Goal: Information Seeking & Learning: Learn about a topic

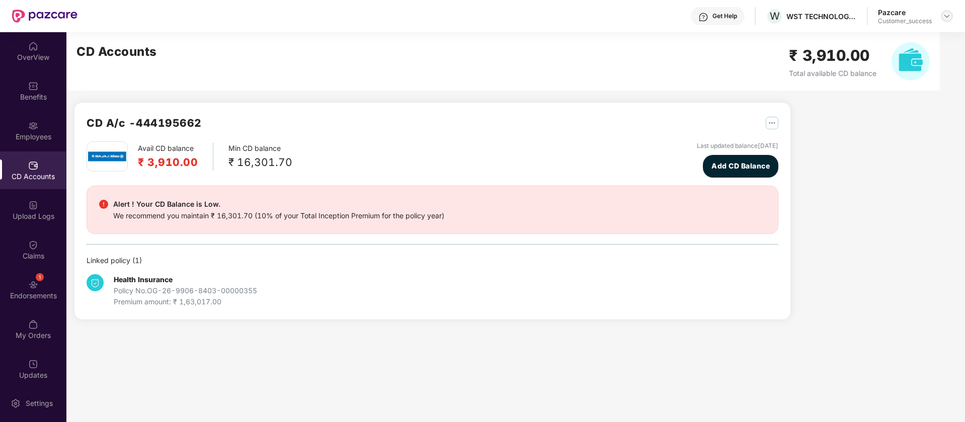
click at [946, 16] on img at bounding box center [947, 16] width 8 height 8
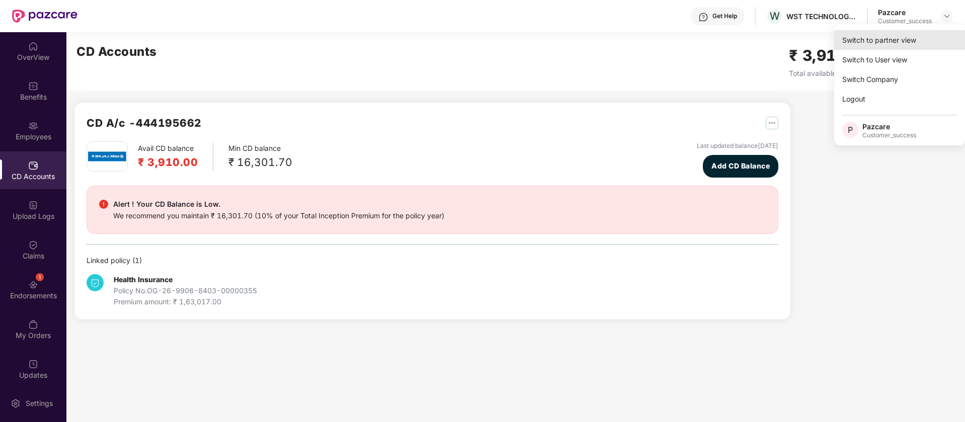
click at [886, 39] on div "Switch to partner view" at bounding box center [899, 40] width 131 height 20
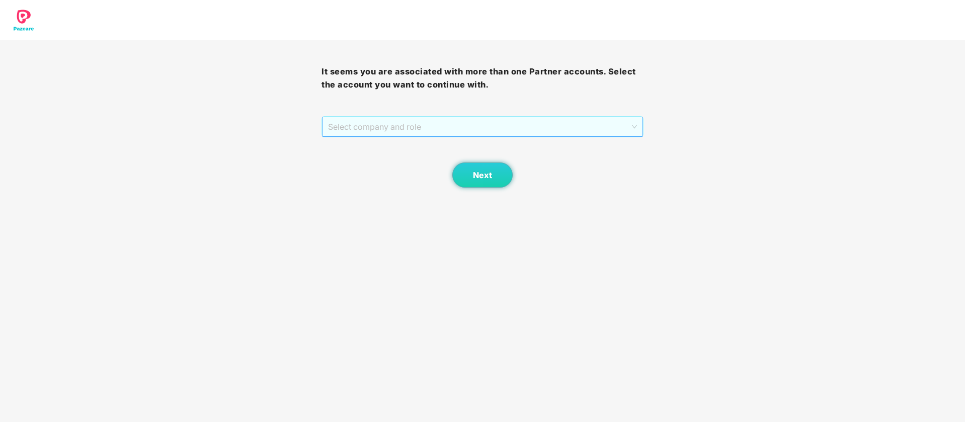
click at [590, 129] on span "Select company and role" at bounding box center [482, 126] width 308 height 19
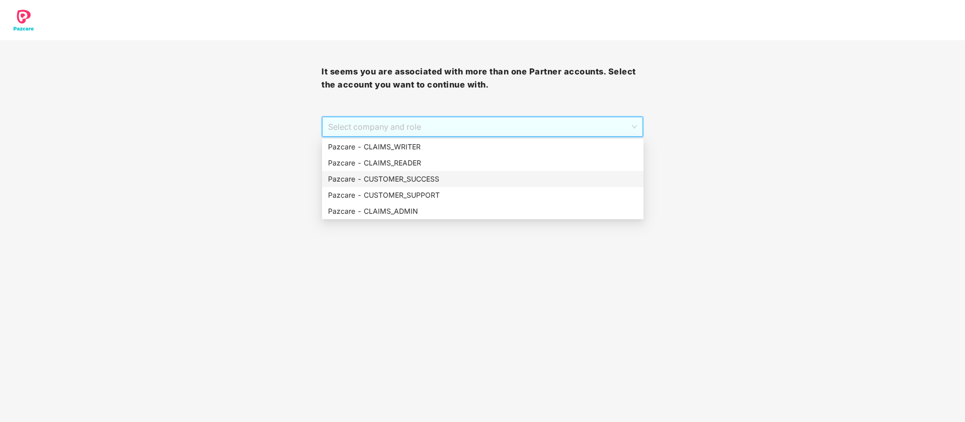
click at [515, 182] on div "Pazcare - CUSTOMER_SUCCESS" at bounding box center [482, 179] width 309 height 11
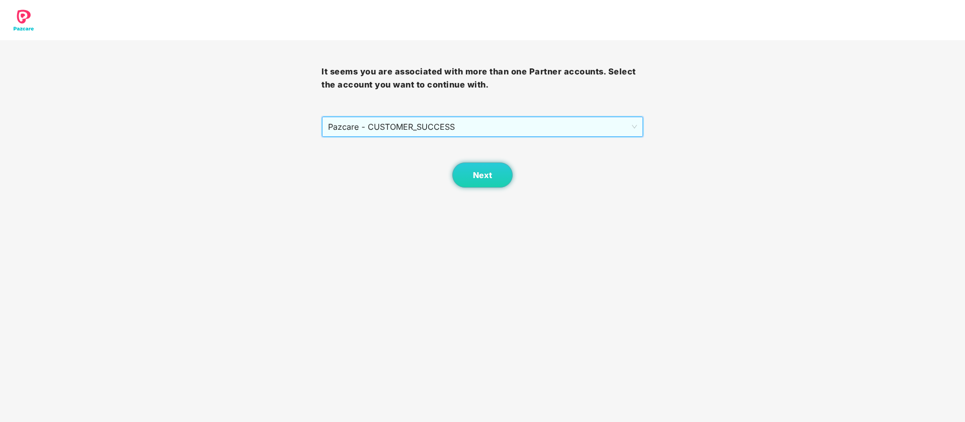
click at [474, 161] on div "Next" at bounding box center [481, 162] width 321 height 50
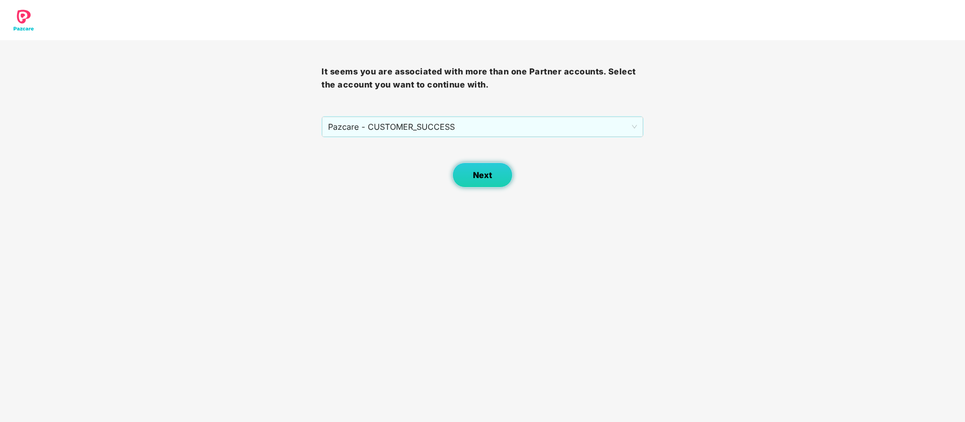
click at [474, 164] on button "Next" at bounding box center [482, 174] width 60 height 25
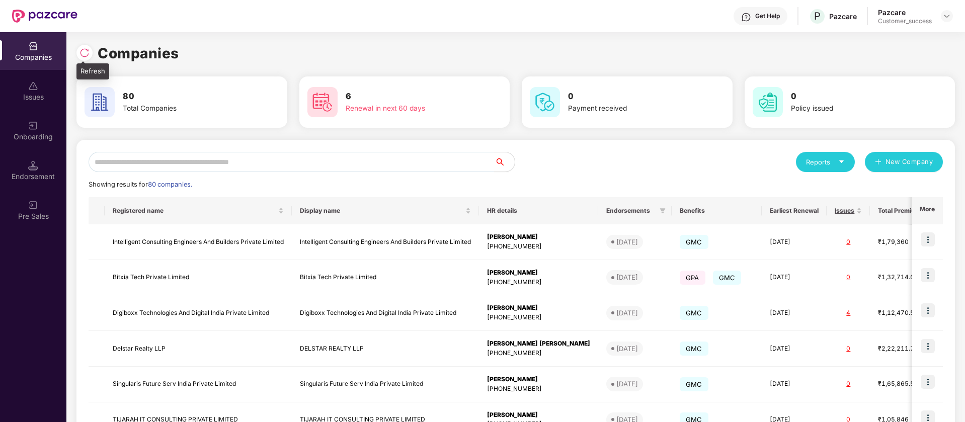
click at [85, 55] on img at bounding box center [84, 53] width 10 height 10
click at [429, 159] on input "text" at bounding box center [292, 162] width 406 height 20
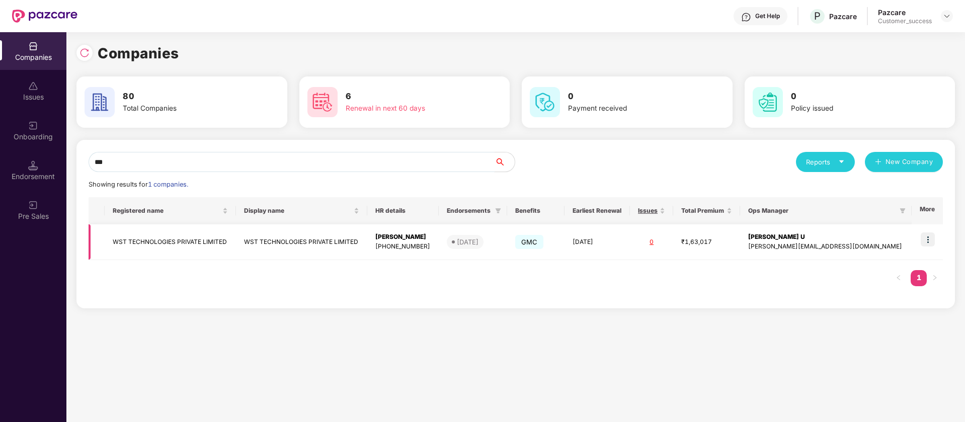
type input "***"
click at [931, 241] on img at bounding box center [928, 239] width 14 height 14
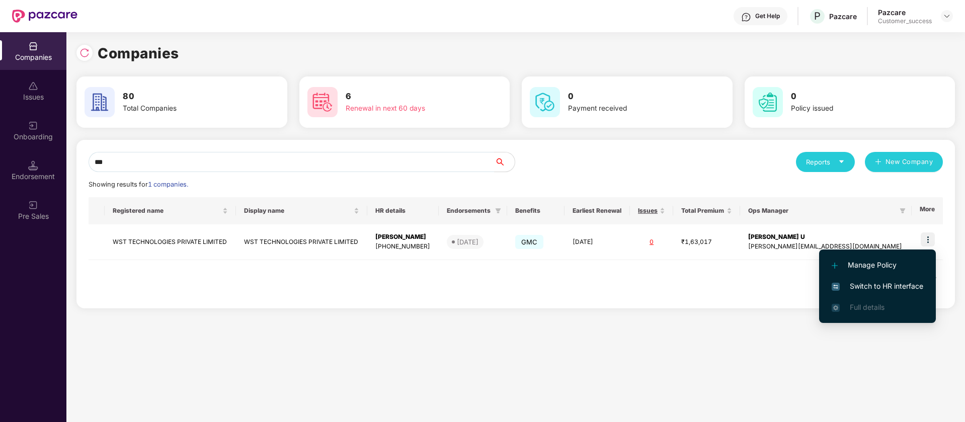
click at [912, 291] on span "Switch to HR interface" at bounding box center [878, 286] width 92 height 11
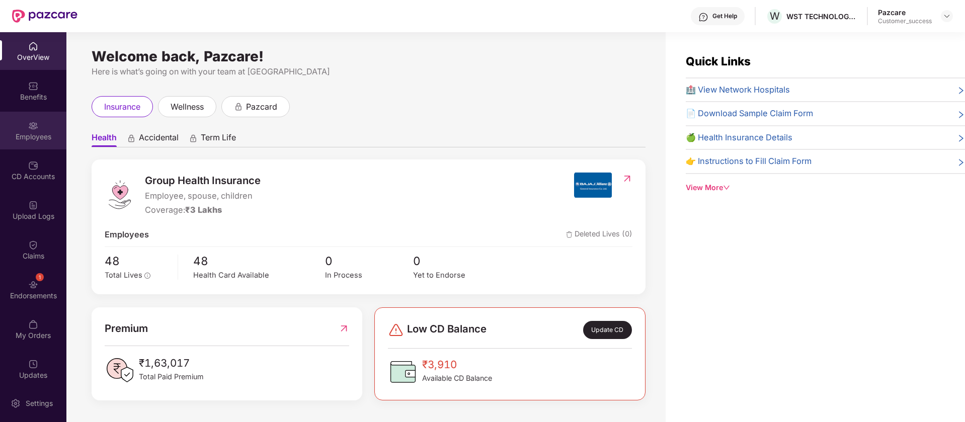
click at [54, 127] on div "Employees" at bounding box center [33, 131] width 66 height 38
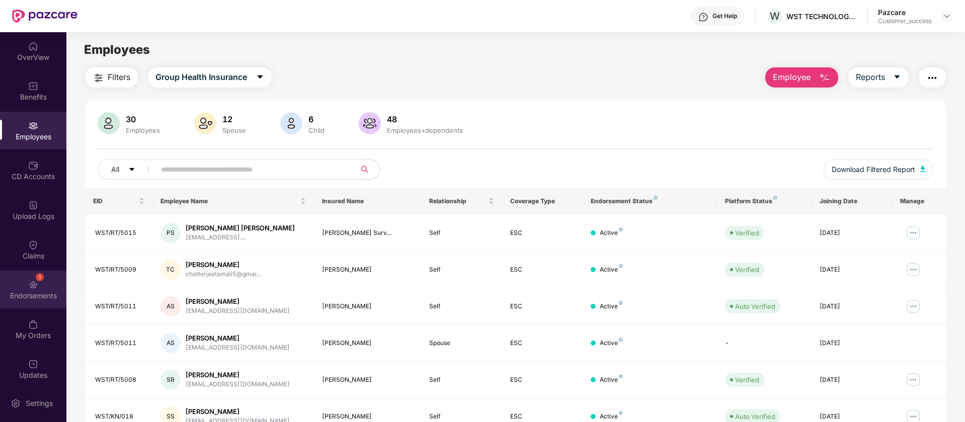
click at [40, 289] on div "1 Endorsements" at bounding box center [33, 290] width 66 height 38
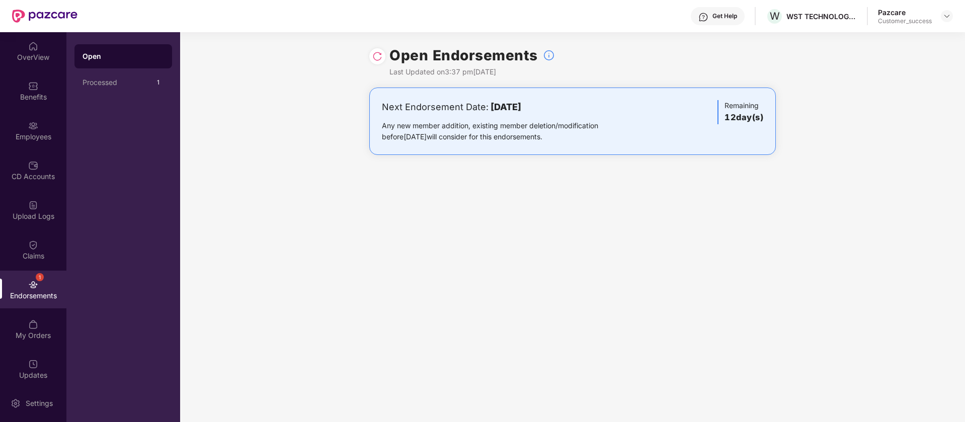
click at [380, 57] on img at bounding box center [377, 56] width 10 height 10
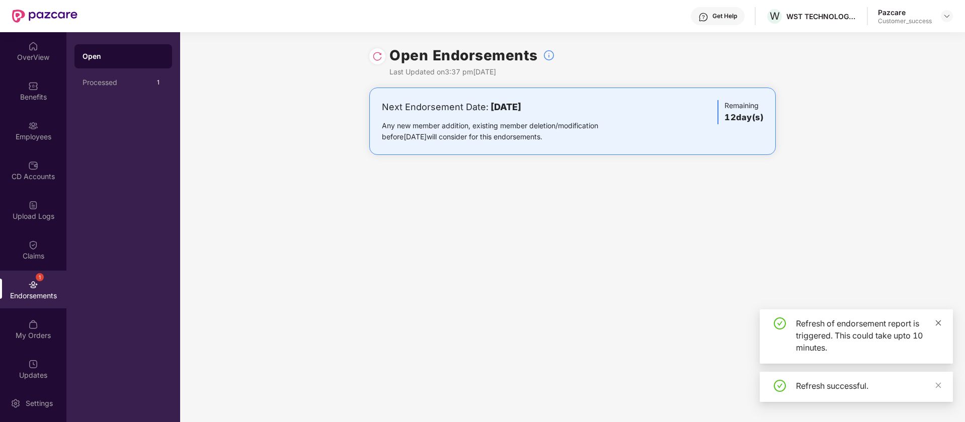
click at [939, 318] on span at bounding box center [938, 322] width 7 height 9
click at [936, 383] on icon "close" at bounding box center [939, 385] width 6 height 6
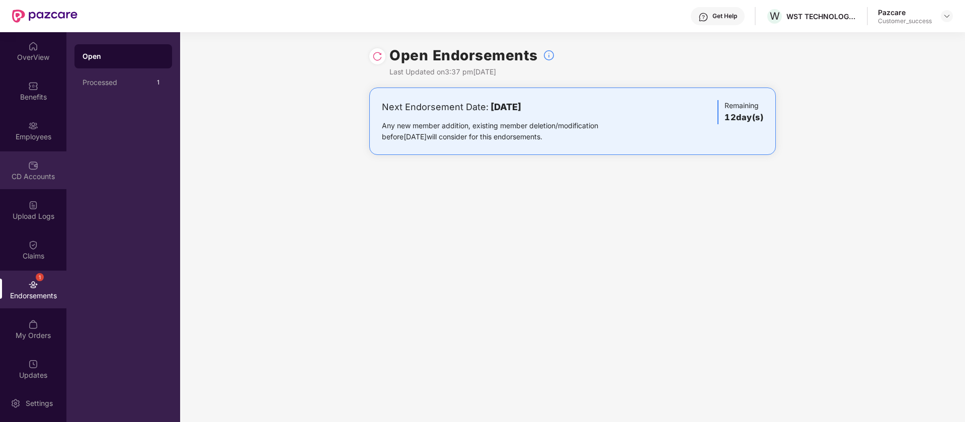
click at [28, 161] on img at bounding box center [33, 165] width 10 height 10
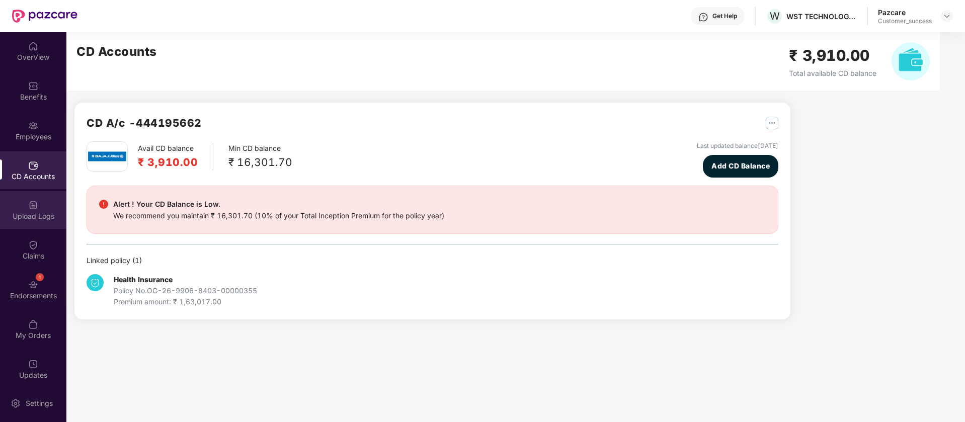
click at [45, 209] on div "Upload Logs" at bounding box center [33, 210] width 66 height 38
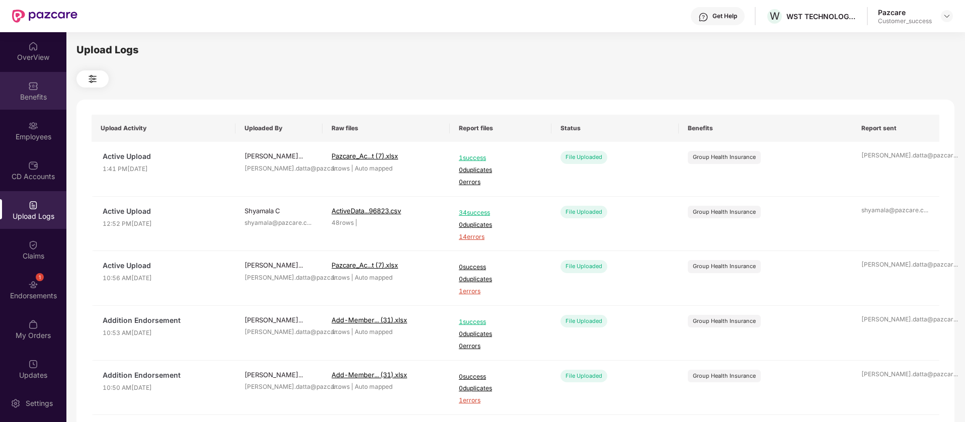
click at [34, 98] on div "Benefits" at bounding box center [33, 97] width 66 height 10
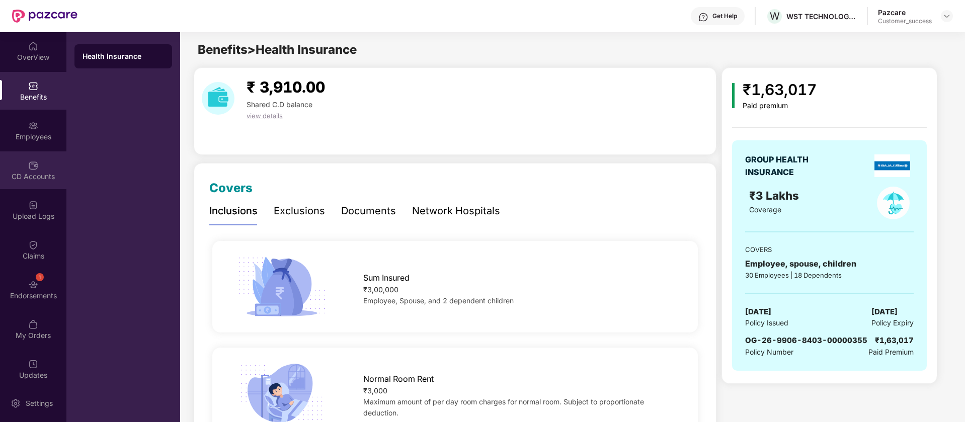
click at [34, 170] on img at bounding box center [33, 165] width 10 height 10
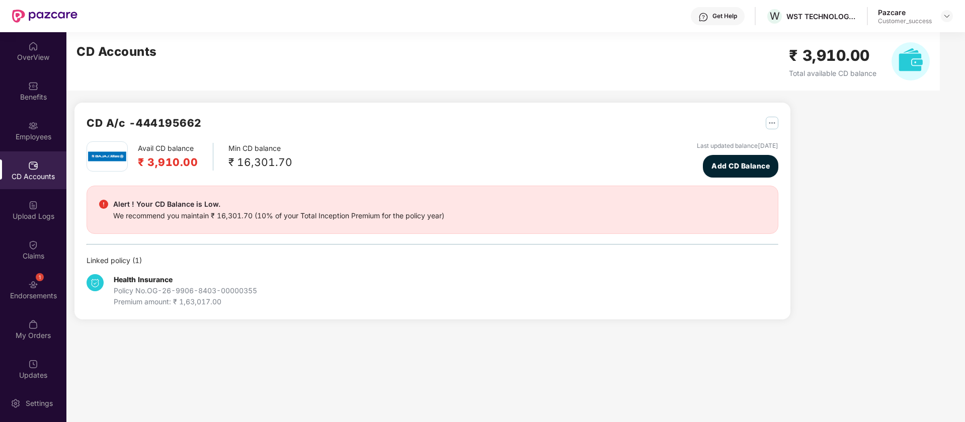
click at [946, 9] on div "Pazcare Customer_success" at bounding box center [915, 17] width 75 height 18
click at [946, 11] on div at bounding box center [947, 16] width 12 height 12
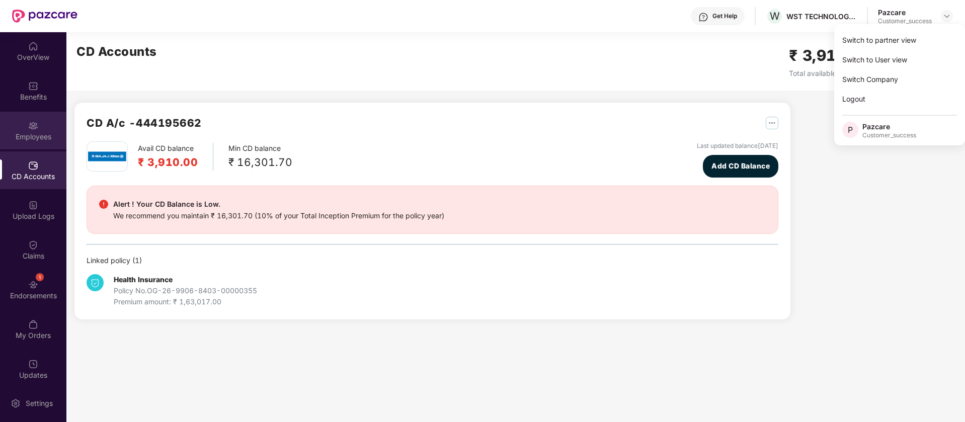
click at [25, 129] on div "Employees" at bounding box center [33, 131] width 66 height 38
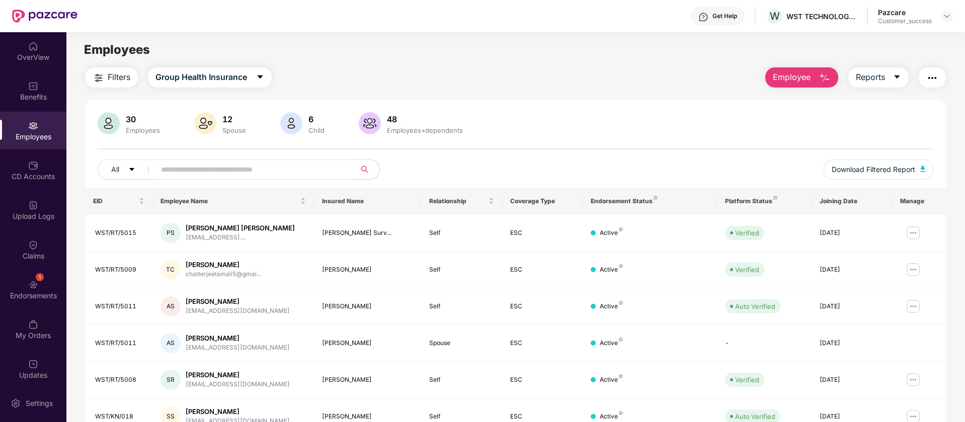
click at [285, 174] on input "text" at bounding box center [251, 169] width 181 height 15
paste input "**********"
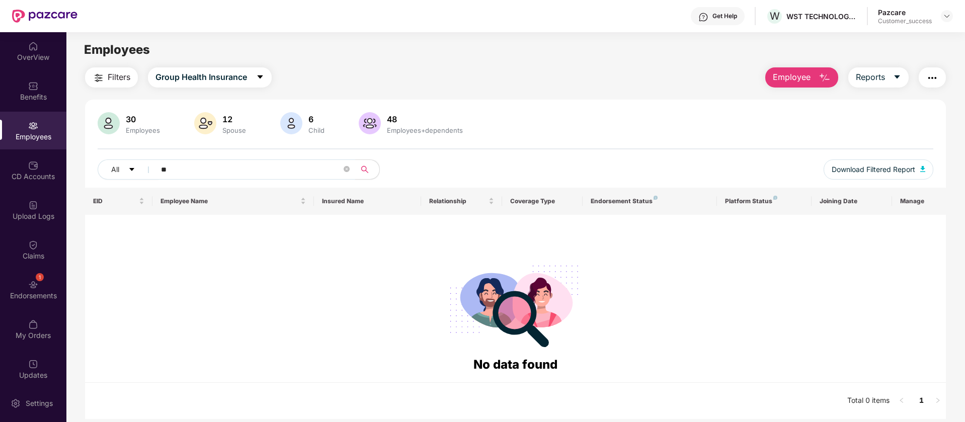
type input "*"
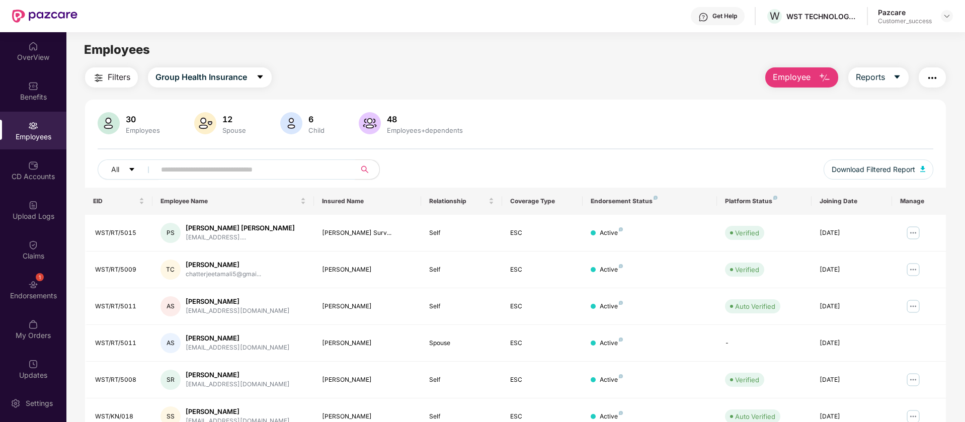
type input "*"
click at [205, 182] on div "Click to sort ascending" at bounding box center [233, 178] width 84 height 17
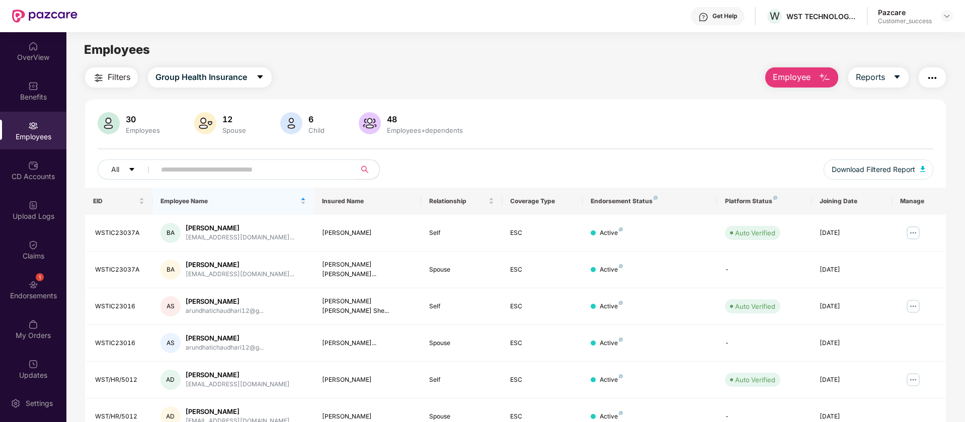
click at [218, 165] on input "text" at bounding box center [251, 169] width 181 height 15
paste input "******"
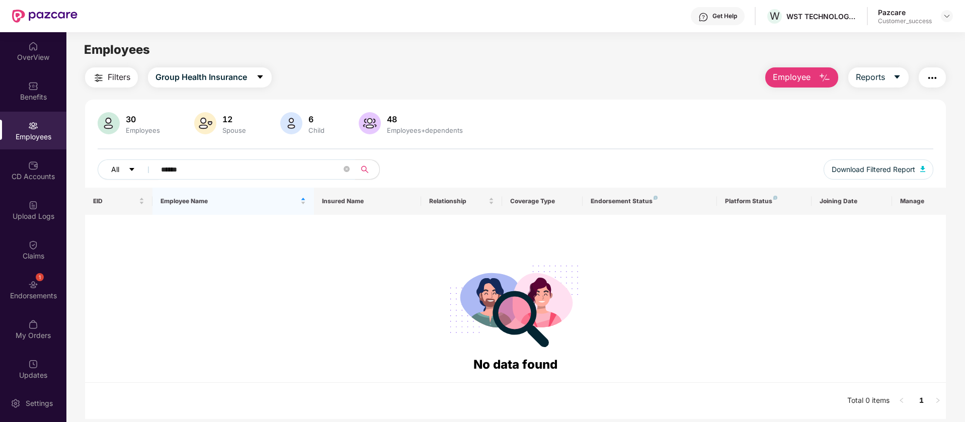
drag, startPoint x: 226, startPoint y: 172, endPoint x: 123, endPoint y: 174, distance: 102.7
click at [123, 174] on div "All ******" at bounding box center [341, 169] width 487 height 20
paste input "text"
type input "******"
click at [315, 171] on input "******" at bounding box center [251, 169] width 181 height 15
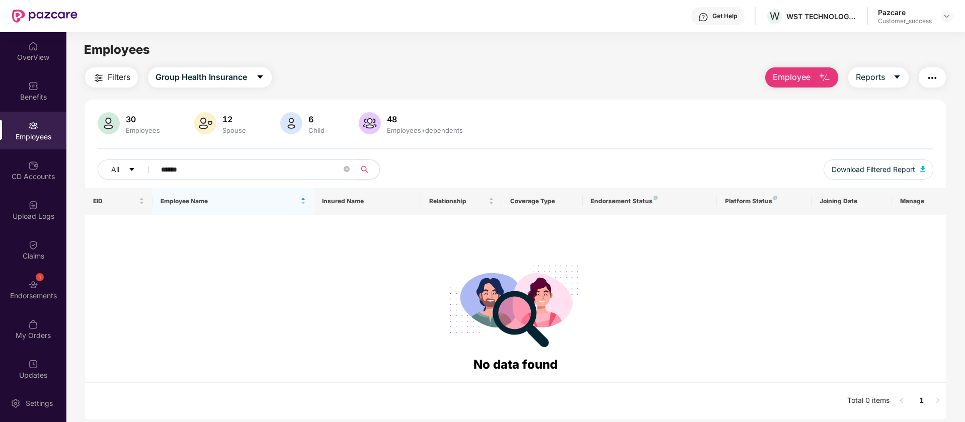
click at [315, 171] on input "******" at bounding box center [251, 169] width 181 height 15
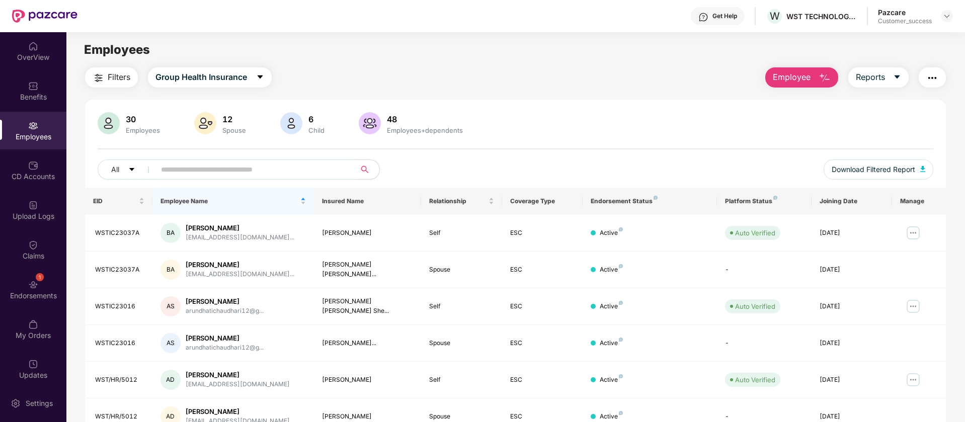
paste input "******"
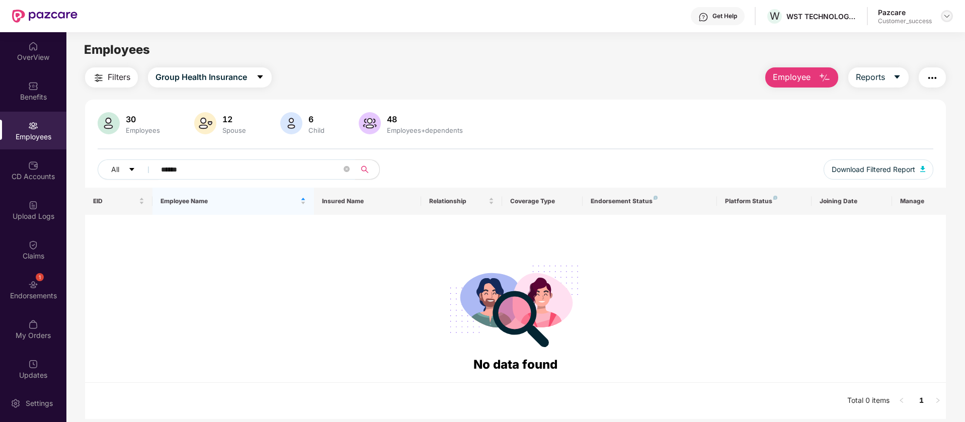
type input "******"
click at [945, 15] on img at bounding box center [947, 16] width 8 height 8
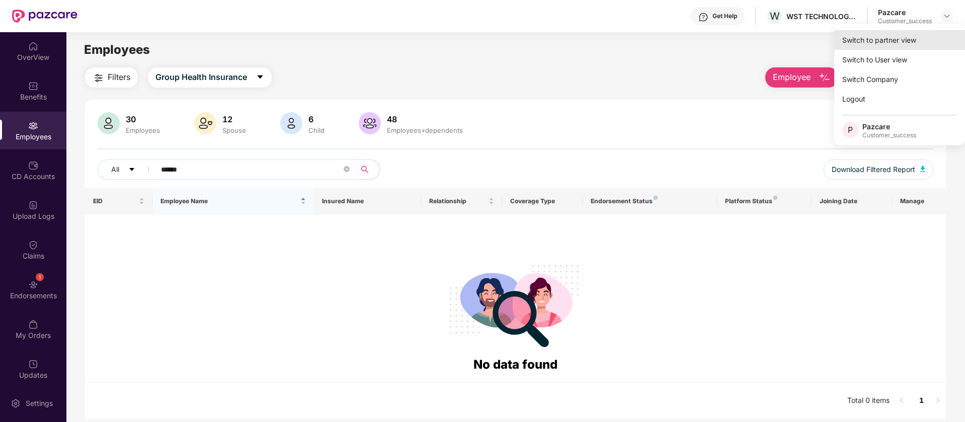
click at [921, 39] on div "Switch to partner view" at bounding box center [899, 40] width 131 height 20
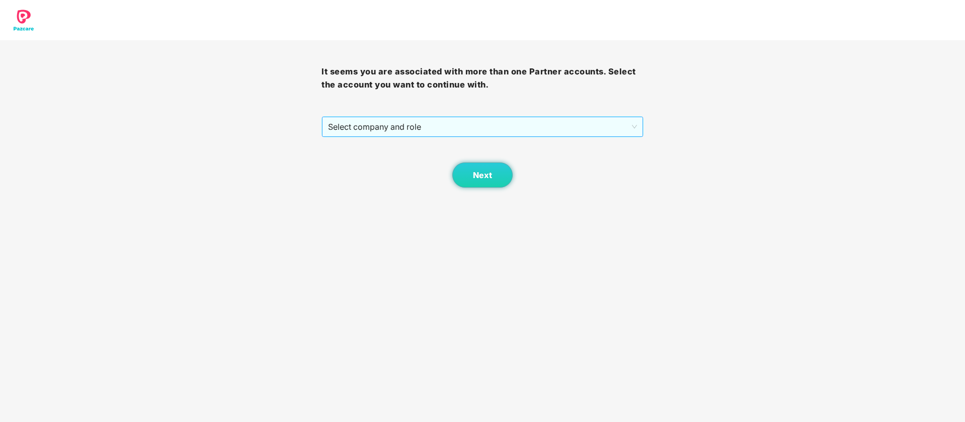
click at [415, 128] on span "Select company and role" at bounding box center [482, 126] width 308 height 19
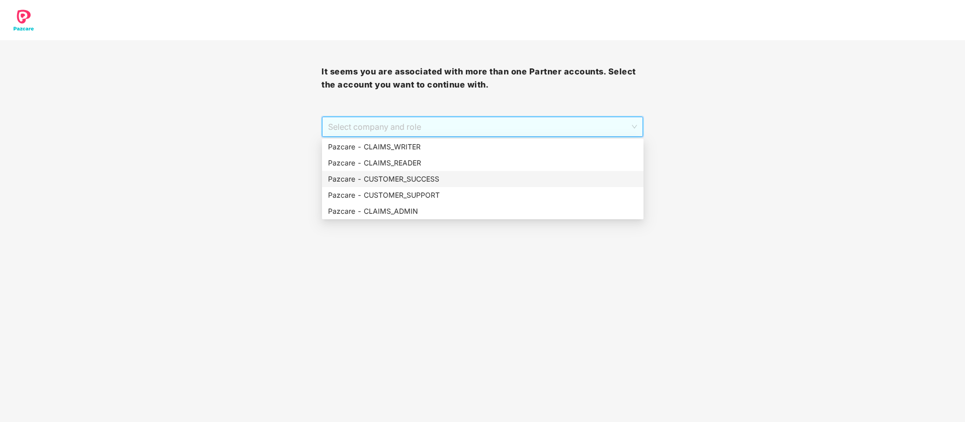
click at [421, 177] on div "Pazcare - CUSTOMER_SUCCESS" at bounding box center [482, 179] width 309 height 11
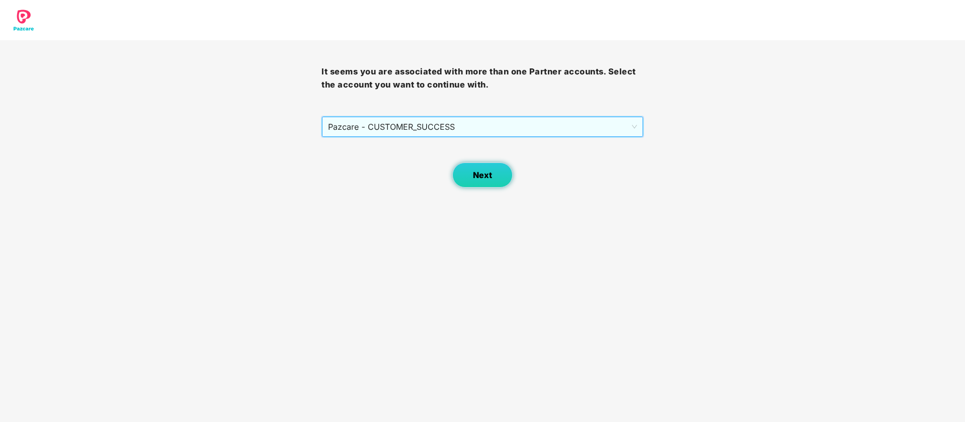
click at [500, 175] on button "Next" at bounding box center [482, 174] width 60 height 25
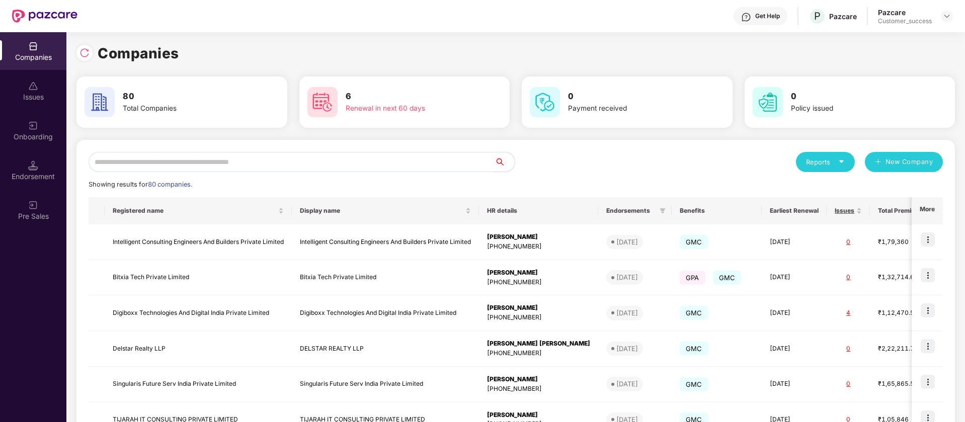
click at [258, 160] on input "text" at bounding box center [292, 162] width 406 height 20
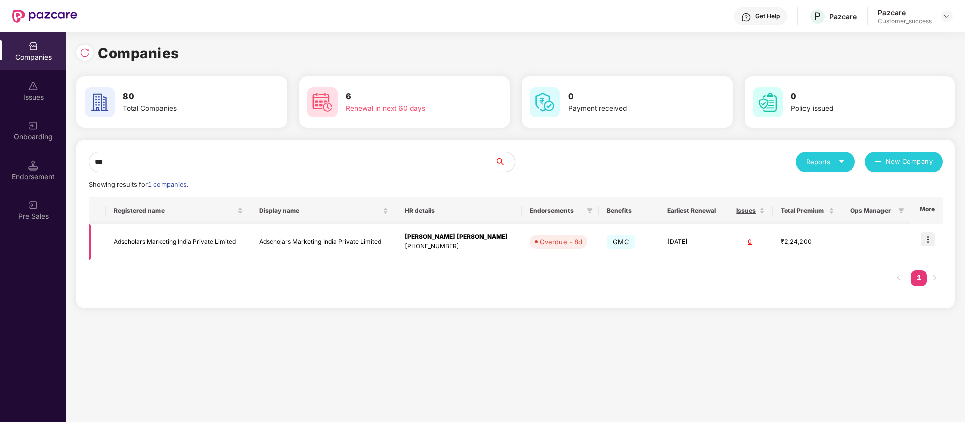
type input "***"
click at [932, 238] on img at bounding box center [928, 239] width 14 height 14
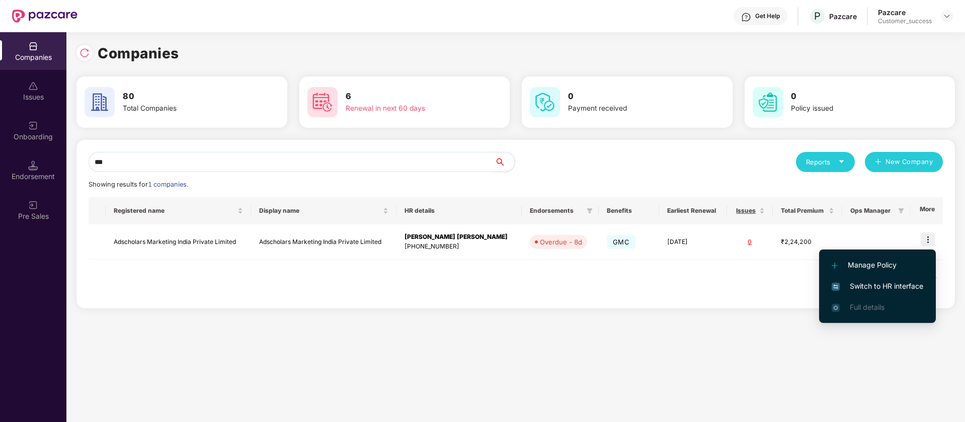
click at [893, 282] on span "Switch to HR interface" at bounding box center [878, 286] width 92 height 11
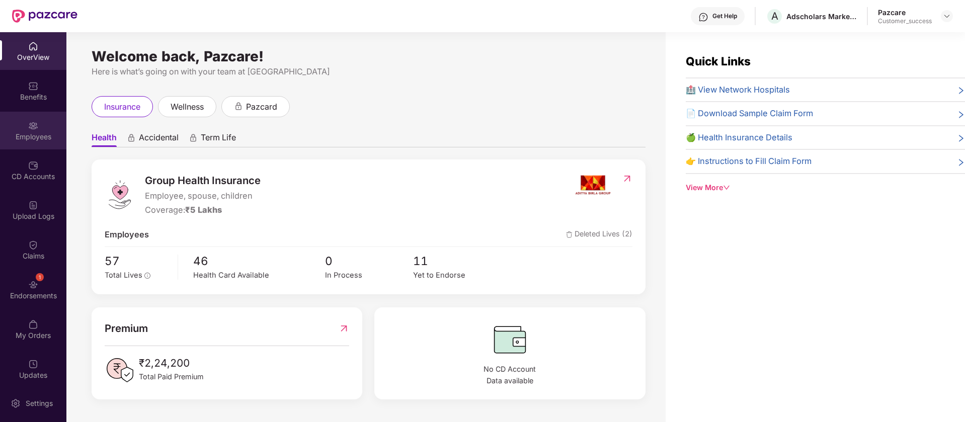
click at [44, 146] on div "Employees" at bounding box center [33, 131] width 66 height 38
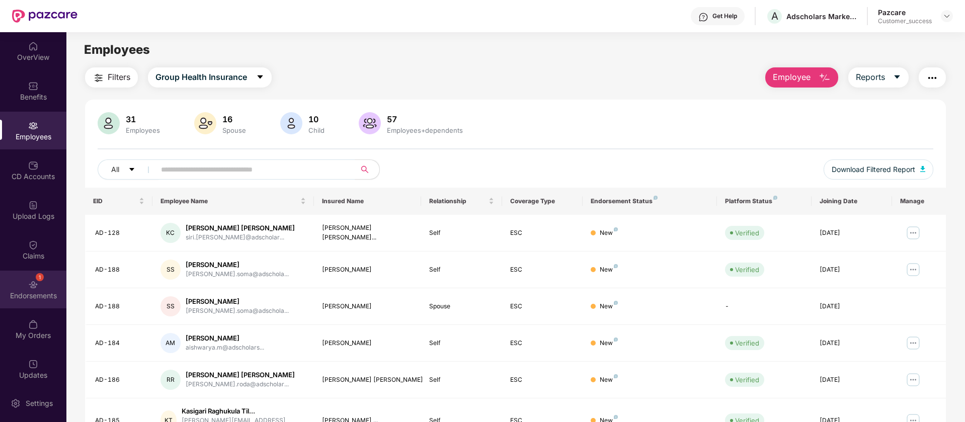
click at [53, 292] on div "Endorsements" at bounding box center [33, 296] width 66 height 10
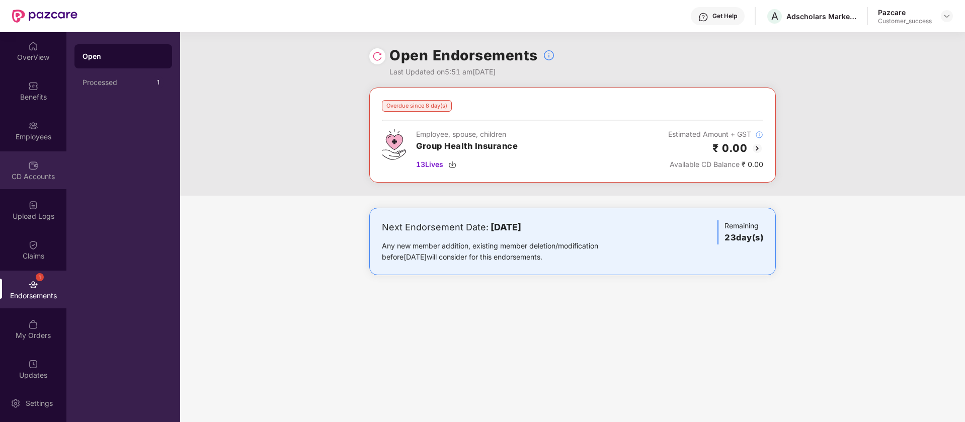
click at [45, 172] on div "CD Accounts" at bounding box center [33, 177] width 66 height 10
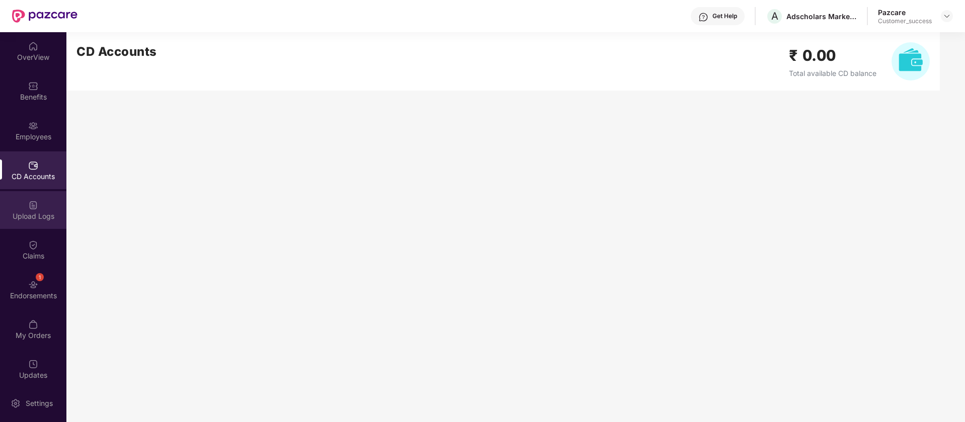
click at [43, 202] on div "Upload Logs" at bounding box center [33, 210] width 66 height 38
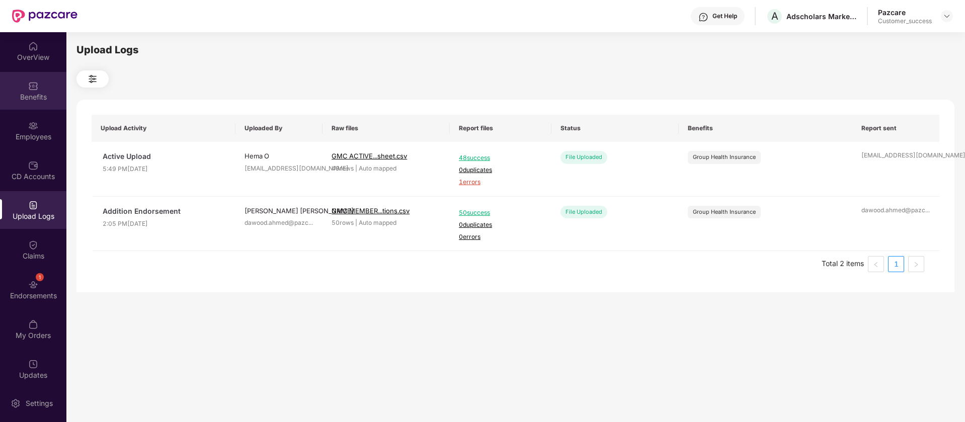
click at [19, 91] on div "Benefits" at bounding box center [33, 91] width 66 height 38
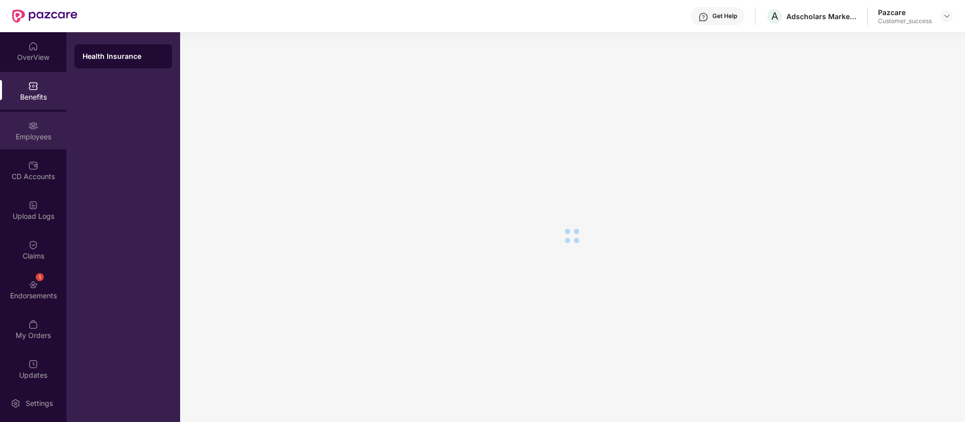
click at [23, 145] on div "Employees" at bounding box center [33, 131] width 66 height 38
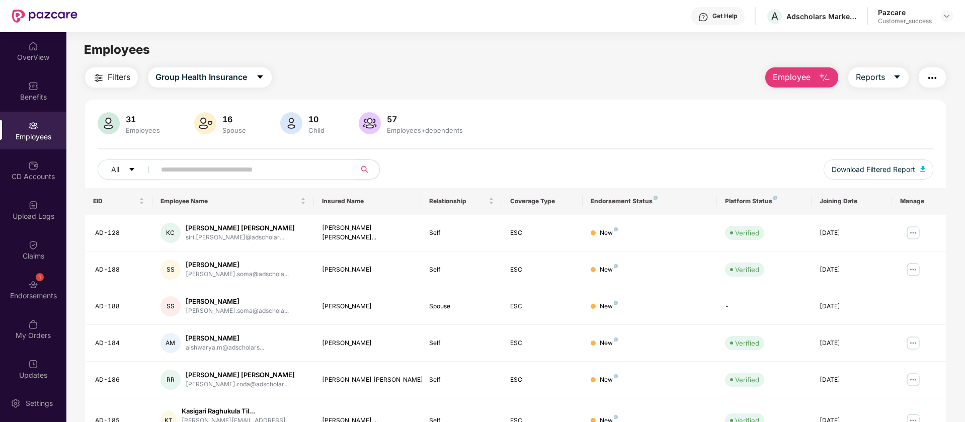
click at [274, 174] on input "text" at bounding box center [251, 169] width 181 height 15
paste input "******"
type input "******"
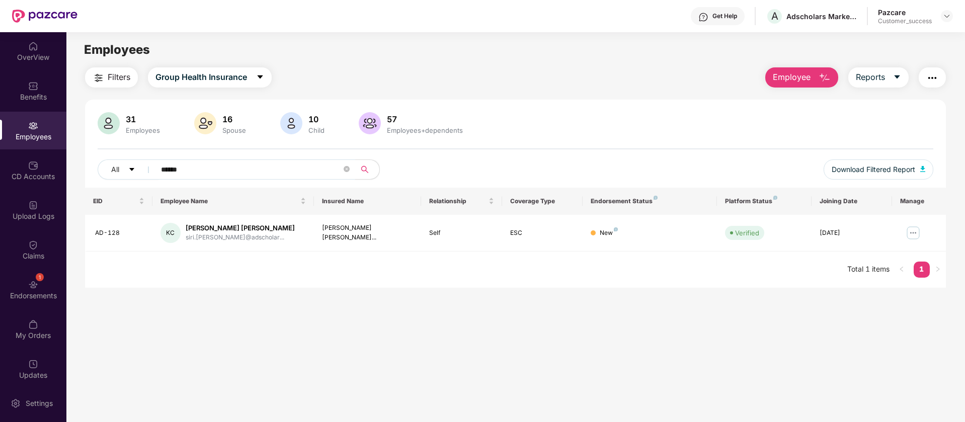
click at [274, 174] on input "******" at bounding box center [251, 169] width 181 height 15
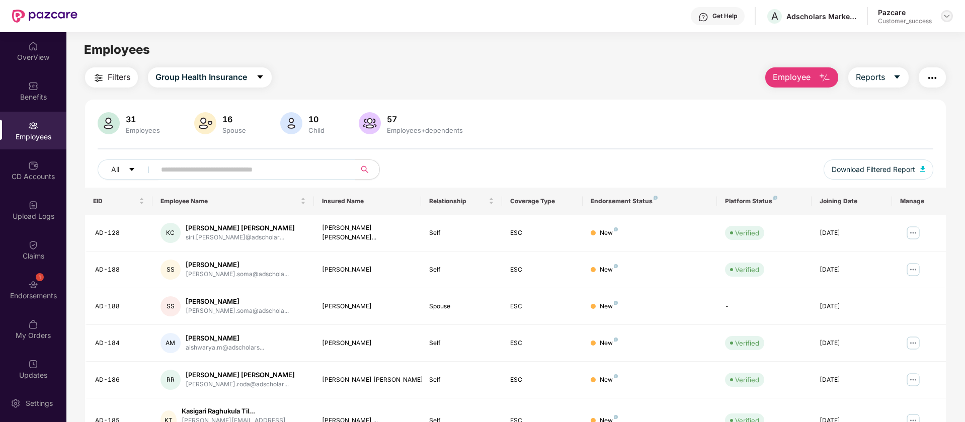
click at [951, 16] on div at bounding box center [947, 16] width 12 height 12
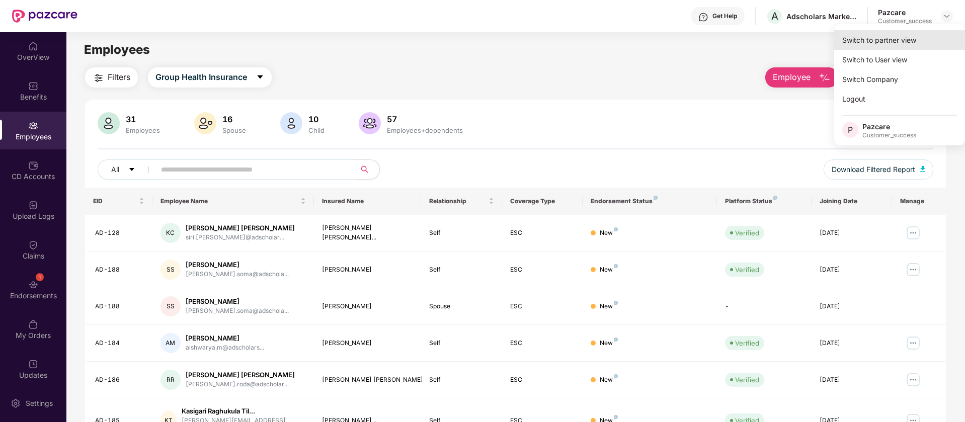
click at [915, 44] on div "Switch to partner view" at bounding box center [899, 40] width 131 height 20
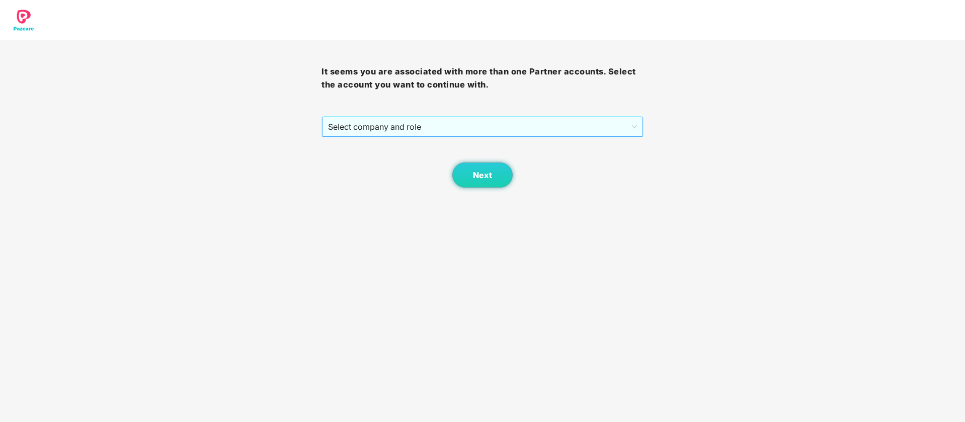
click at [440, 130] on span "Select company and role" at bounding box center [482, 126] width 308 height 19
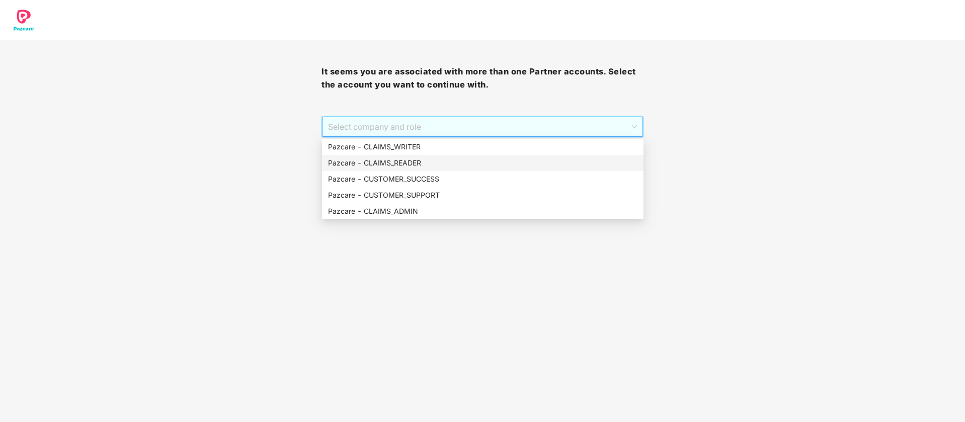
click at [459, 170] on div "Pazcare - CLAIMS_READER" at bounding box center [482, 163] width 321 height 16
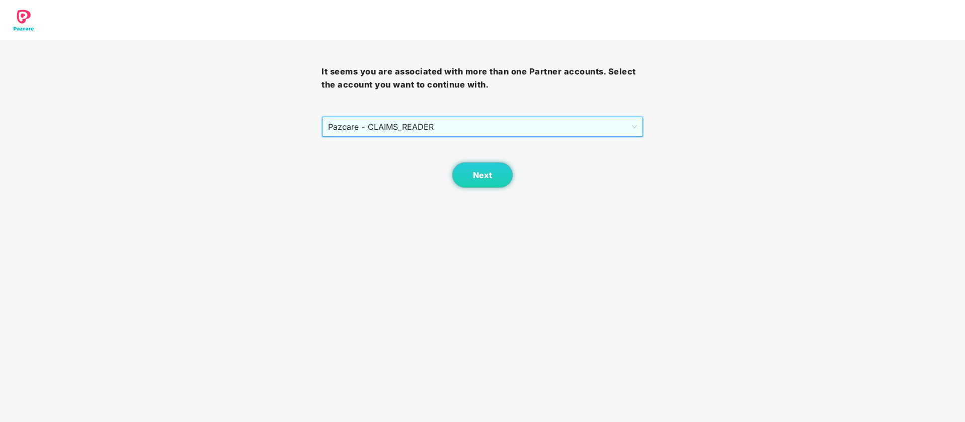
click at [472, 124] on span "Pazcare - CLAIMS_READER" at bounding box center [482, 126] width 308 height 19
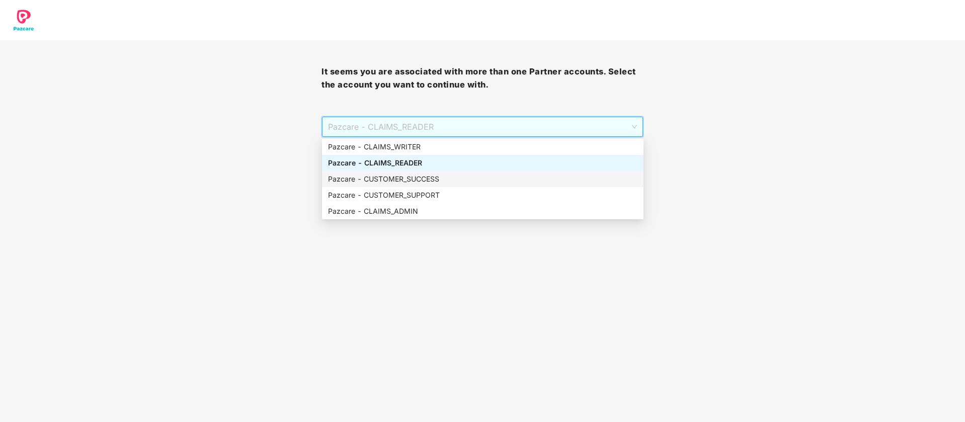
click at [455, 181] on div "Pazcare - CUSTOMER_SUCCESS" at bounding box center [482, 179] width 309 height 11
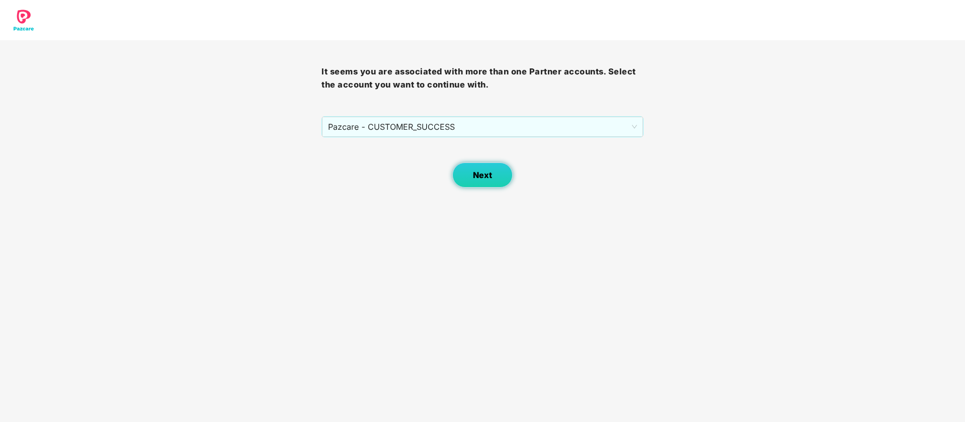
click at [471, 177] on button "Next" at bounding box center [482, 174] width 60 height 25
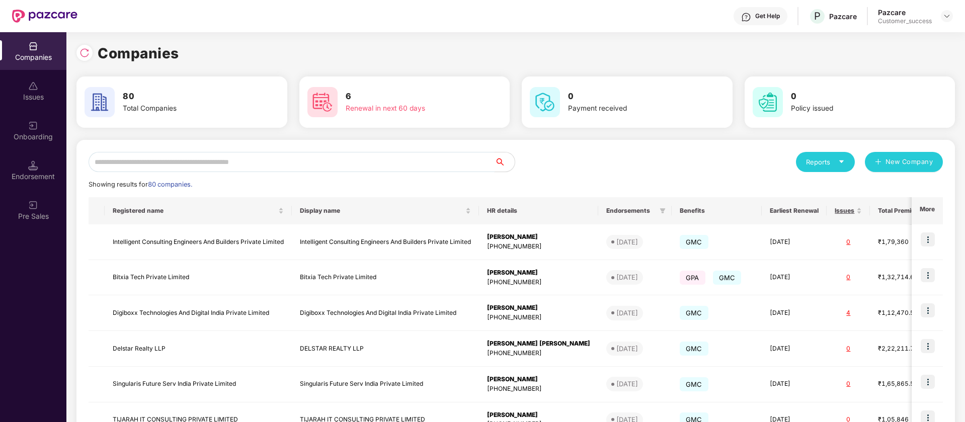
click at [254, 168] on input "text" at bounding box center [292, 162] width 406 height 20
type input "*"
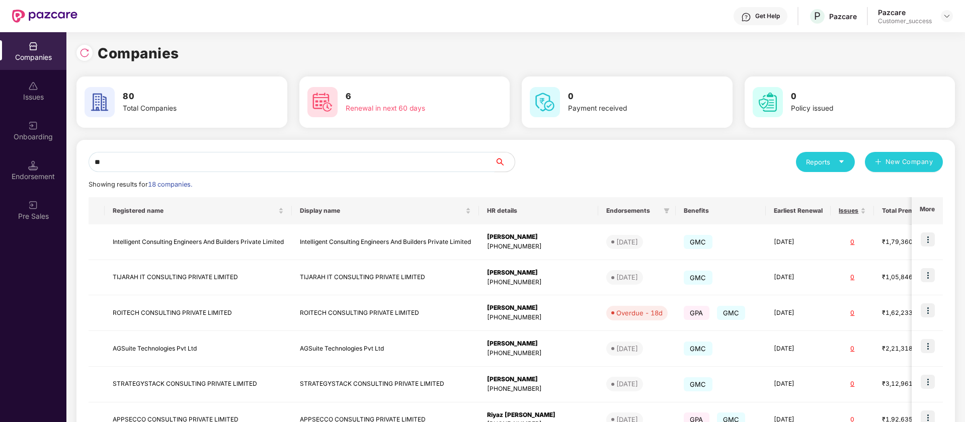
type input "*"
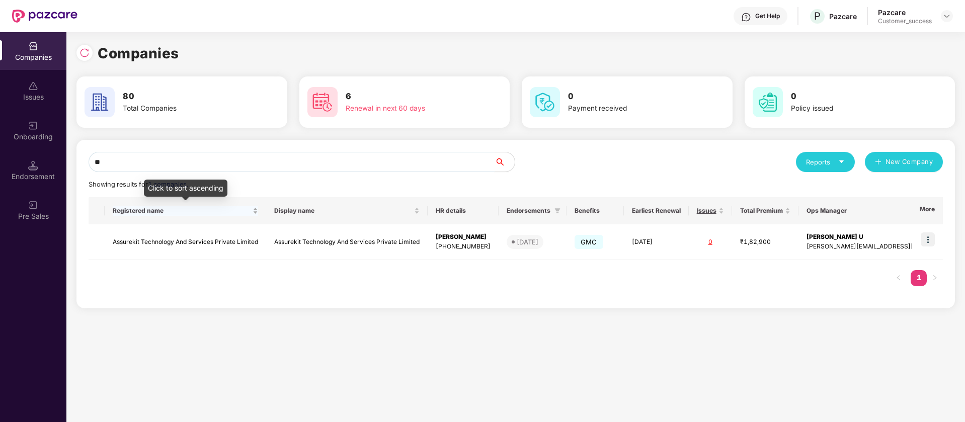
type input "*"
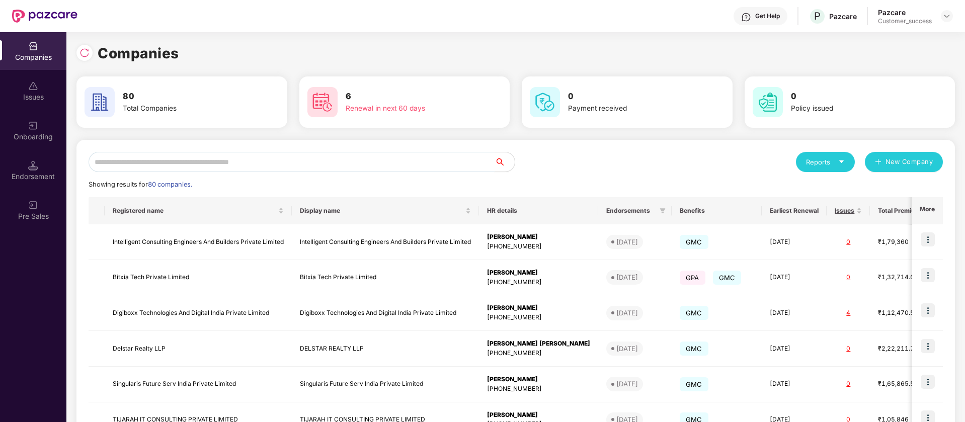
click at [367, 170] on input "text" at bounding box center [292, 162] width 406 height 20
click at [90, 53] on div at bounding box center [84, 53] width 16 height 16
click at [51, 143] on div "Onboarding" at bounding box center [33, 131] width 66 height 38
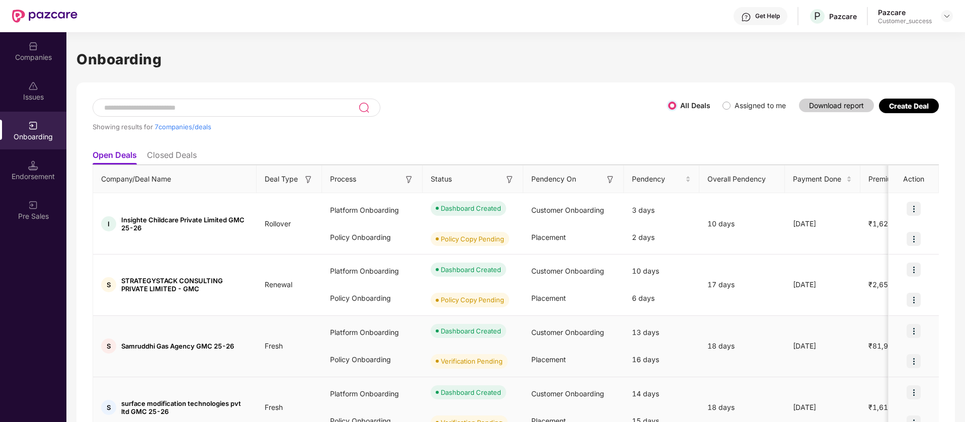
scroll to position [126, 0]
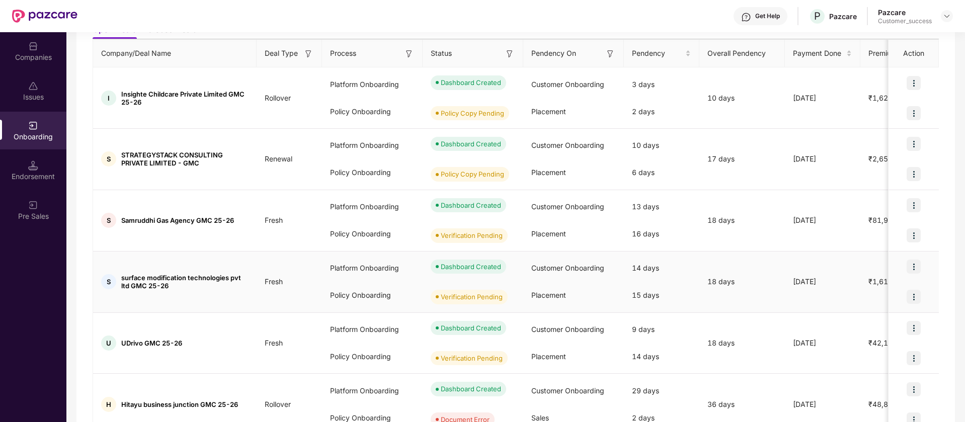
click at [138, 279] on span "surface modification technologies pvt ltd GMC 25-26" at bounding box center [184, 282] width 127 height 16
copy span "surface"
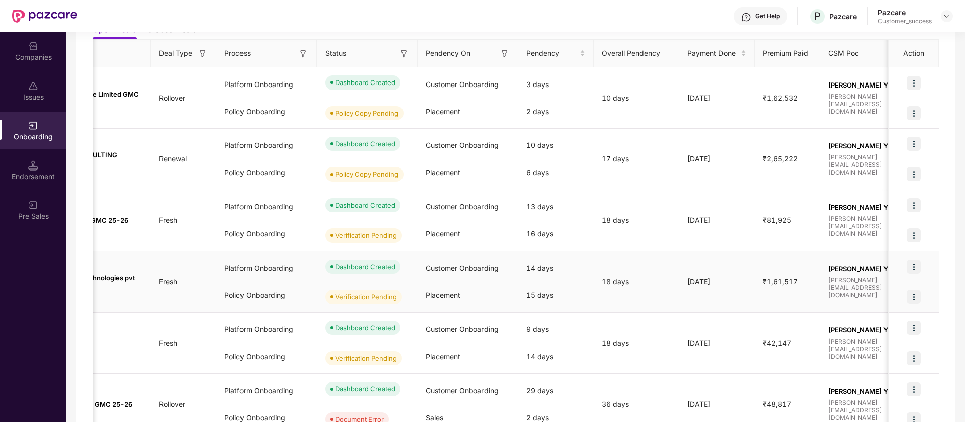
scroll to position [0, 0]
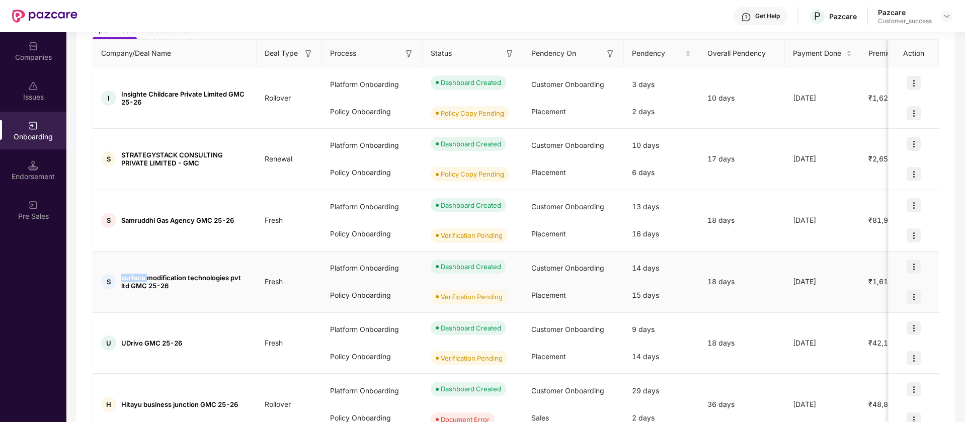
copy span "surface"
click at [947, 15] on img at bounding box center [947, 16] width 8 height 8
click at [892, 58] on div "Switch Partner" at bounding box center [900, 60] width 131 height 20
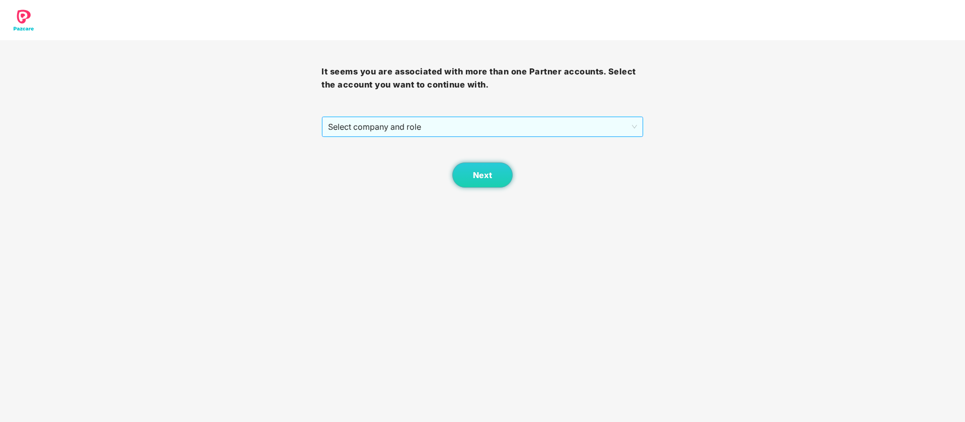
click at [517, 131] on span "Select company and role" at bounding box center [482, 126] width 308 height 19
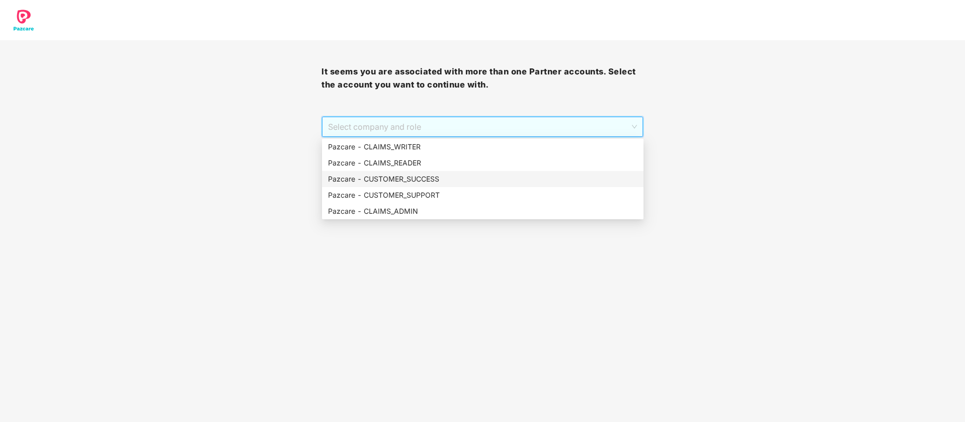
click at [418, 175] on div "Pazcare - CUSTOMER_SUCCESS" at bounding box center [482, 179] width 309 height 11
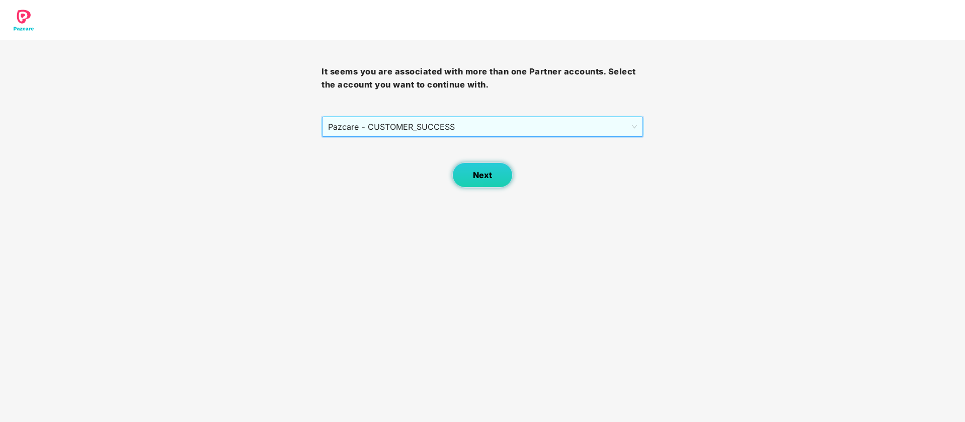
click at [495, 182] on button "Next" at bounding box center [482, 174] width 60 height 25
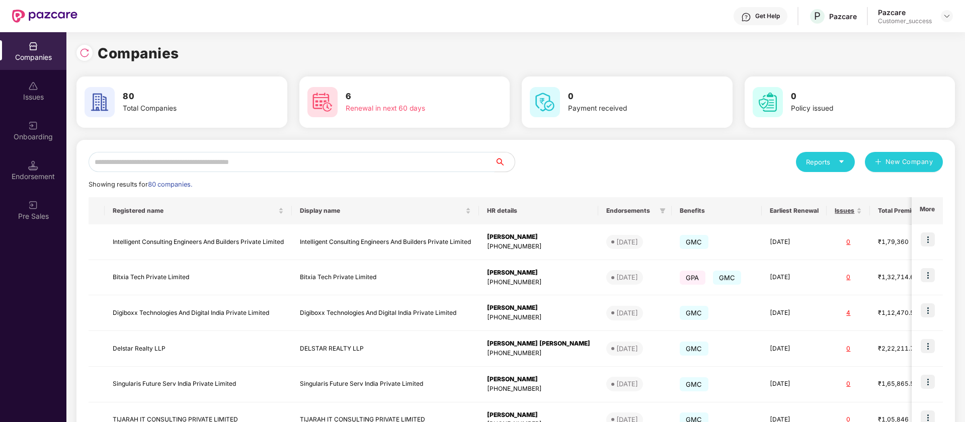
click at [152, 164] on input "text" at bounding box center [292, 162] width 406 height 20
type input "*"
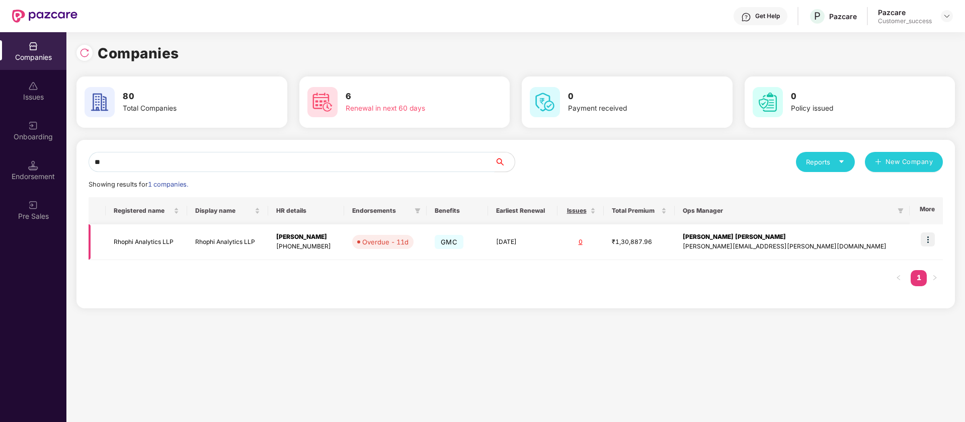
type input "**"
click at [932, 241] on img at bounding box center [928, 239] width 14 height 14
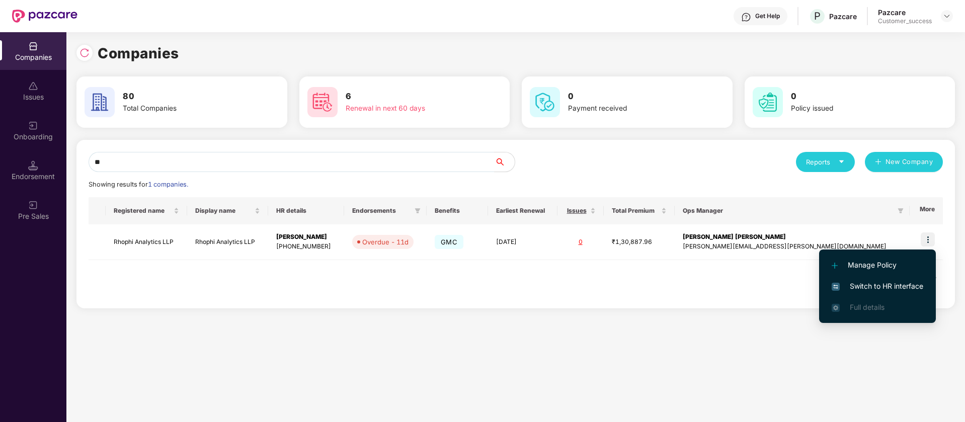
click at [870, 287] on span "Switch to HR interface" at bounding box center [878, 286] width 92 height 11
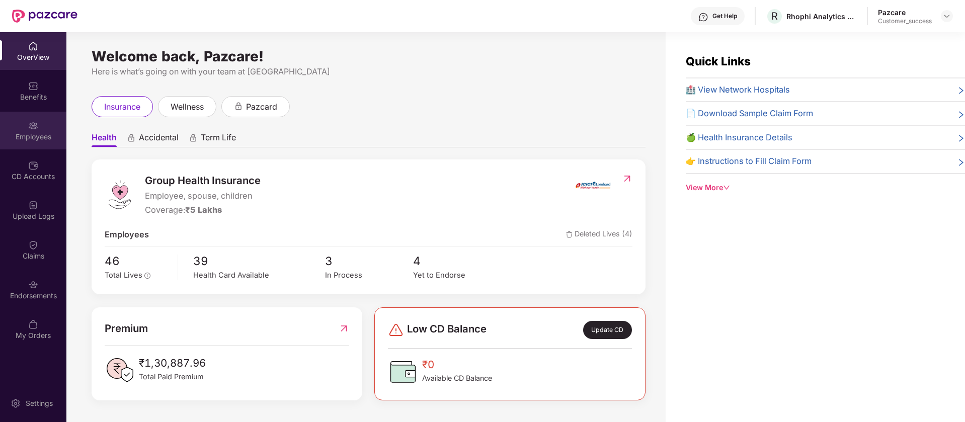
click at [26, 139] on div "Employees" at bounding box center [33, 137] width 66 height 10
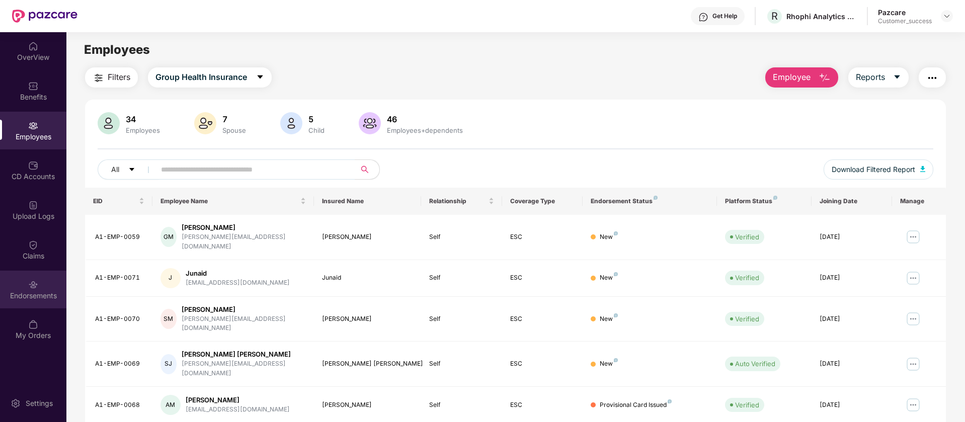
click at [33, 301] on div "Endorsements" at bounding box center [33, 290] width 66 height 38
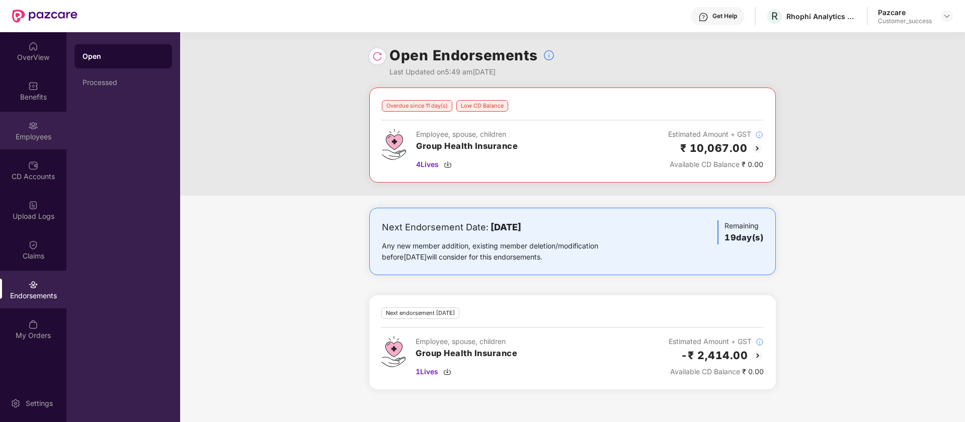
click at [43, 133] on div "Employees" at bounding box center [33, 137] width 66 height 10
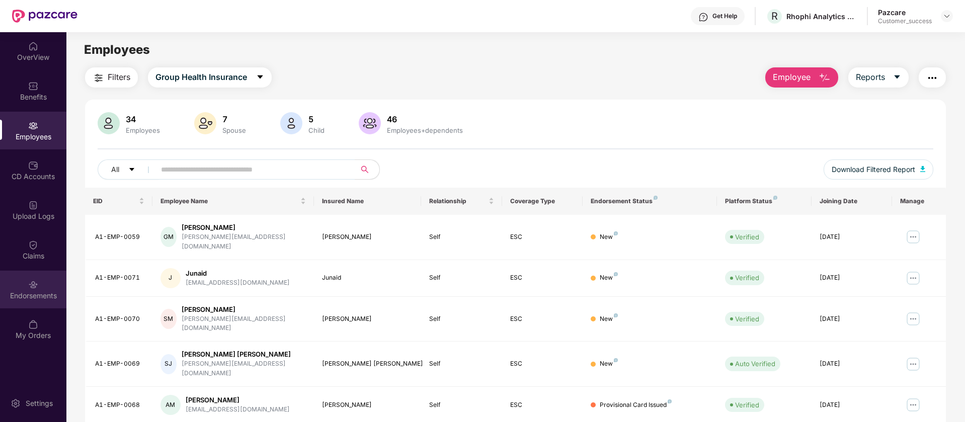
click at [25, 288] on div "Endorsements" at bounding box center [33, 290] width 66 height 38
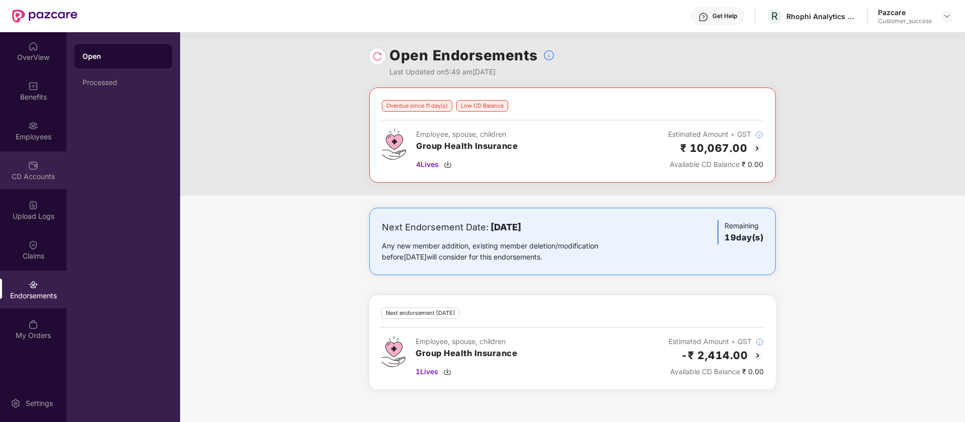
click at [35, 175] on div "CD Accounts" at bounding box center [33, 177] width 66 height 10
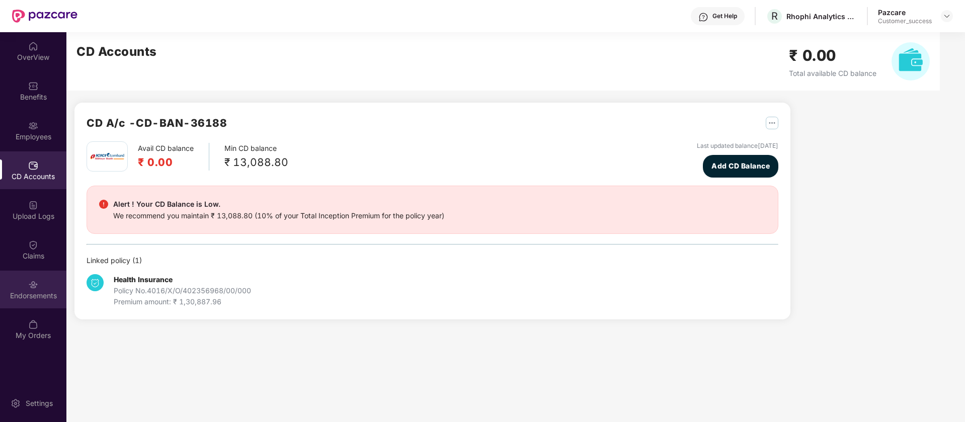
click at [27, 279] on div "Endorsements" at bounding box center [33, 290] width 66 height 38
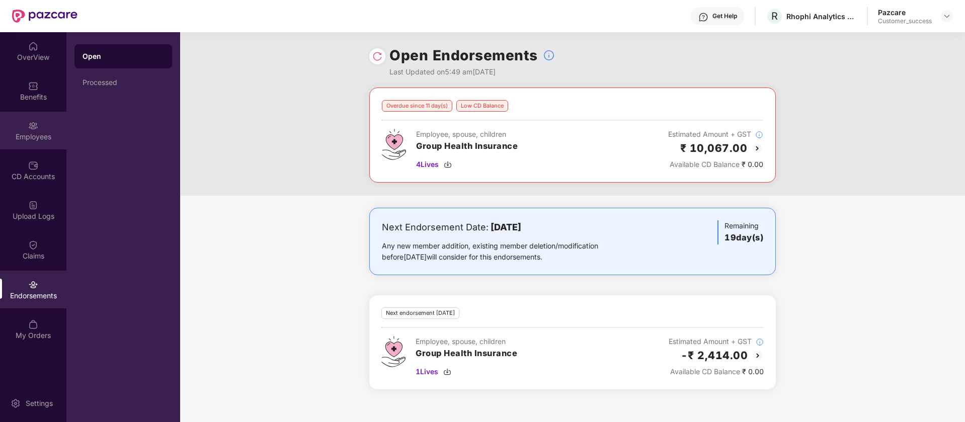
click at [43, 134] on div "Employees" at bounding box center [33, 137] width 66 height 10
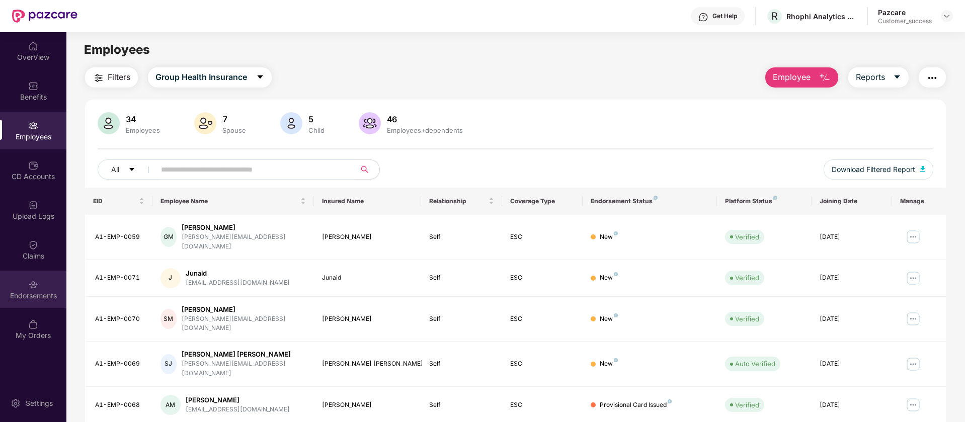
click at [38, 295] on div "Endorsements" at bounding box center [33, 296] width 66 height 10
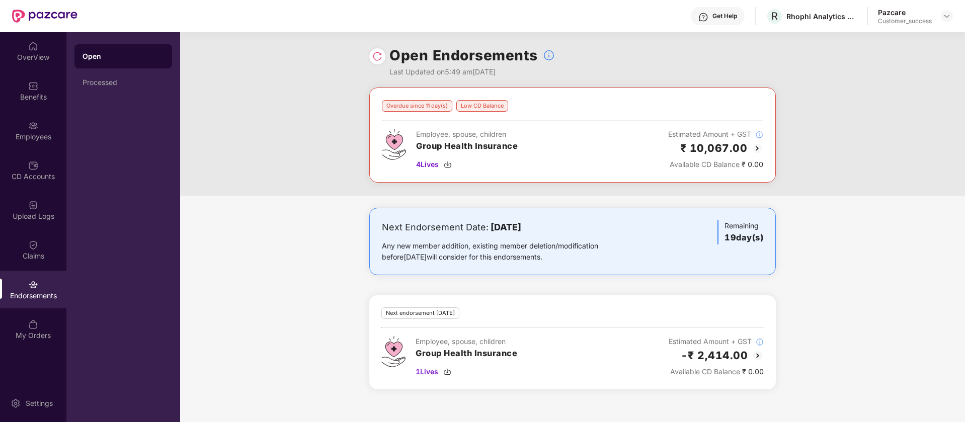
click at [758, 151] on img at bounding box center [757, 148] width 12 height 12
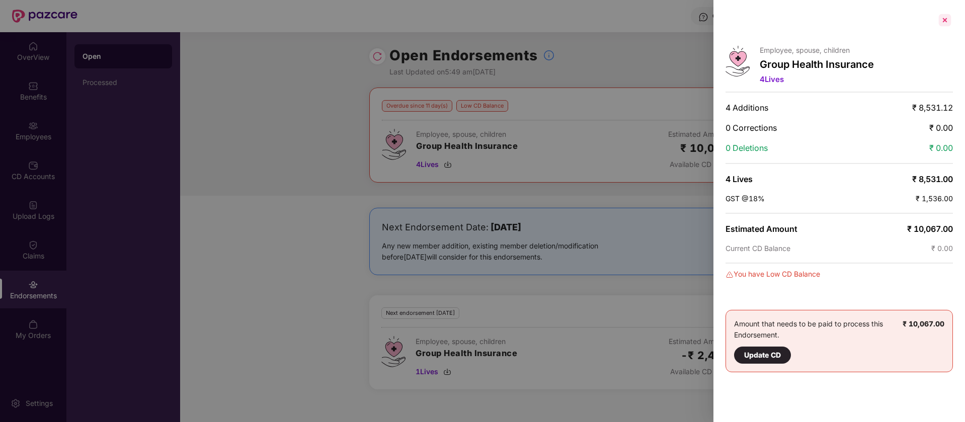
click at [945, 21] on div at bounding box center [945, 20] width 16 height 16
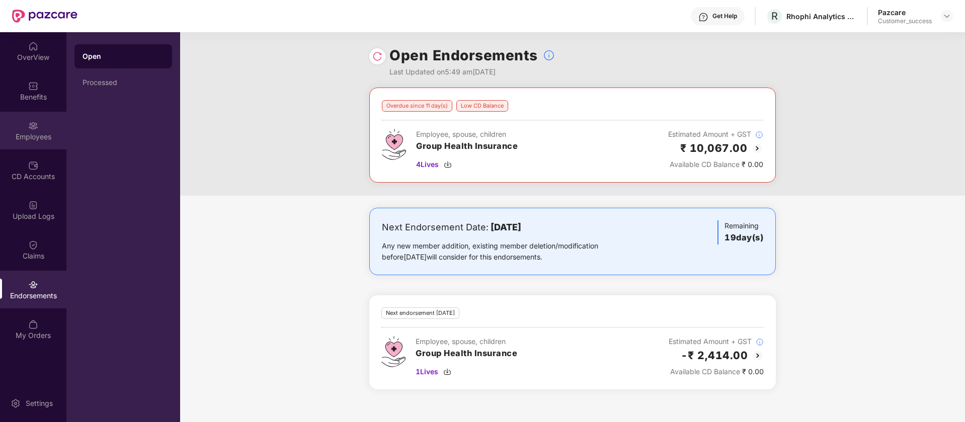
click at [47, 136] on div "Employees" at bounding box center [33, 137] width 66 height 10
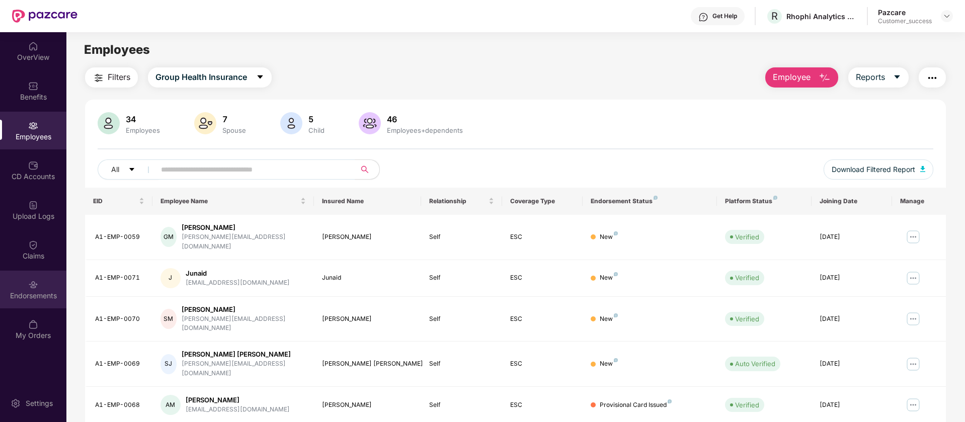
click at [34, 292] on div "Endorsements" at bounding box center [33, 296] width 66 height 10
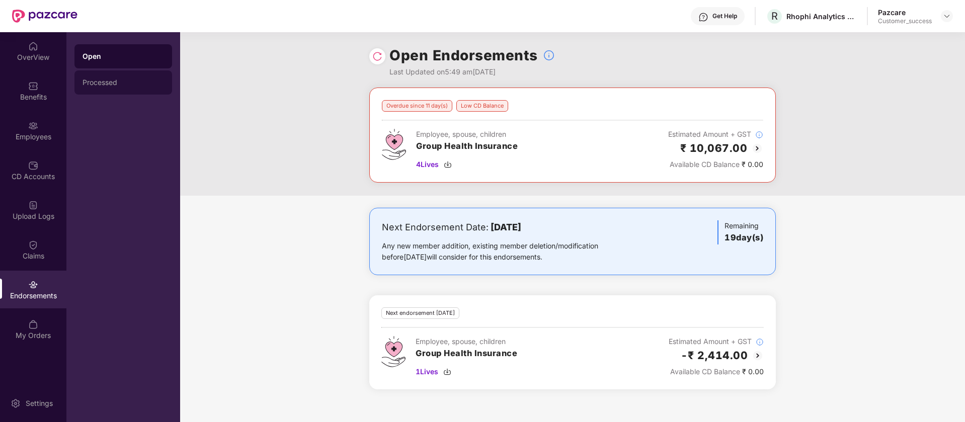
click at [119, 82] on div "Processed" at bounding box center [124, 82] width 82 height 8
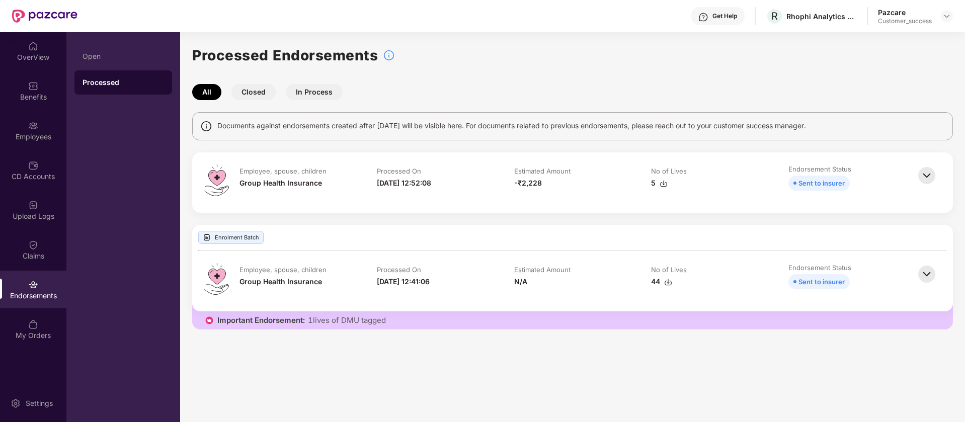
click at [926, 178] on img at bounding box center [927, 176] width 22 height 22
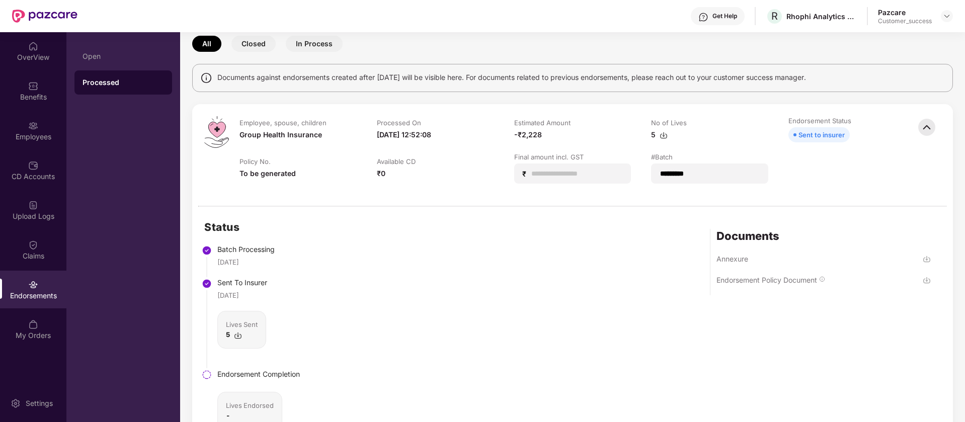
scroll to position [49, 0]
click at [664, 136] on img at bounding box center [664, 134] width 8 height 8
click at [799, 17] on div "Rhophi Analytics LLP" at bounding box center [821, 17] width 70 height 10
copy div "Rhophi"
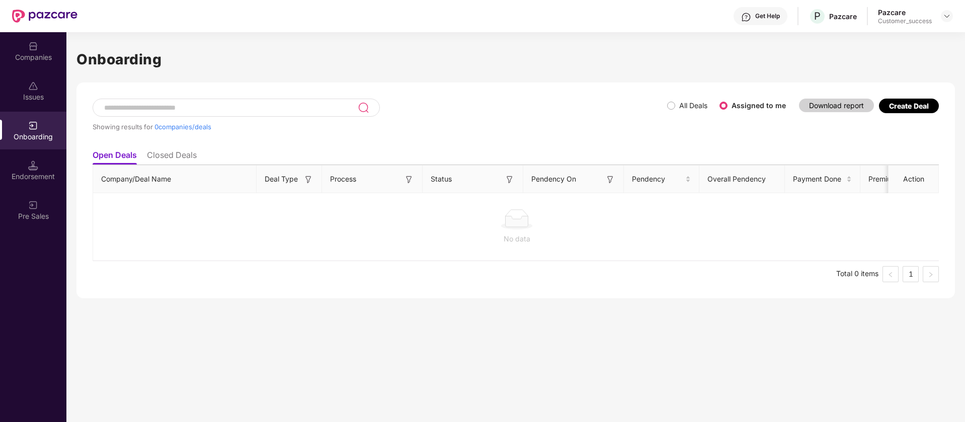
click at [43, 63] on div "Companies" at bounding box center [33, 51] width 66 height 38
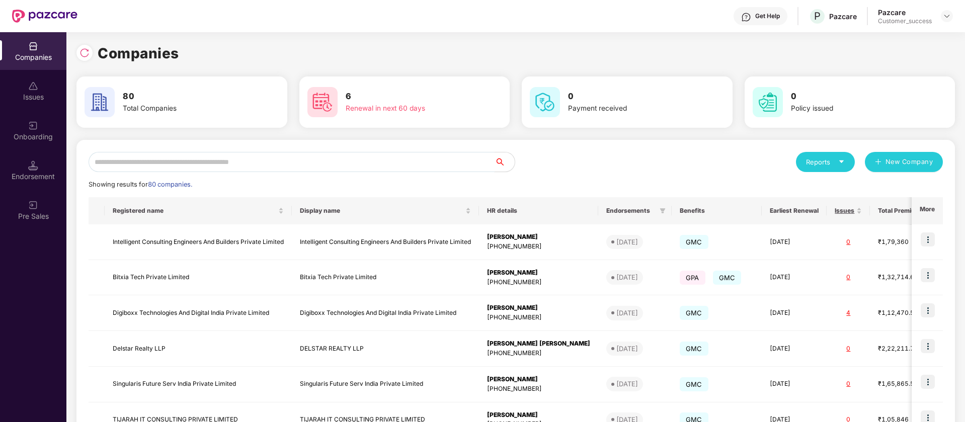
click at [217, 158] on input "text" at bounding box center [292, 162] width 406 height 20
paste input "*******"
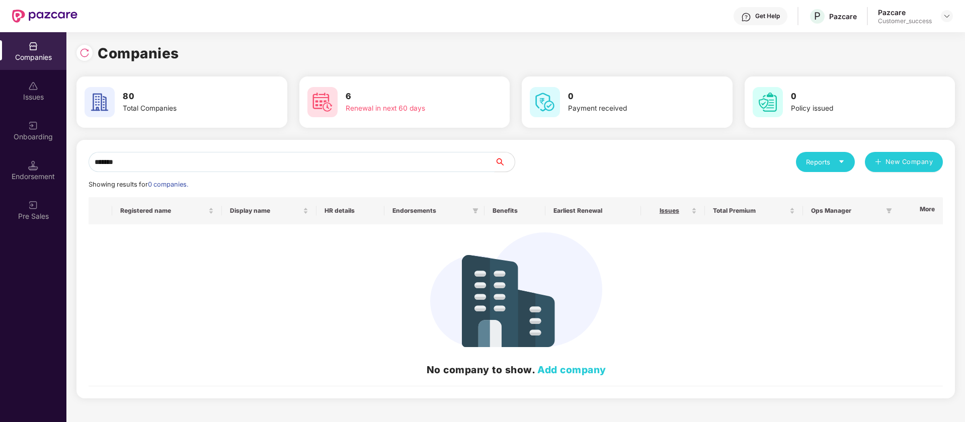
click at [217, 158] on input "*******" at bounding box center [292, 162] width 406 height 20
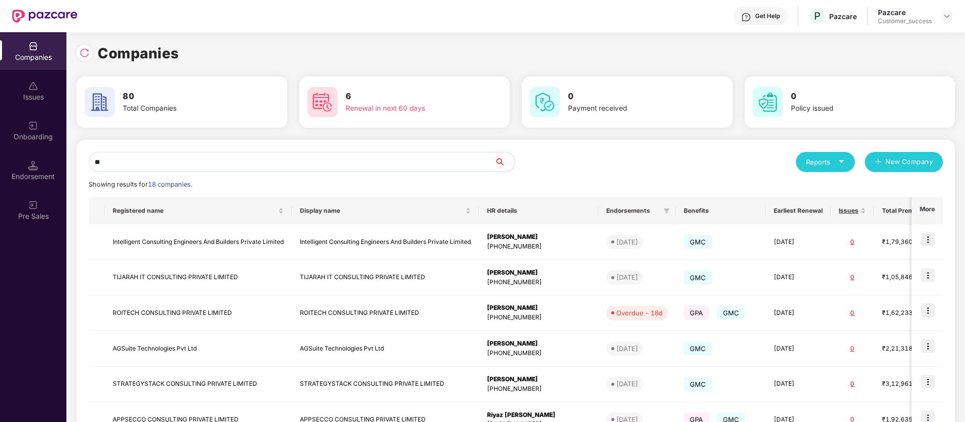
type input "*"
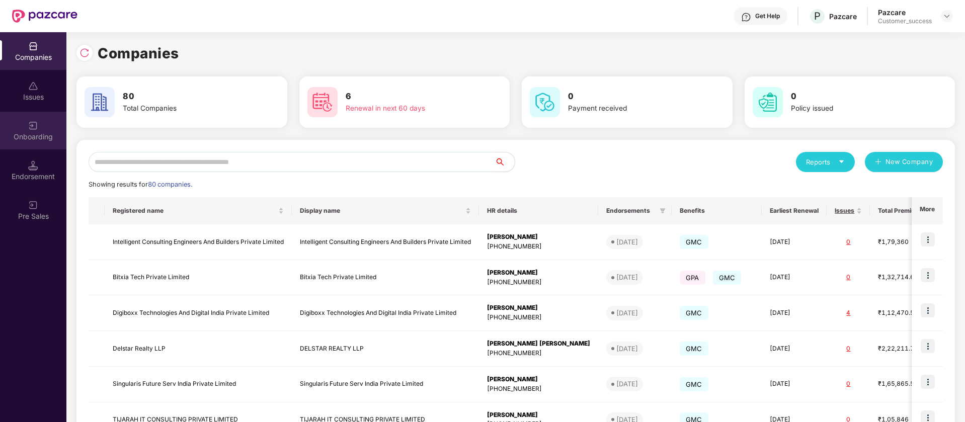
click at [45, 137] on div "Onboarding" at bounding box center [33, 137] width 66 height 10
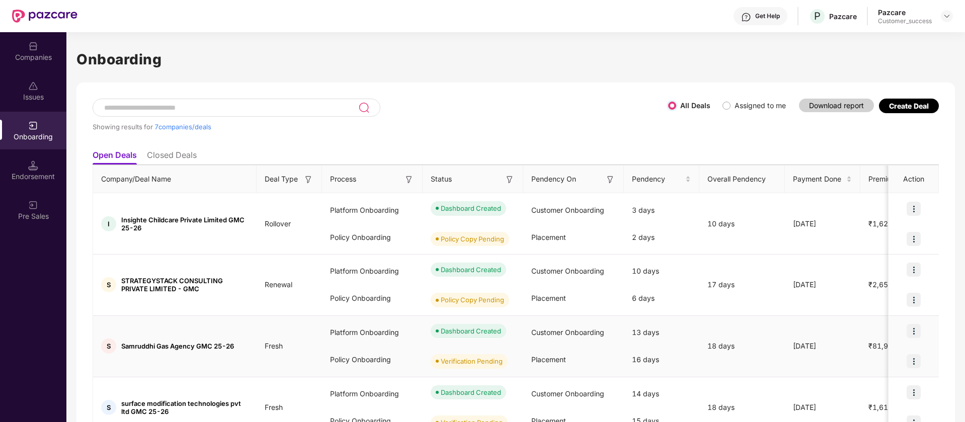
scroll to position [126, 0]
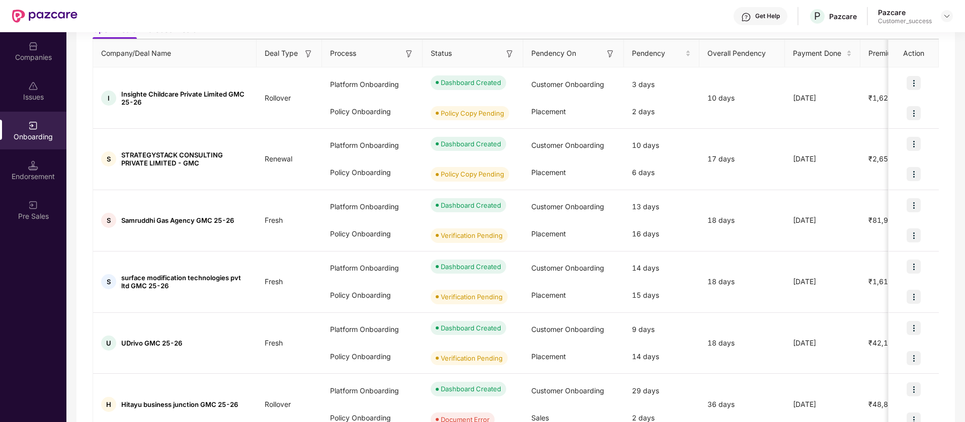
click at [30, 61] on div "Companies" at bounding box center [33, 57] width 66 height 10
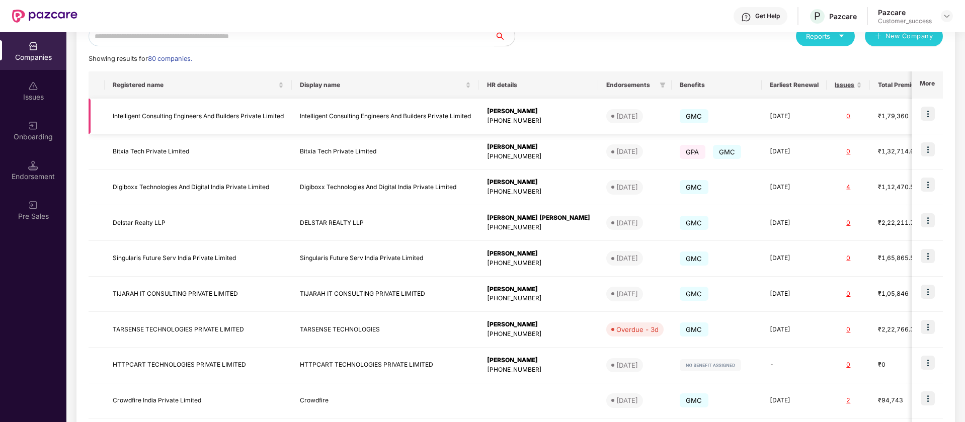
scroll to position [0, 0]
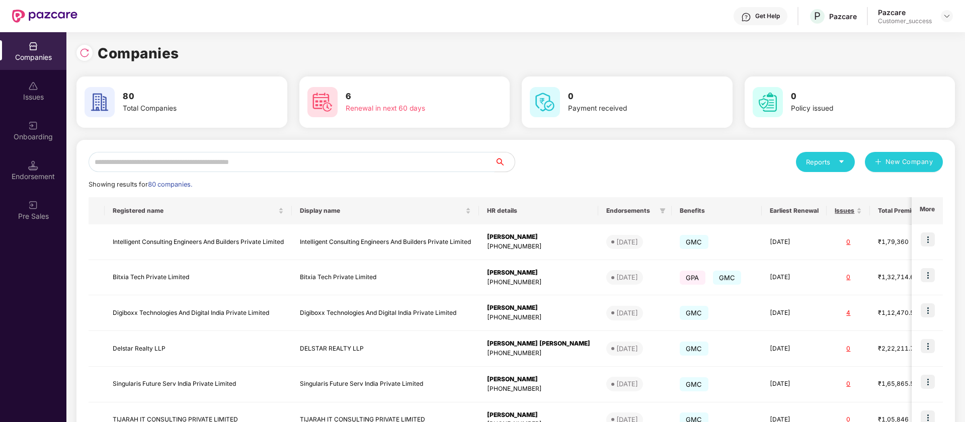
click at [294, 166] on input "text" at bounding box center [292, 162] width 406 height 20
paste input "*******"
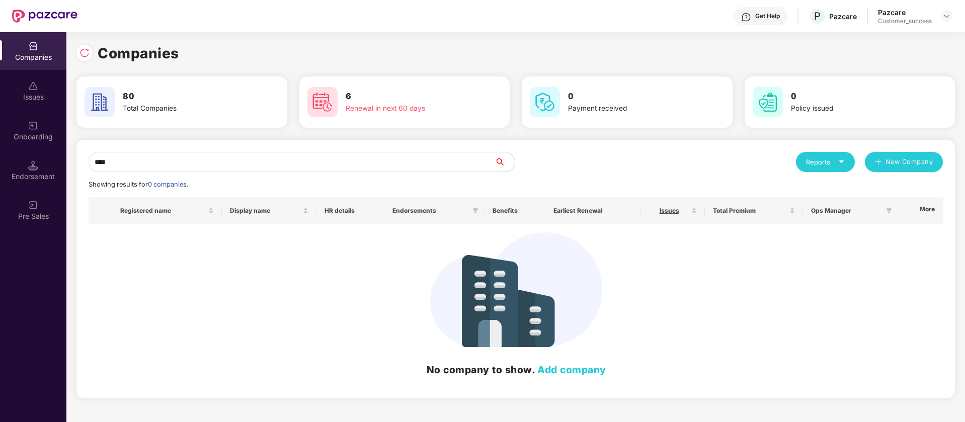
type input "***"
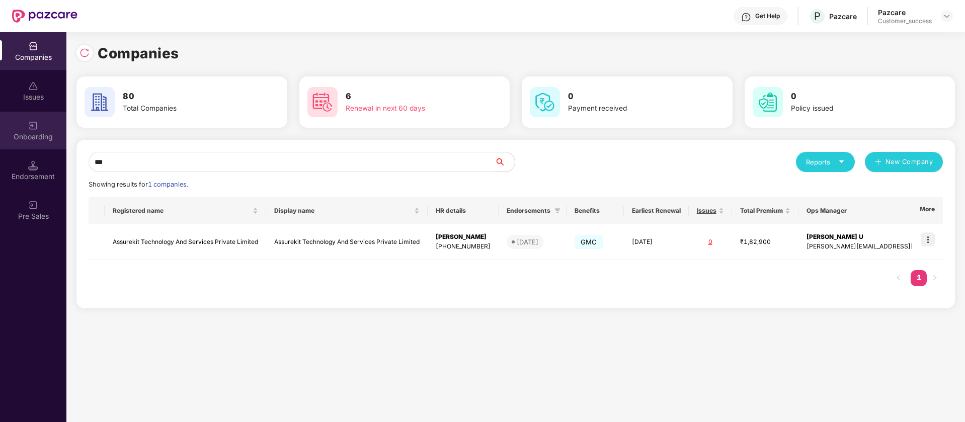
click at [18, 119] on div "Onboarding" at bounding box center [33, 131] width 66 height 38
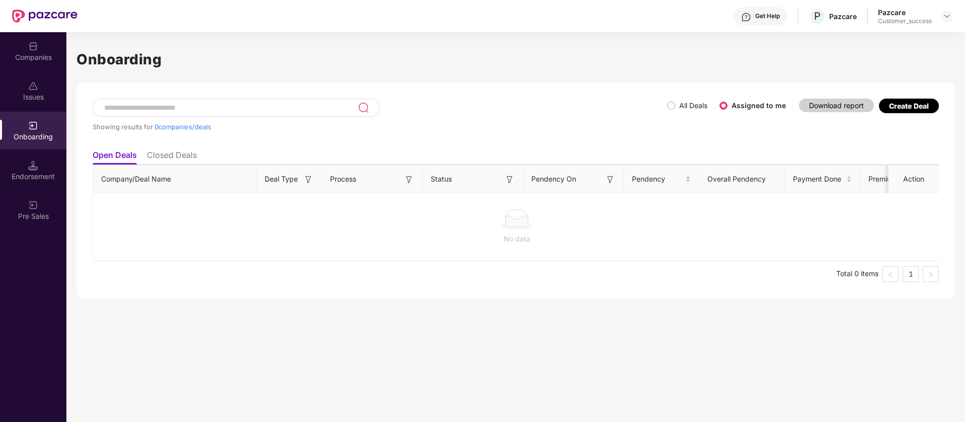
click at [692, 99] on div "All Deals Assigned to me" at bounding box center [730, 106] width 127 height 16
click at [688, 102] on label "All Deals" at bounding box center [693, 105] width 28 height 9
click at [684, 112] on div "All Deals Assigned to me" at bounding box center [730, 106] width 127 height 16
click at [687, 107] on label "All Deals" at bounding box center [693, 105] width 28 height 9
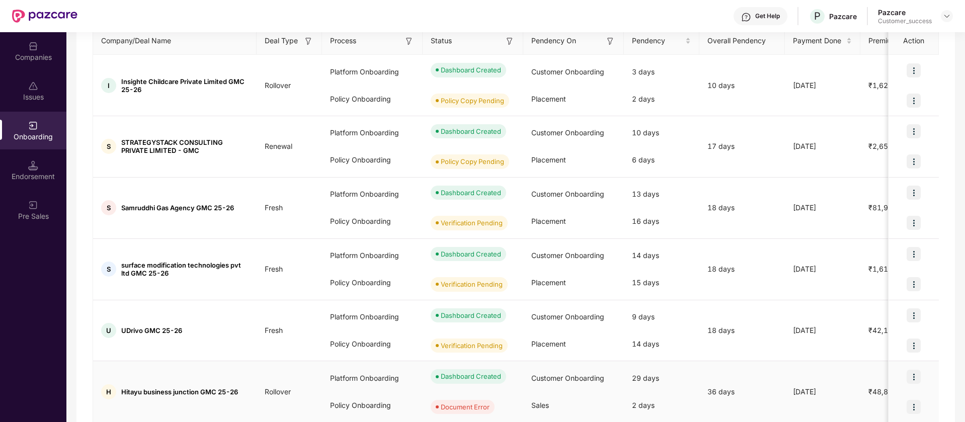
scroll to position [237, 0]
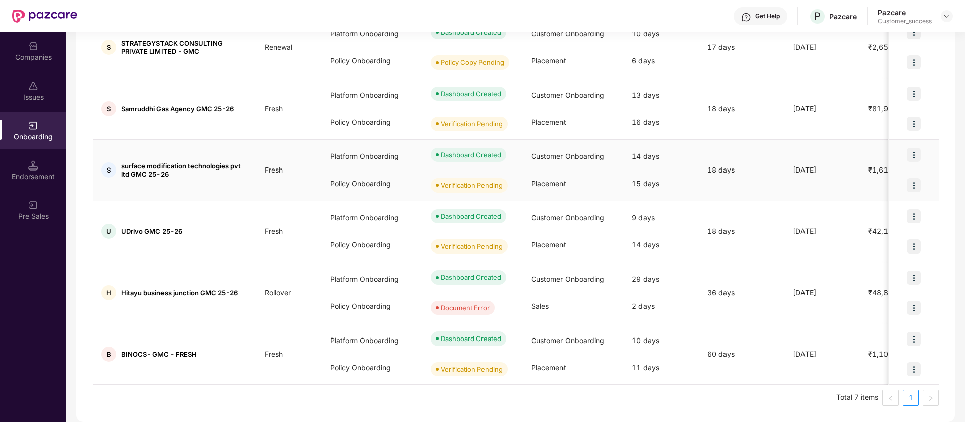
click at [915, 158] on img at bounding box center [914, 155] width 14 height 14
click at [142, 164] on span "surface modification technologies pvt ltd GMC 25-26" at bounding box center [184, 170] width 127 height 16
click at [33, 53] on div "Companies" at bounding box center [33, 57] width 66 height 10
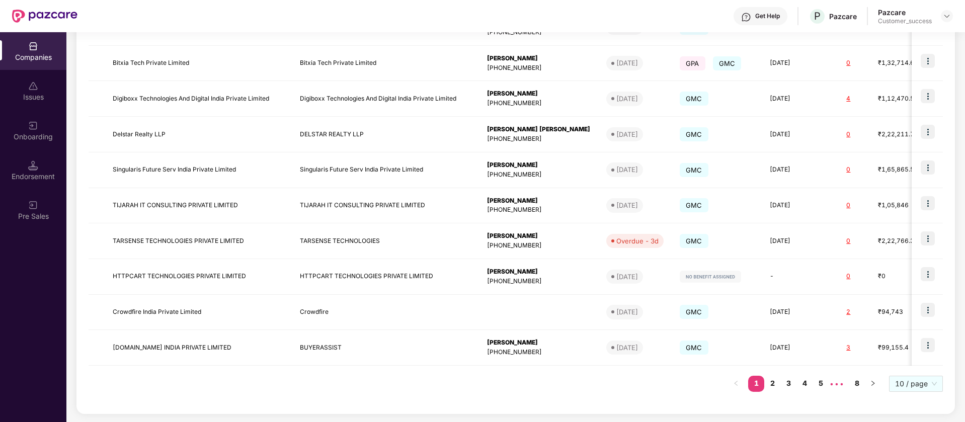
scroll to position [0, 0]
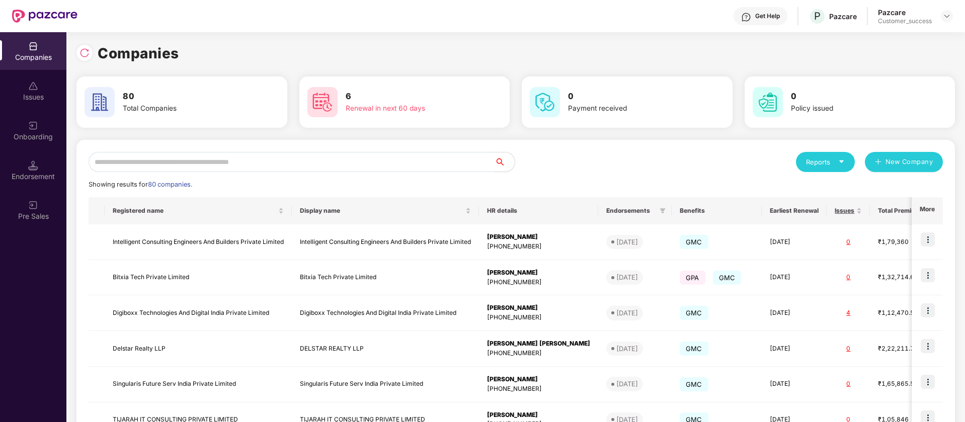
click at [266, 164] on input "text" at bounding box center [292, 162] width 406 height 20
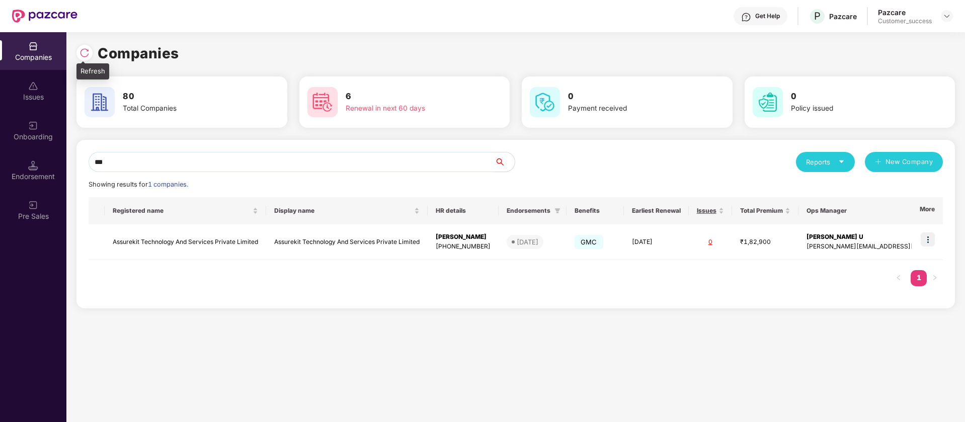
type input "***"
click at [80, 55] on img at bounding box center [84, 53] width 10 height 10
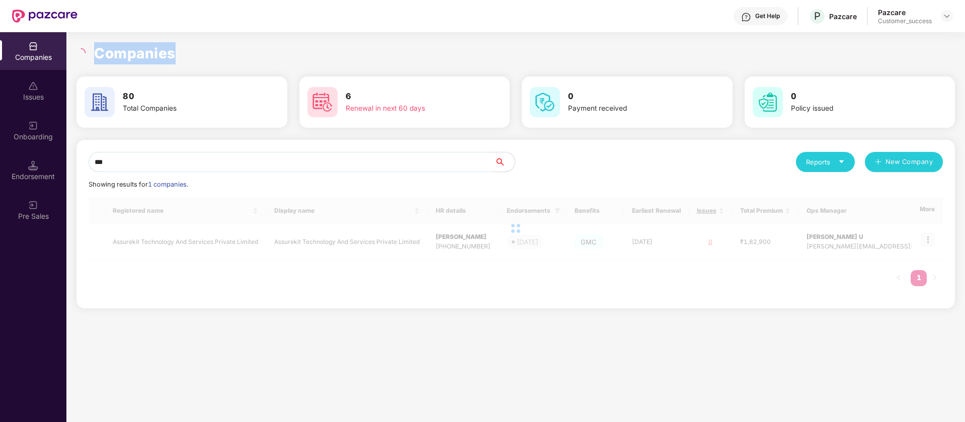
click at [80, 55] on icon "loading" at bounding box center [80, 52] width 11 height 11
click at [80, 55] on icon "loading" at bounding box center [81, 53] width 10 height 10
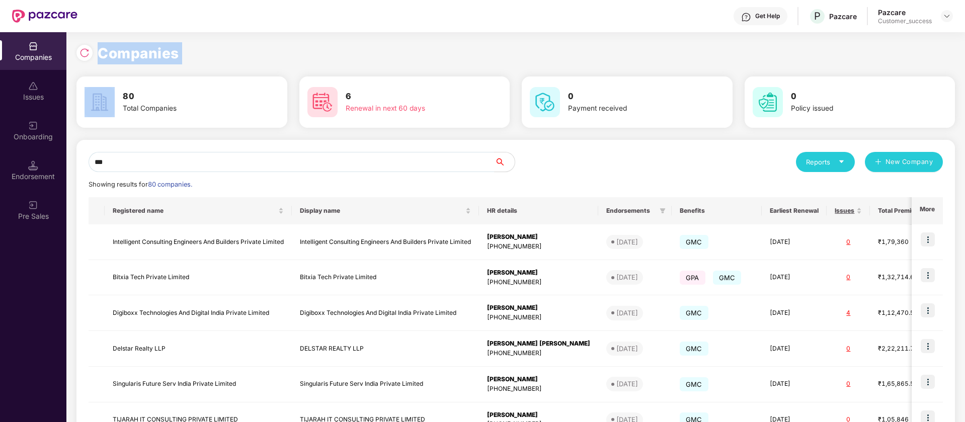
click at [80, 55] on img at bounding box center [84, 53] width 10 height 10
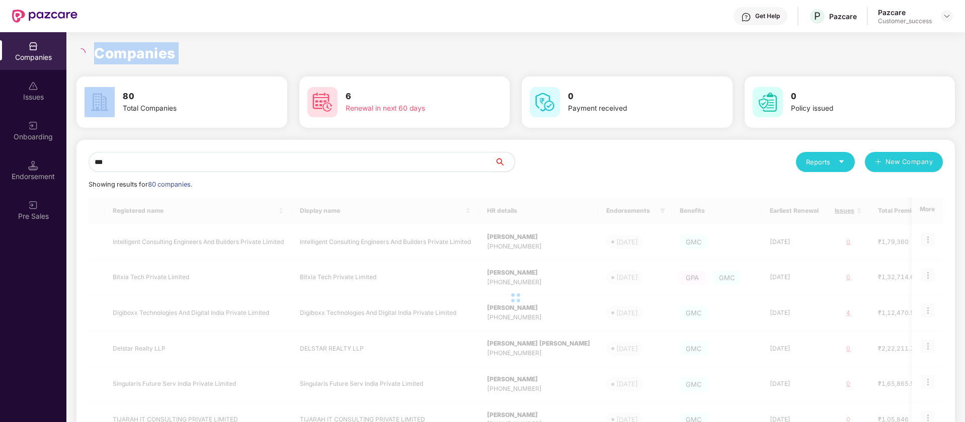
click at [80, 55] on icon "loading" at bounding box center [81, 53] width 10 height 10
click at [80, 55] on icon "loading" at bounding box center [80, 52] width 9 height 9
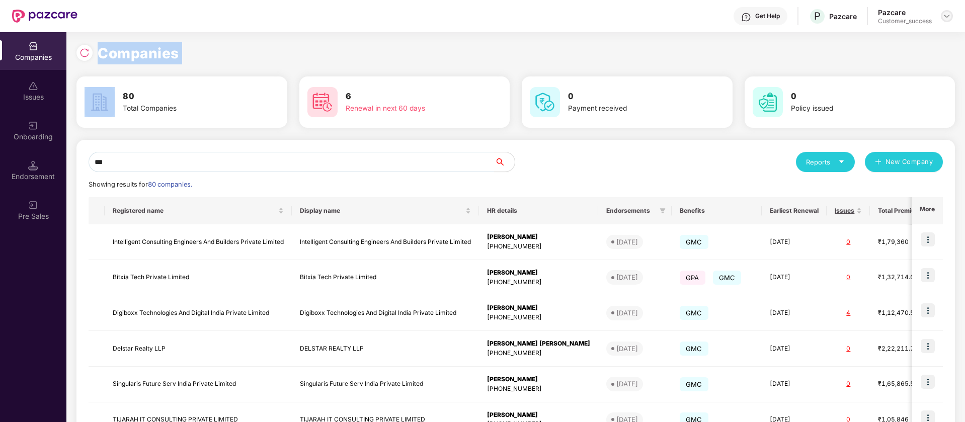
click at [947, 17] on img at bounding box center [947, 16] width 8 height 8
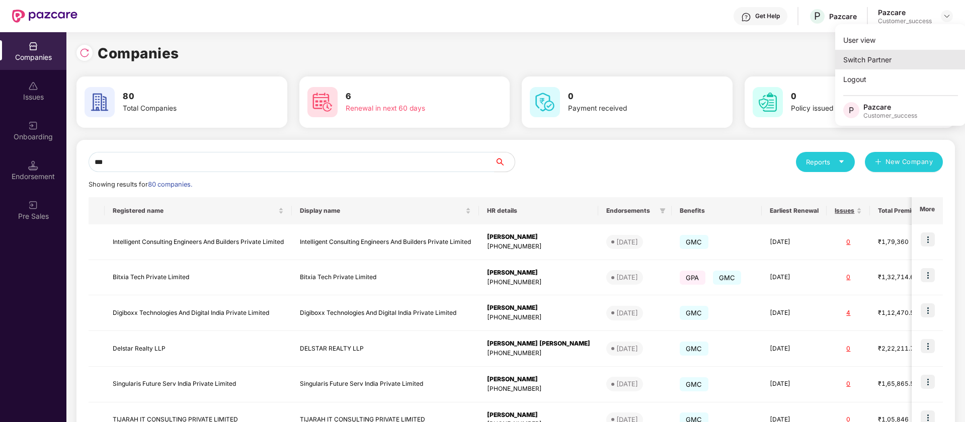
click at [905, 53] on div "Switch Partner" at bounding box center [900, 60] width 131 height 20
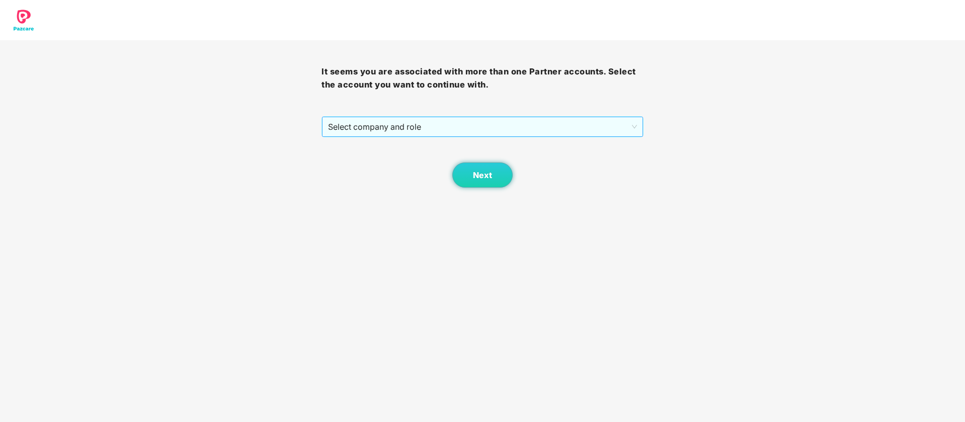
click at [504, 133] on span "Select company and role" at bounding box center [482, 126] width 308 height 19
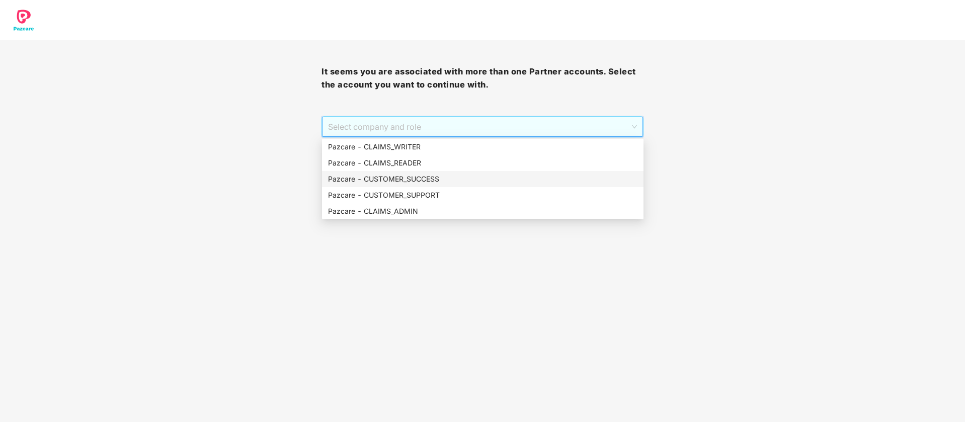
click at [421, 177] on div "Pazcare - CUSTOMER_SUCCESS" at bounding box center [482, 179] width 309 height 11
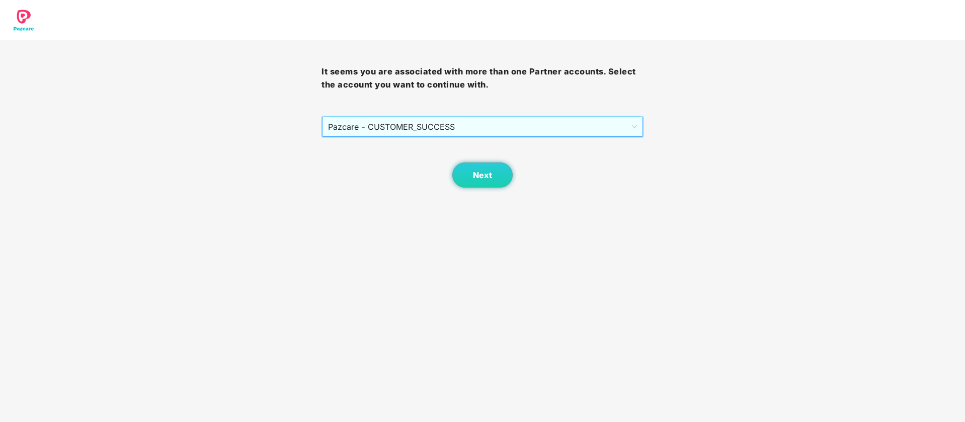
click at [522, 120] on span "Pazcare - CUSTOMER_SUCCESS" at bounding box center [482, 126] width 308 height 19
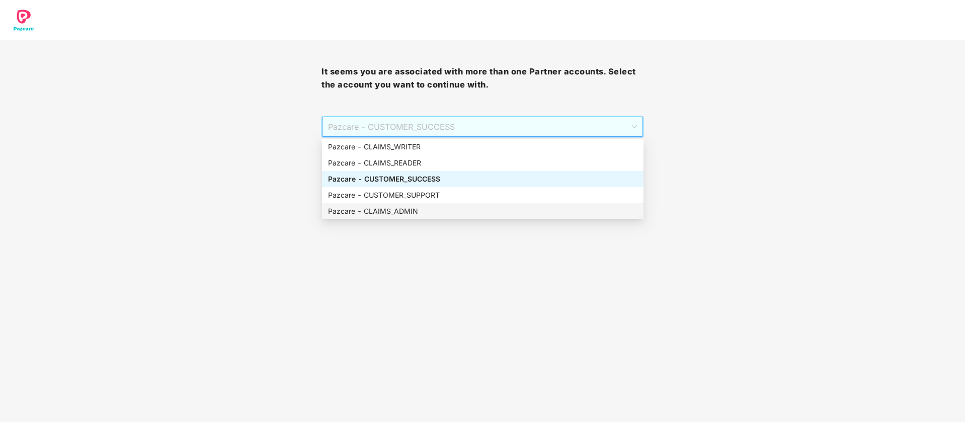
click at [443, 193] on div "Pazcare - CUSTOMER_SUPPORT" at bounding box center [482, 195] width 309 height 11
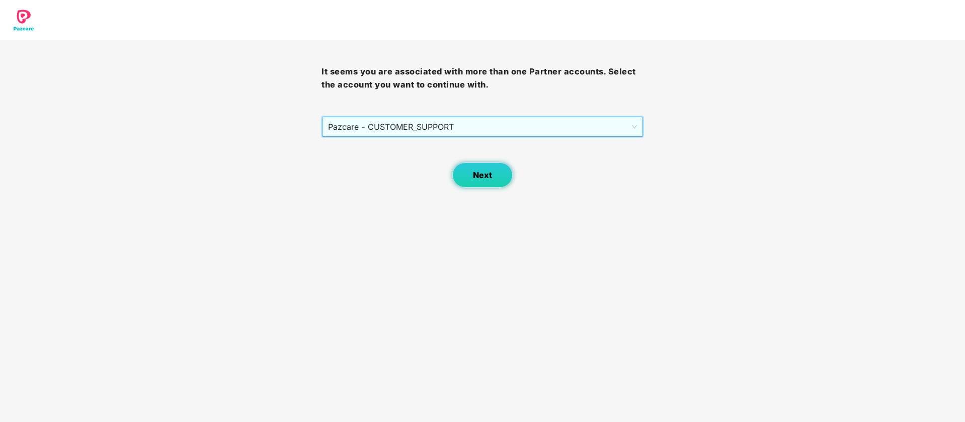
click at [485, 183] on button "Next" at bounding box center [482, 174] width 60 height 25
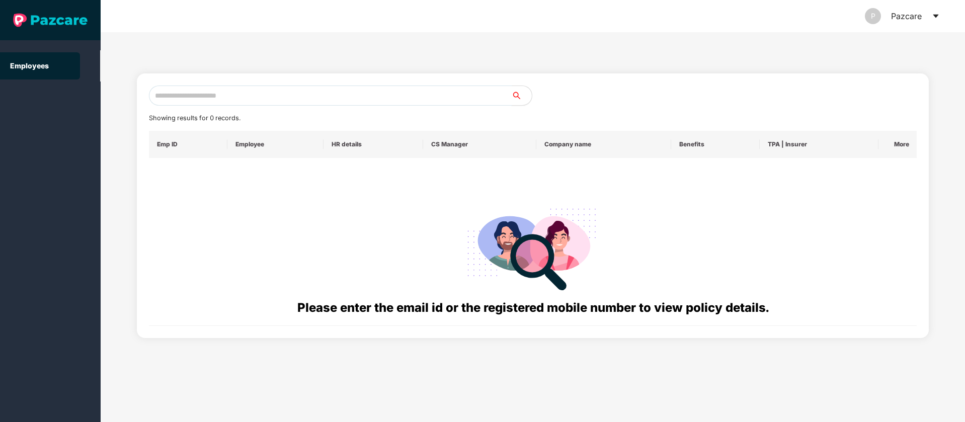
click at [246, 94] on input "text" at bounding box center [330, 96] width 363 height 20
paste input "**********"
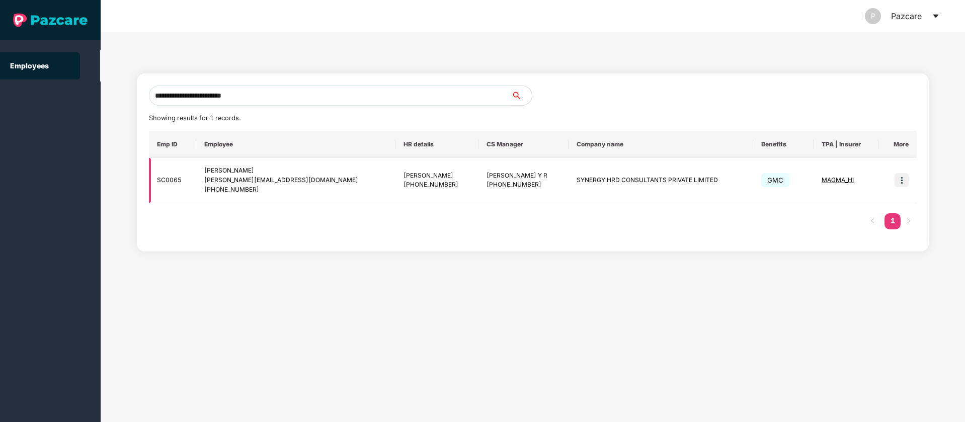
type input "**********"
click at [896, 182] on img at bounding box center [901, 180] width 14 height 14
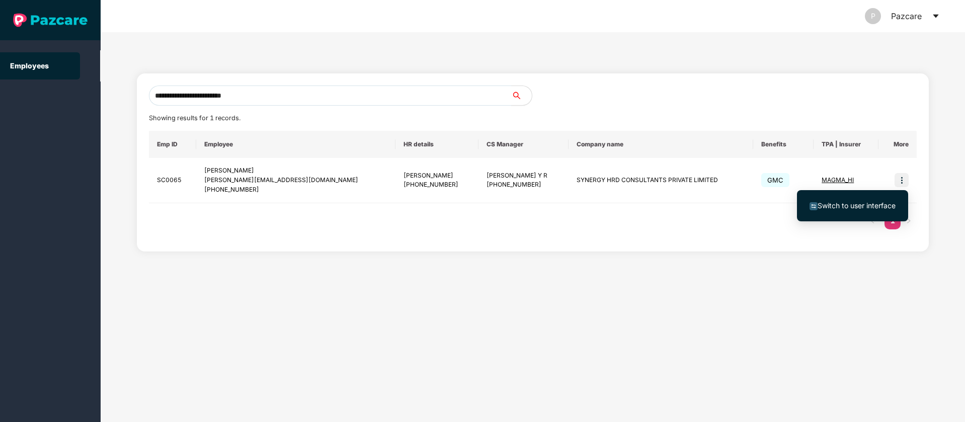
click at [883, 206] on span "Switch to user interface" at bounding box center [857, 205] width 78 height 9
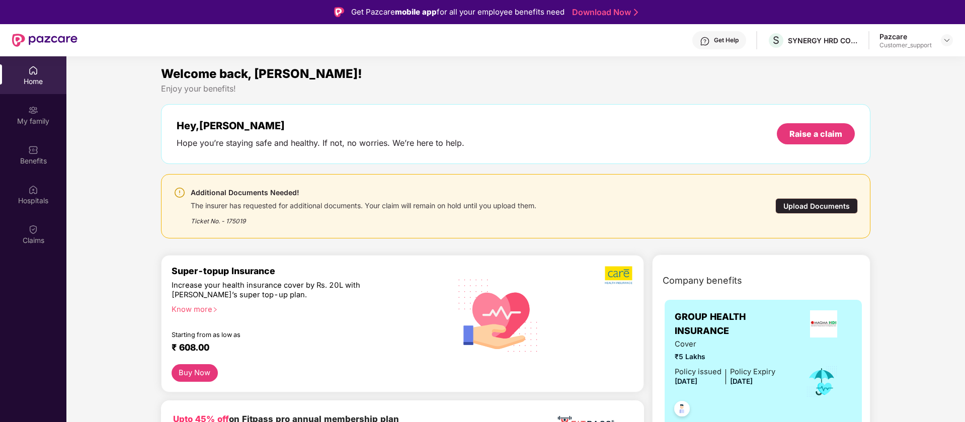
click at [33, 140] on div "Benefits" at bounding box center [33, 155] width 66 height 38
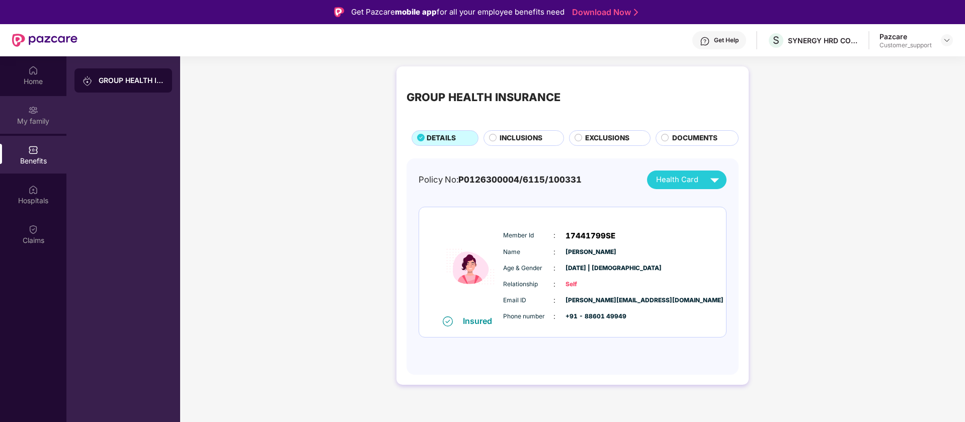
click at [36, 112] on img at bounding box center [33, 110] width 10 height 10
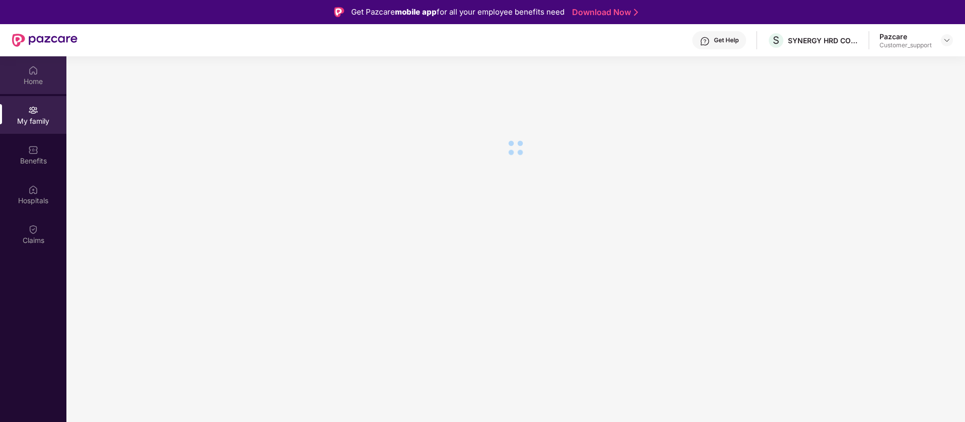
click at [34, 70] on img at bounding box center [33, 70] width 10 height 10
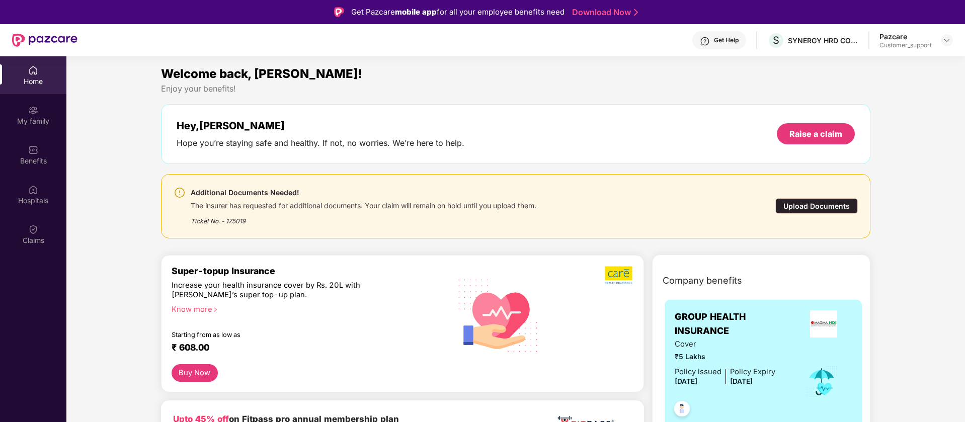
click at [836, 210] on div "Upload Documents" at bounding box center [816, 206] width 83 height 16
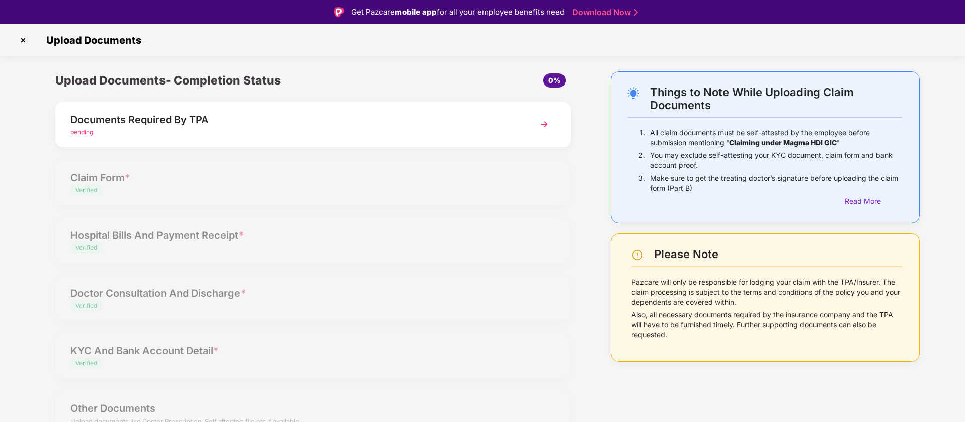
click at [360, 116] on div "Documents Required By TPA" at bounding box center [292, 120] width 444 height 16
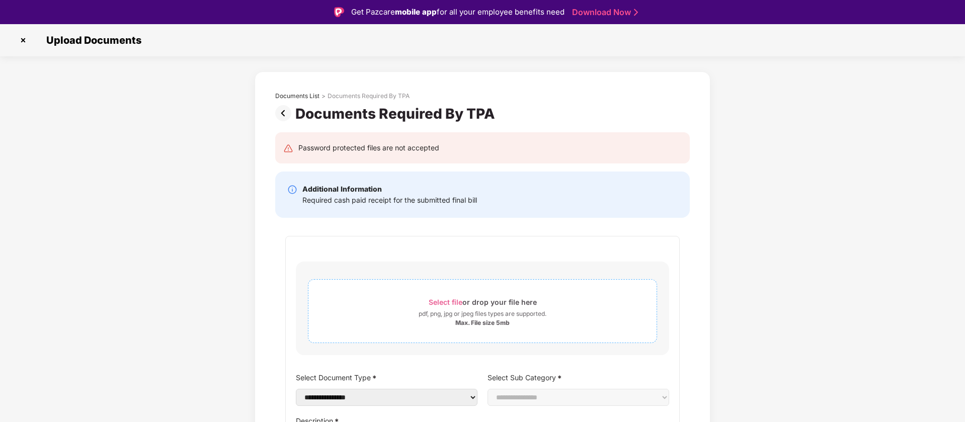
scroll to position [111, 0]
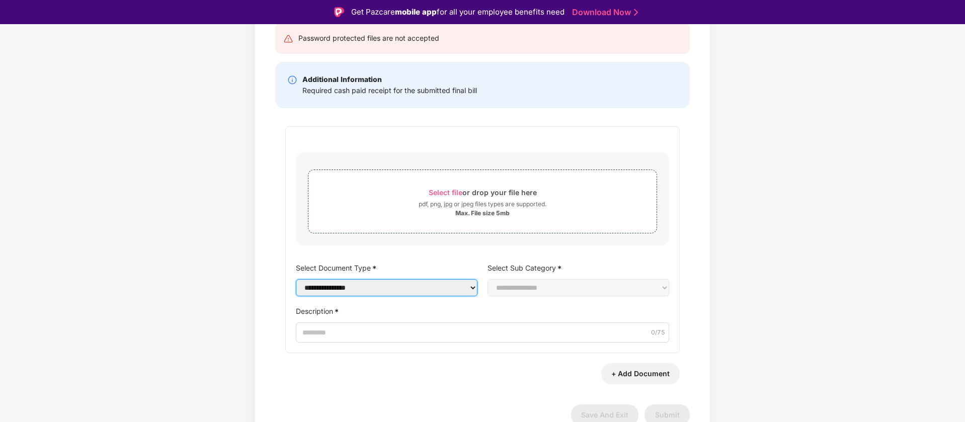
click at [429, 287] on select "**********" at bounding box center [387, 287] width 182 height 17
select select "**********"
click at [296, 289] on select "**********" at bounding box center [387, 287] width 182 height 17
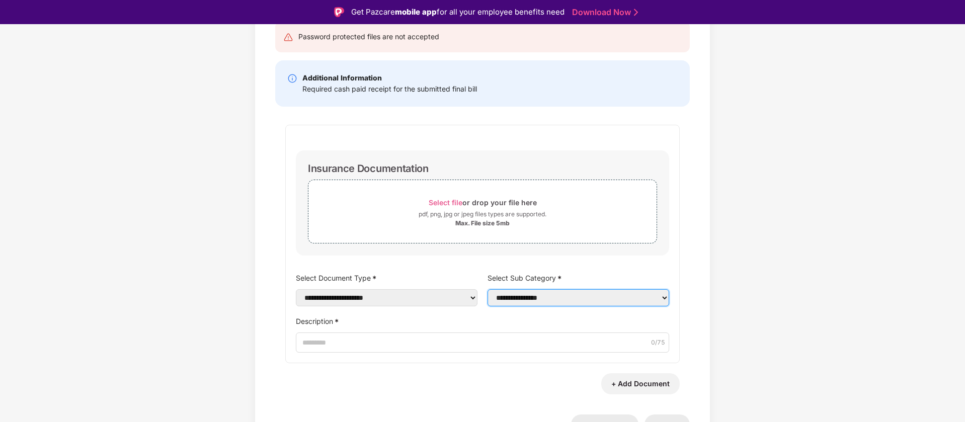
click at [515, 297] on select "**********" at bounding box center [578, 297] width 182 height 17
click at [487, 289] on select "**********" at bounding box center [578, 297] width 182 height 17
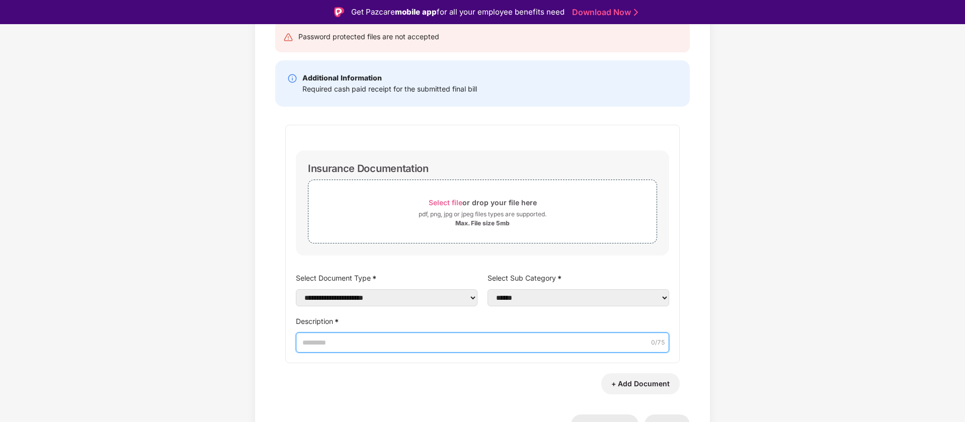
click at [414, 344] on input "Description *" at bounding box center [482, 343] width 373 height 20
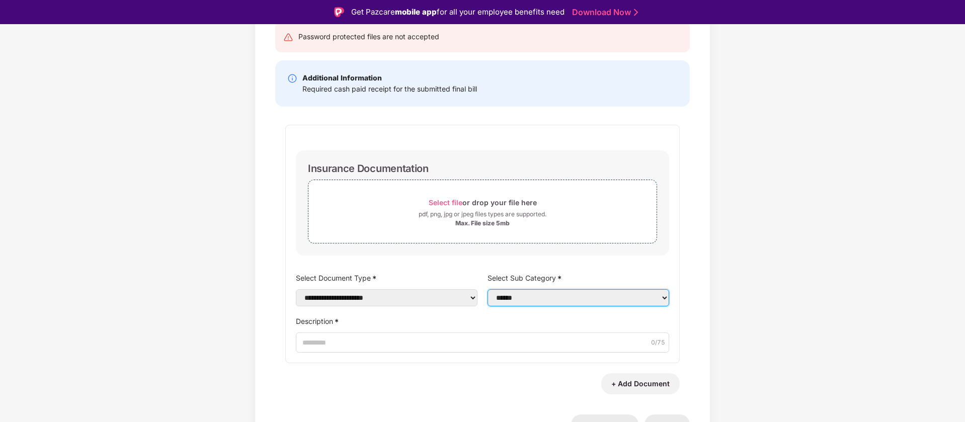
click at [503, 298] on select "**********" at bounding box center [578, 297] width 182 height 17
select select "**********"
click at [487, 303] on select "**********" at bounding box center [578, 297] width 182 height 17
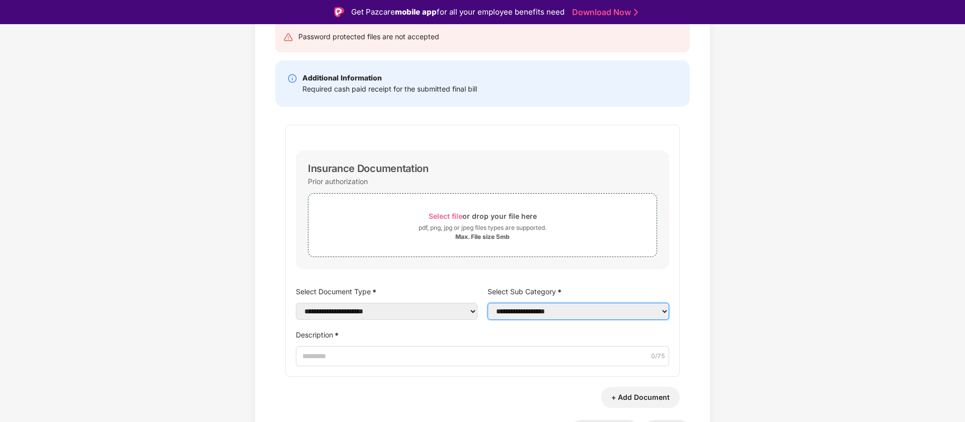
scroll to position [10, 0]
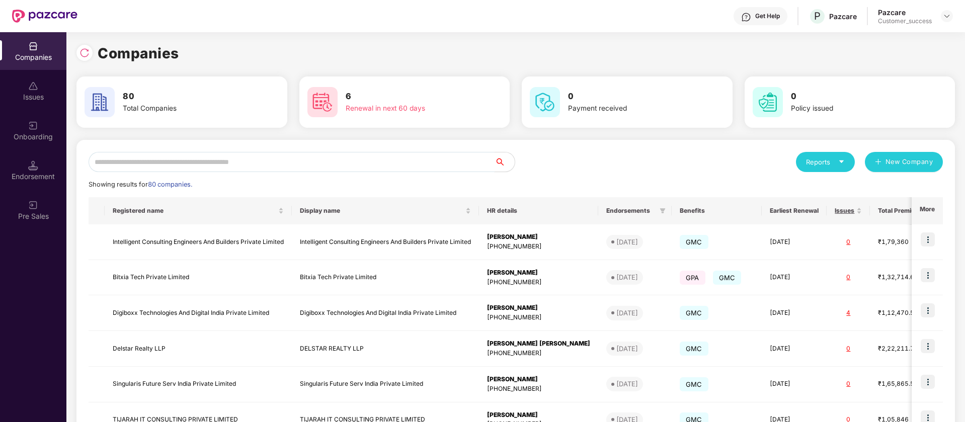
click at [390, 162] on input "text" at bounding box center [292, 162] width 406 height 20
type input "*"
paste input "******"
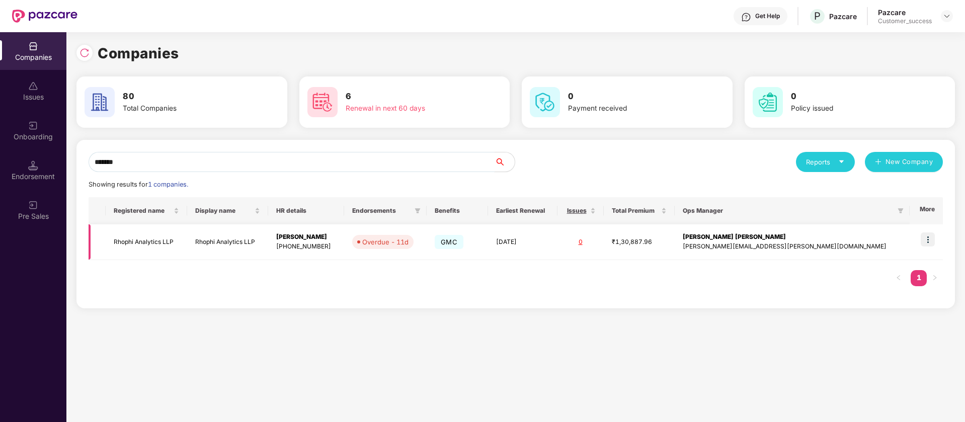
type input "******"
click at [557, 243] on td "[DATE]" at bounding box center [522, 242] width 69 height 36
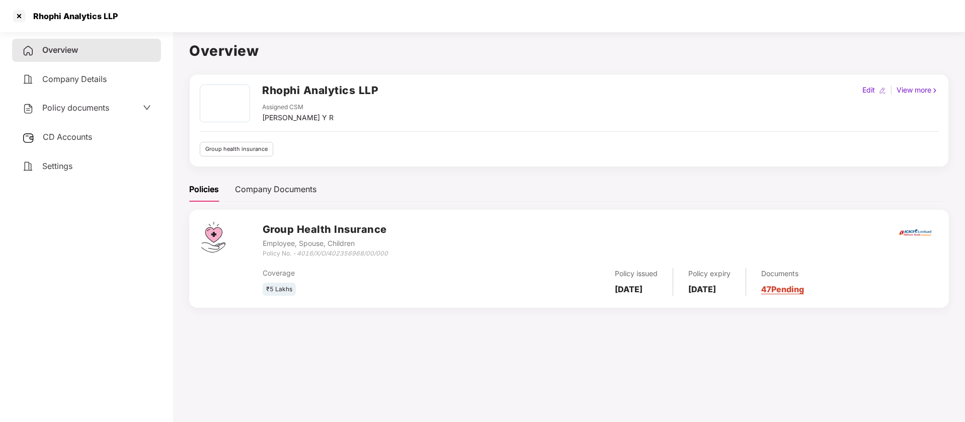
click at [82, 105] on span "Policy documents" at bounding box center [75, 108] width 67 height 10
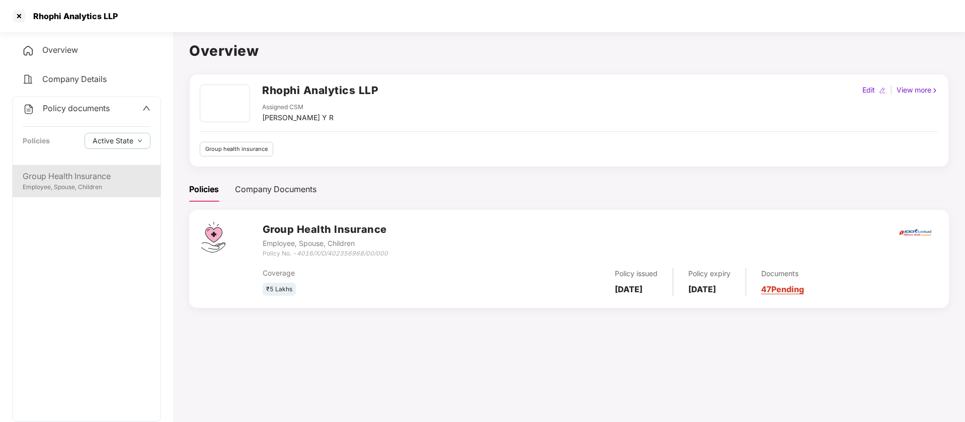
click at [63, 183] on div "Employee, Spouse, Children" at bounding box center [87, 188] width 128 height 10
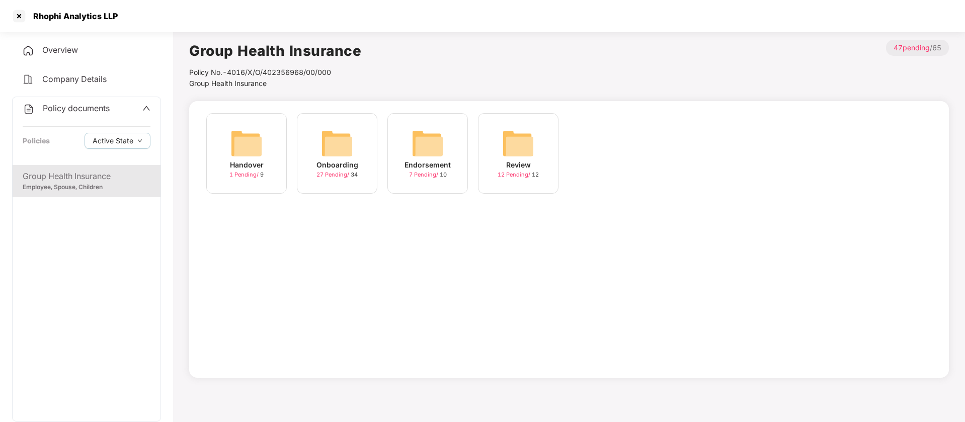
click at [430, 144] on img at bounding box center [428, 143] width 32 height 32
click at [420, 140] on img at bounding box center [428, 143] width 32 height 32
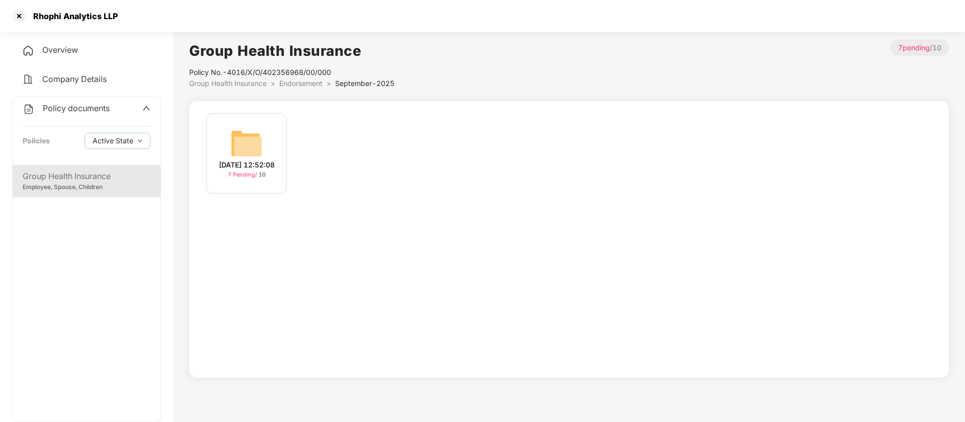
click at [243, 140] on img at bounding box center [246, 143] width 32 height 32
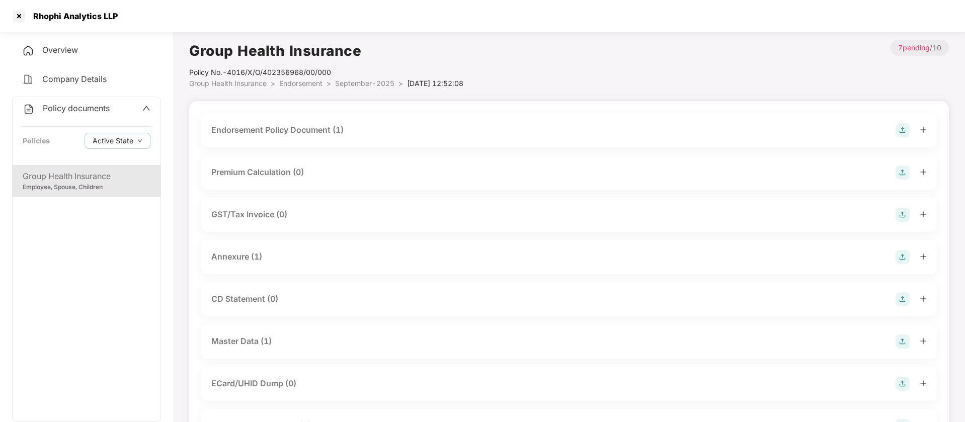
scroll to position [21, 0]
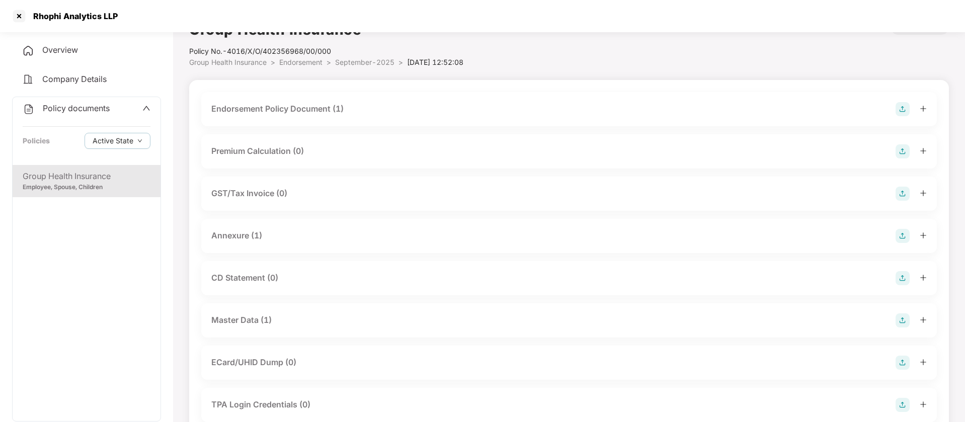
click at [243, 321] on div "Master Data (1)" at bounding box center [241, 320] width 60 height 13
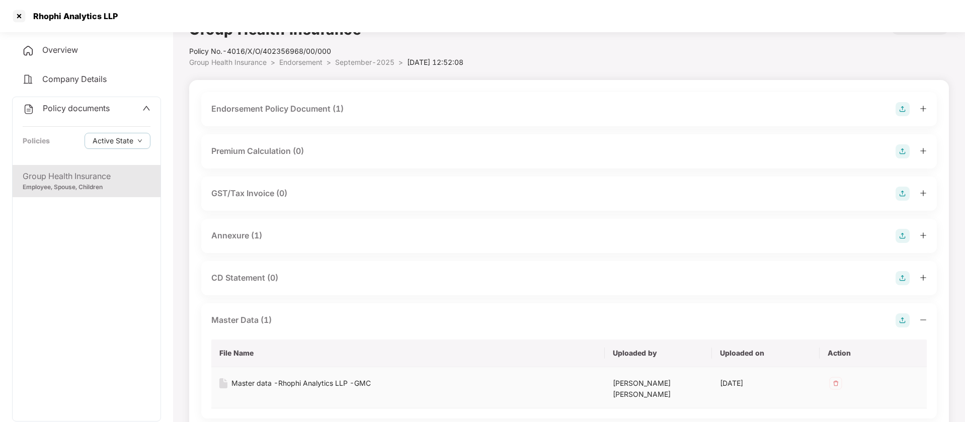
click at [302, 382] on div "Master data -Rhophi Analytics LLP -GMC" at bounding box center [300, 383] width 139 height 11
click at [18, 14] on div at bounding box center [19, 16] width 16 height 16
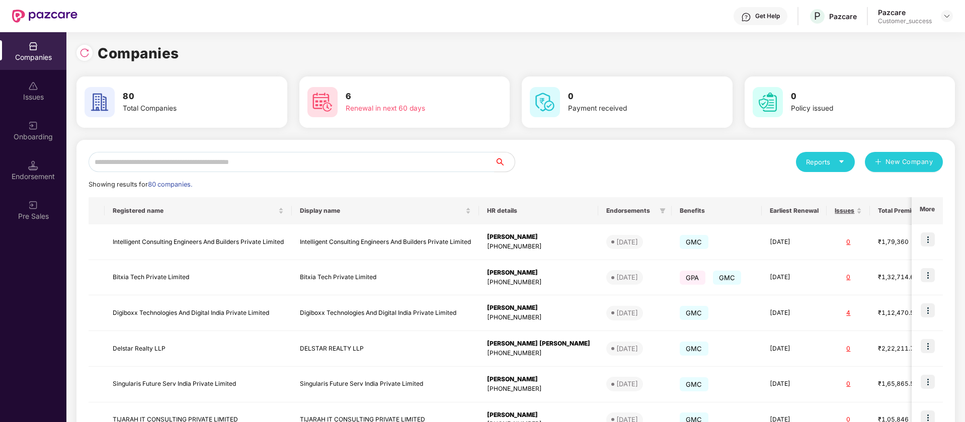
scroll to position [0, 0]
click at [283, 152] on input "text" at bounding box center [292, 162] width 406 height 20
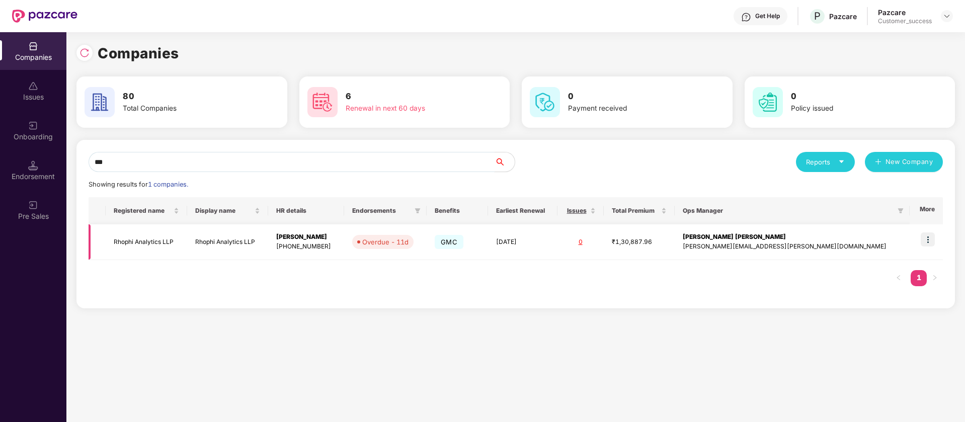
type input "***"
click at [928, 241] on img at bounding box center [928, 239] width 14 height 14
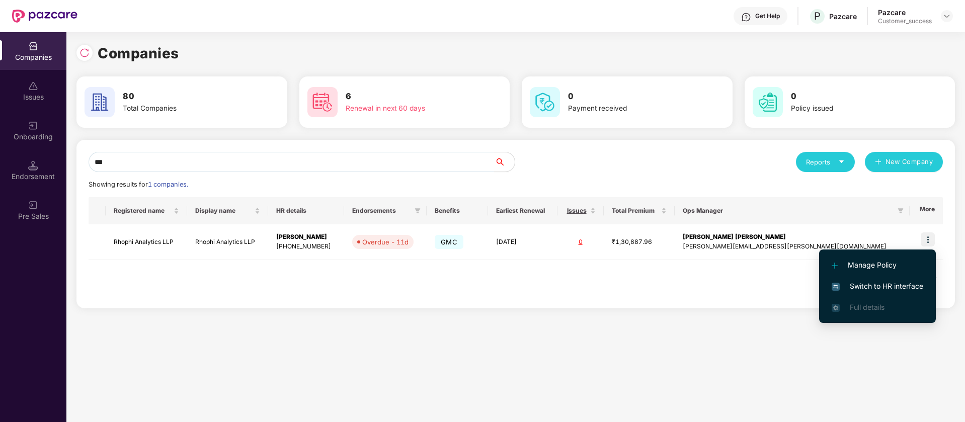
click at [849, 284] on span "Switch to HR interface" at bounding box center [878, 286] width 92 height 11
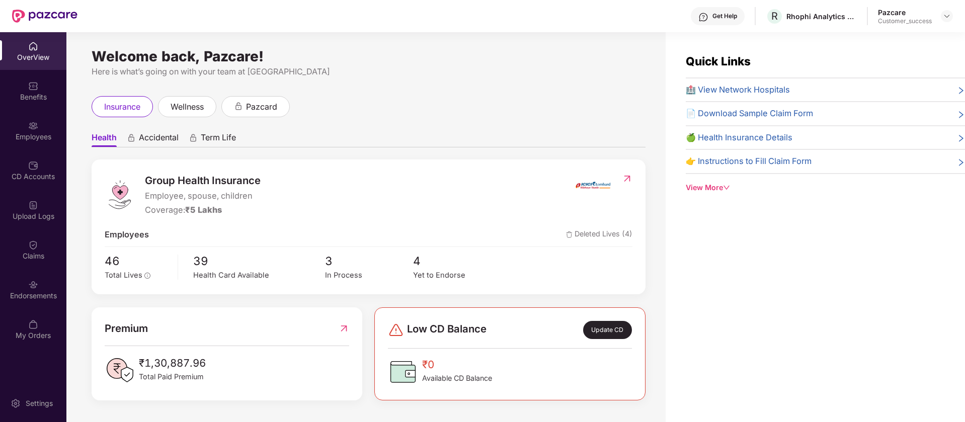
click at [29, 288] on img at bounding box center [33, 285] width 10 height 10
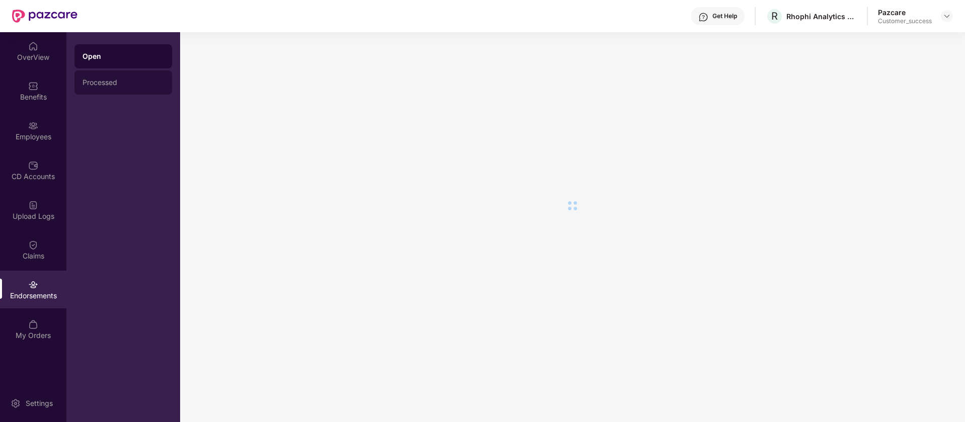
click at [135, 81] on div "Processed" at bounding box center [124, 82] width 82 height 8
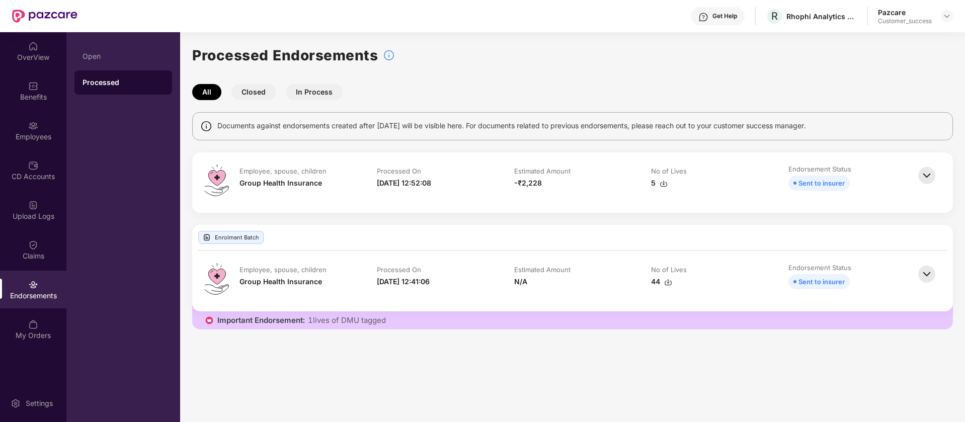
click at [928, 175] on img at bounding box center [927, 176] width 22 height 22
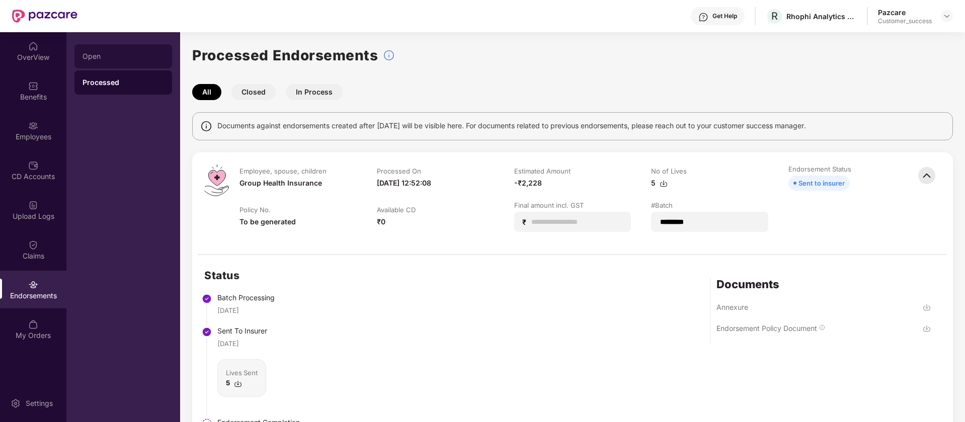
click at [108, 58] on div "Open" at bounding box center [124, 56] width 82 height 8
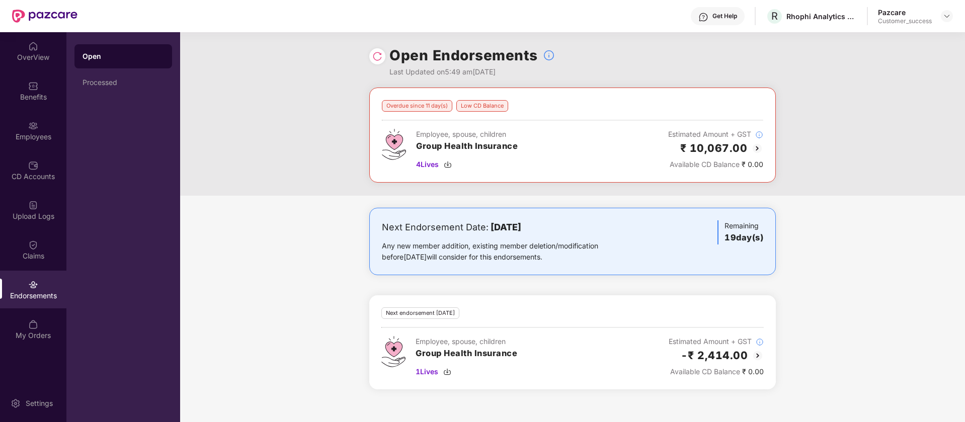
click at [757, 147] on img at bounding box center [757, 148] width 12 height 12
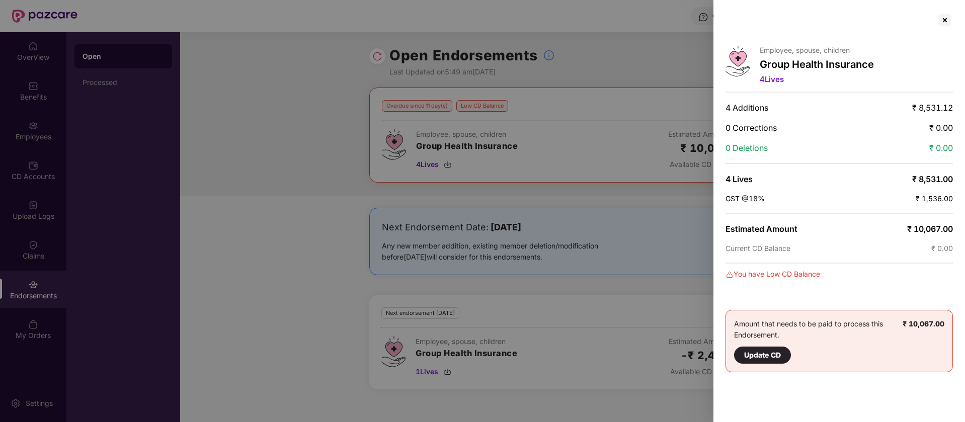
click at [627, 251] on div at bounding box center [482, 211] width 965 height 422
click at [946, 24] on div at bounding box center [945, 20] width 16 height 16
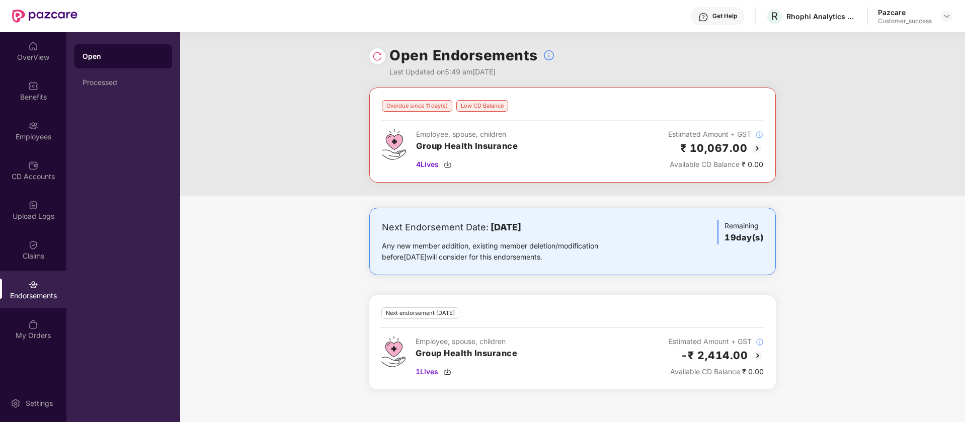
click at [758, 355] on img at bounding box center [758, 356] width 12 height 12
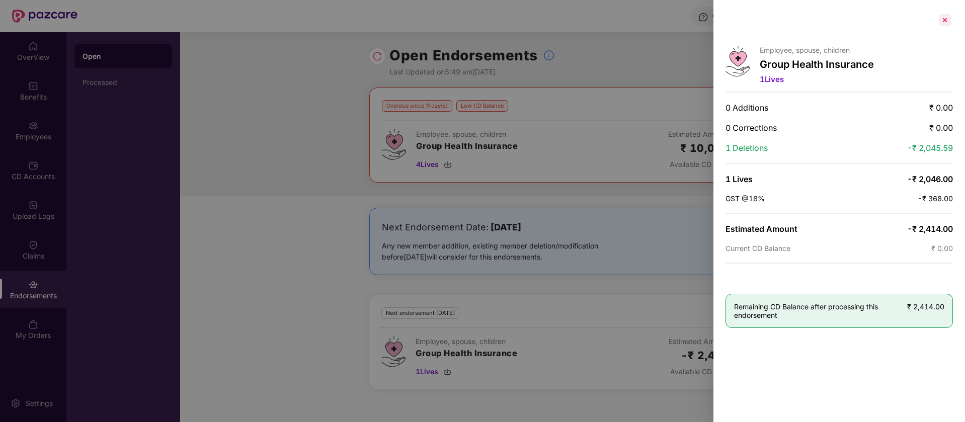
click at [942, 25] on div at bounding box center [945, 20] width 16 height 16
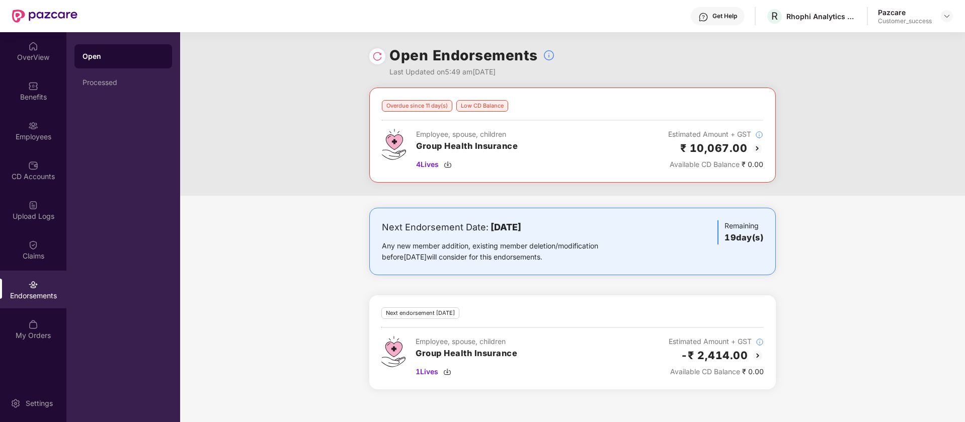
click at [759, 149] on img at bounding box center [757, 148] width 12 height 12
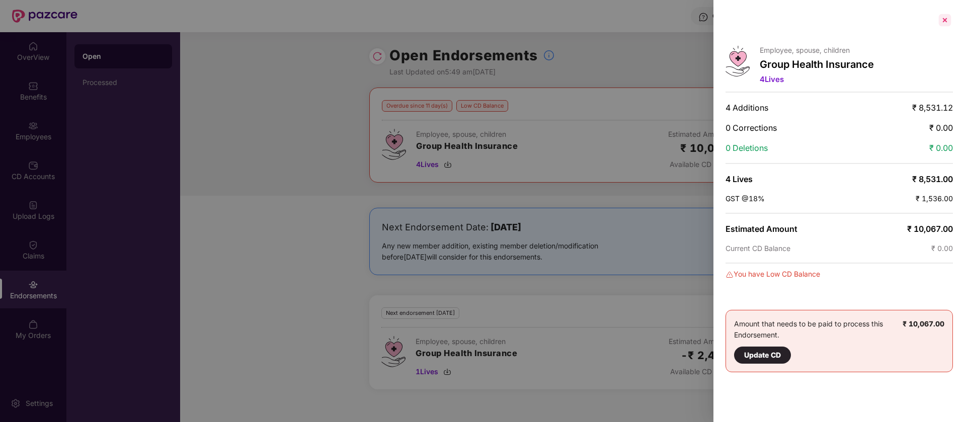
click at [952, 17] on div at bounding box center [945, 20] width 16 height 16
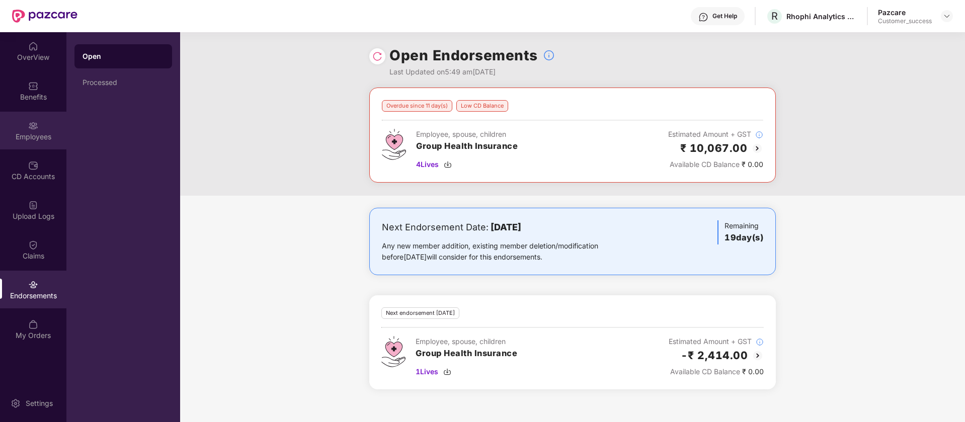
click at [30, 144] on div "Employees" at bounding box center [33, 131] width 66 height 38
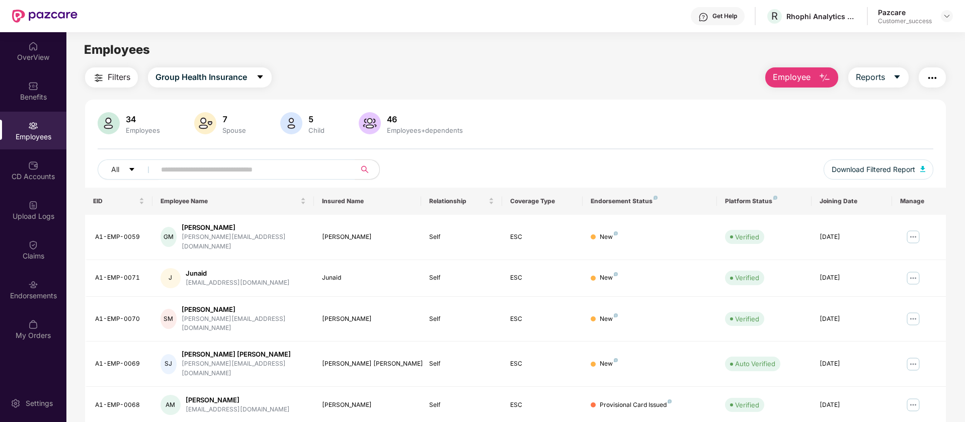
click at [99, 80] on img "button" at bounding box center [99, 78] width 12 height 12
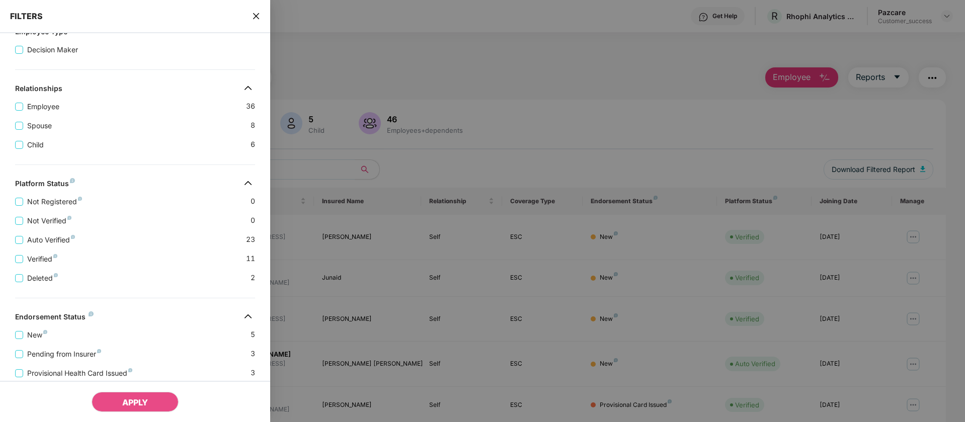
scroll to position [146, 0]
click at [371, 87] on div at bounding box center [482, 211] width 965 height 422
click at [259, 18] on icon "close" at bounding box center [256, 16] width 6 height 6
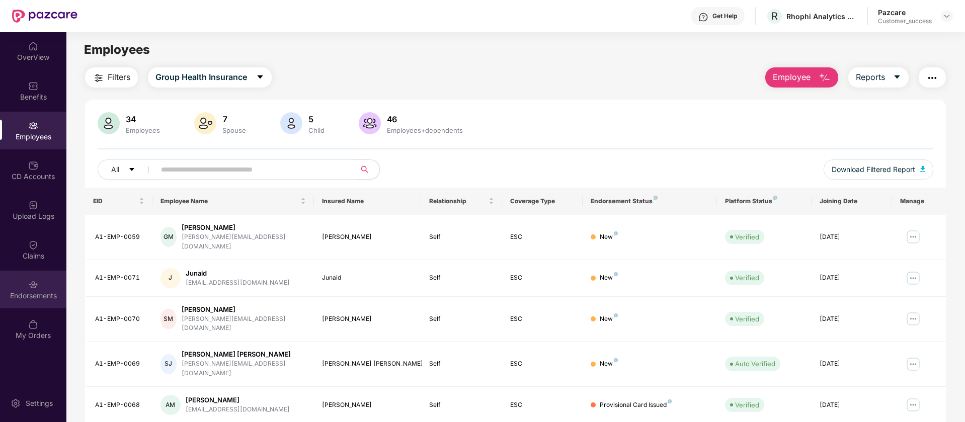
click at [47, 290] on div "Endorsements" at bounding box center [33, 290] width 66 height 38
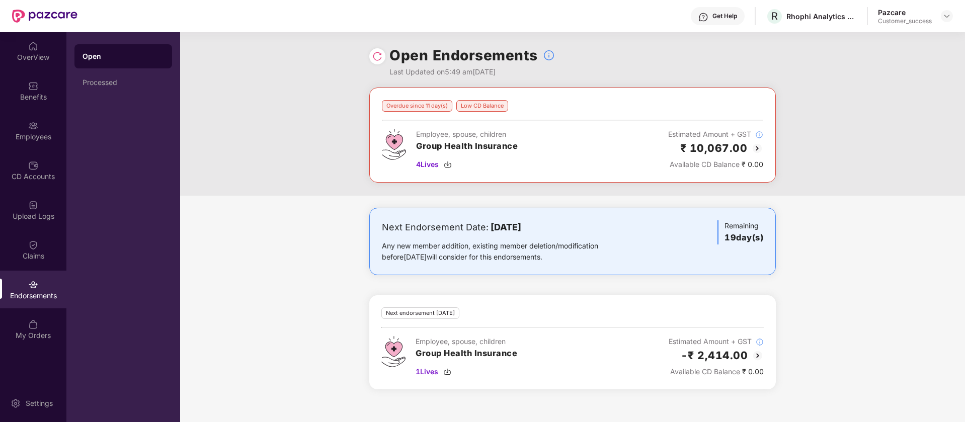
click at [757, 150] on img at bounding box center [757, 148] width 12 height 12
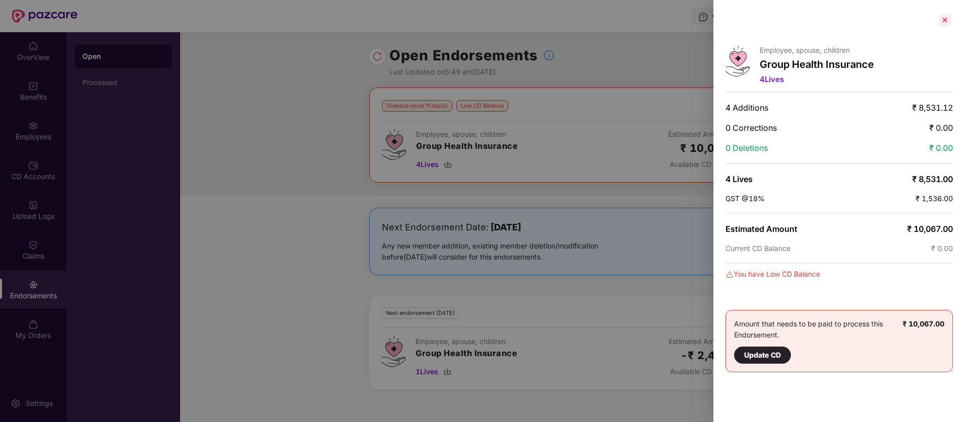
click at [946, 21] on div at bounding box center [945, 20] width 16 height 16
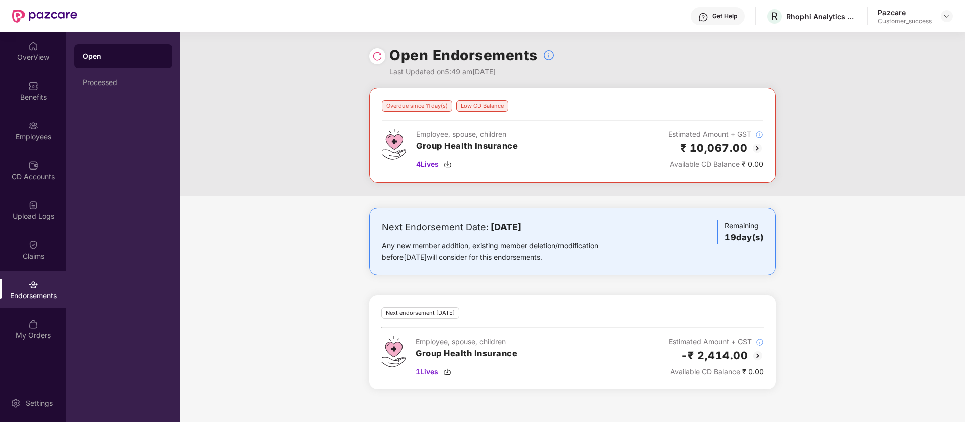
click at [760, 353] on img at bounding box center [758, 356] width 12 height 12
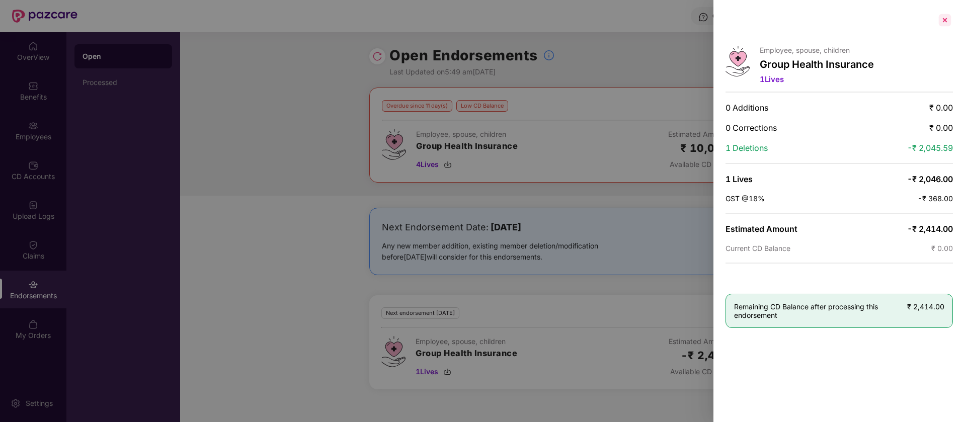
click at [947, 21] on div at bounding box center [945, 20] width 16 height 16
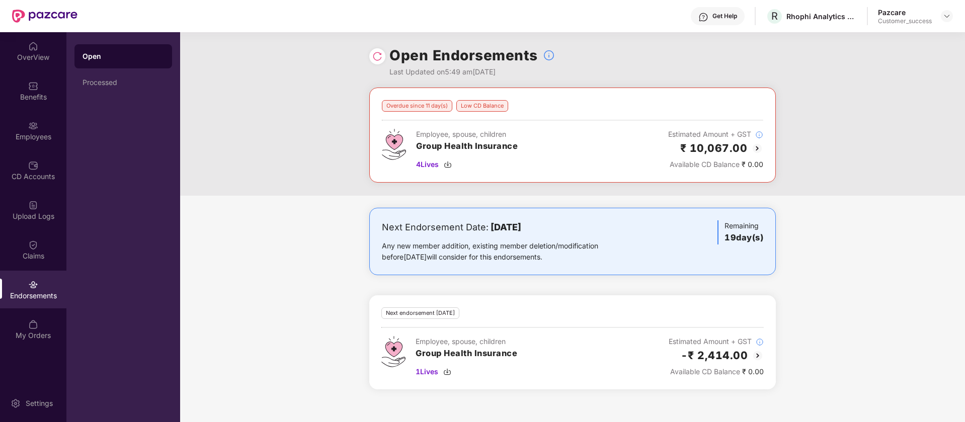
click at [758, 146] on img at bounding box center [757, 148] width 12 height 12
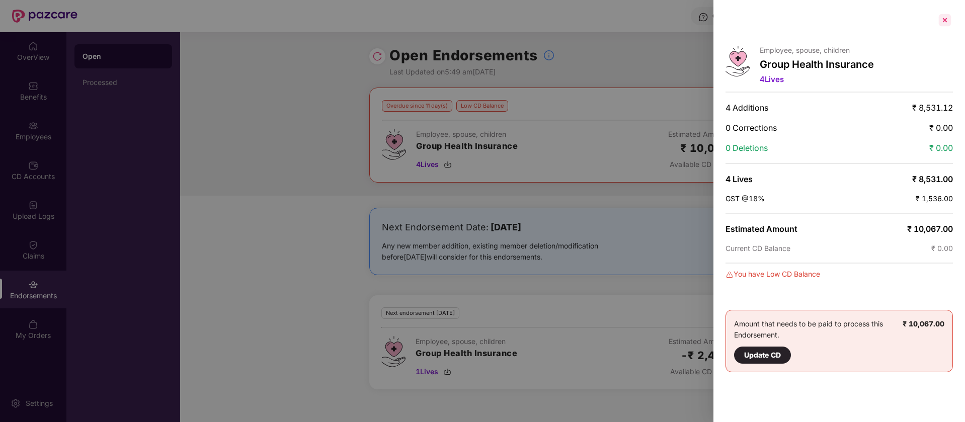
click at [948, 22] on div at bounding box center [945, 20] width 16 height 16
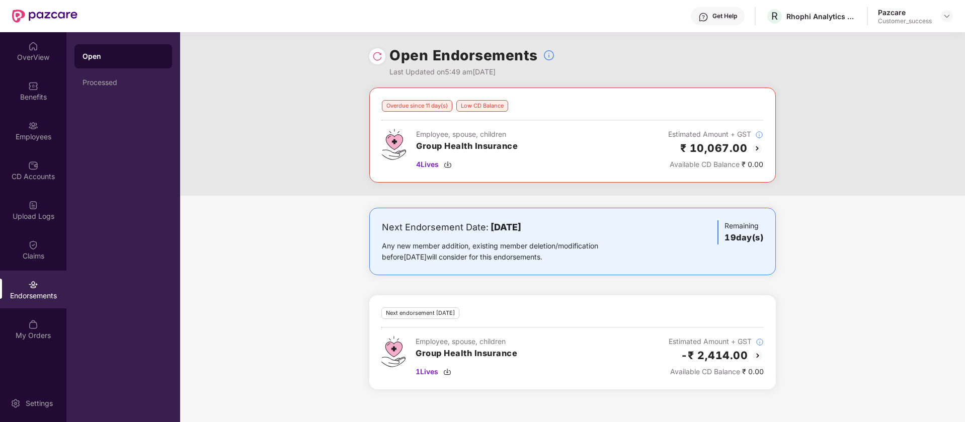
click at [761, 147] on img at bounding box center [757, 148] width 12 height 12
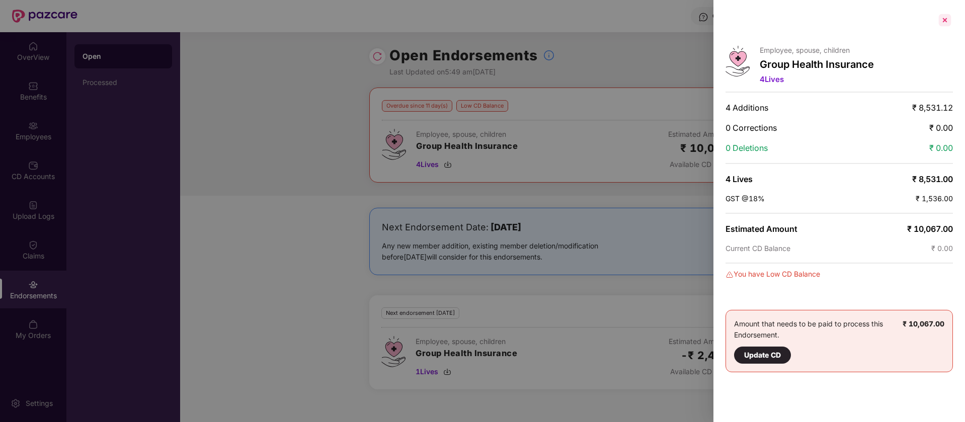
click at [943, 20] on div at bounding box center [945, 20] width 16 height 16
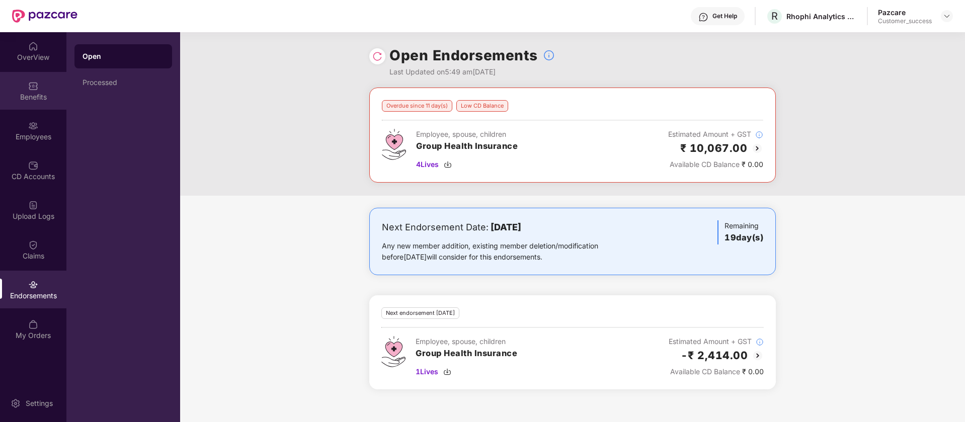
click at [45, 93] on div "Benefits" at bounding box center [33, 97] width 66 height 10
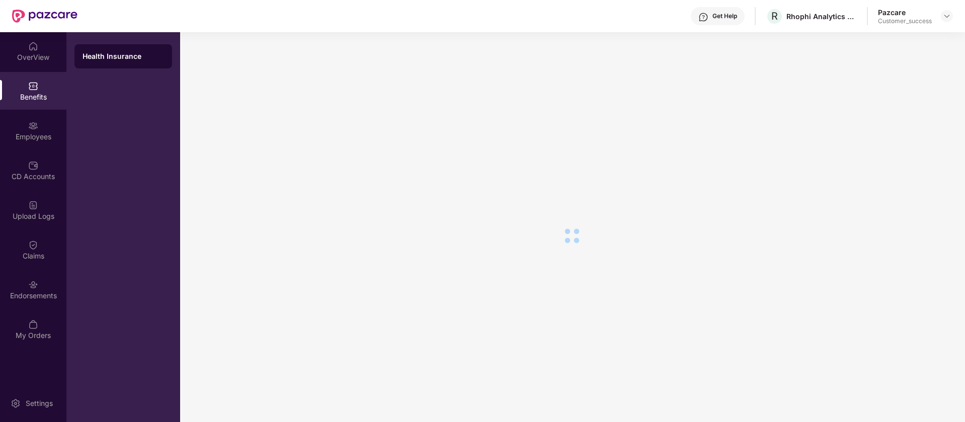
click at [42, 128] on div "Employees" at bounding box center [33, 131] width 66 height 38
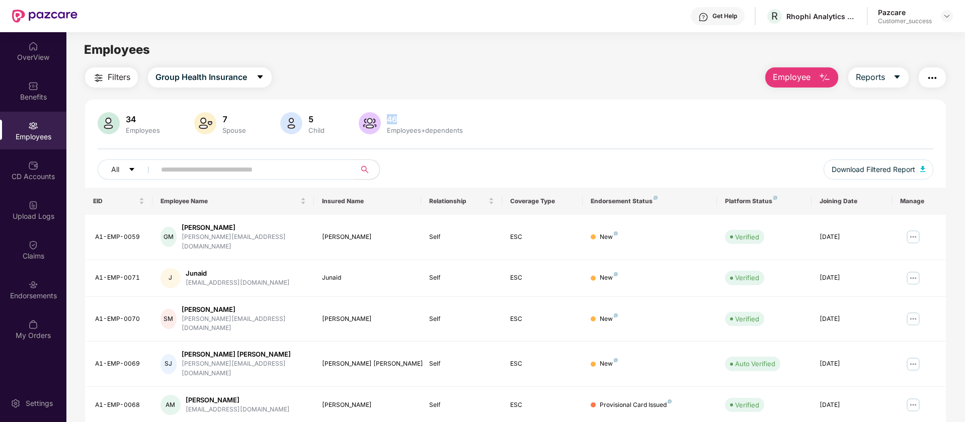
drag, startPoint x: 396, startPoint y: 119, endPoint x: 387, endPoint y: 118, distance: 9.1
click at [387, 118] on div "46" at bounding box center [425, 119] width 80 height 10
click at [37, 295] on div "Endorsements" at bounding box center [33, 296] width 66 height 10
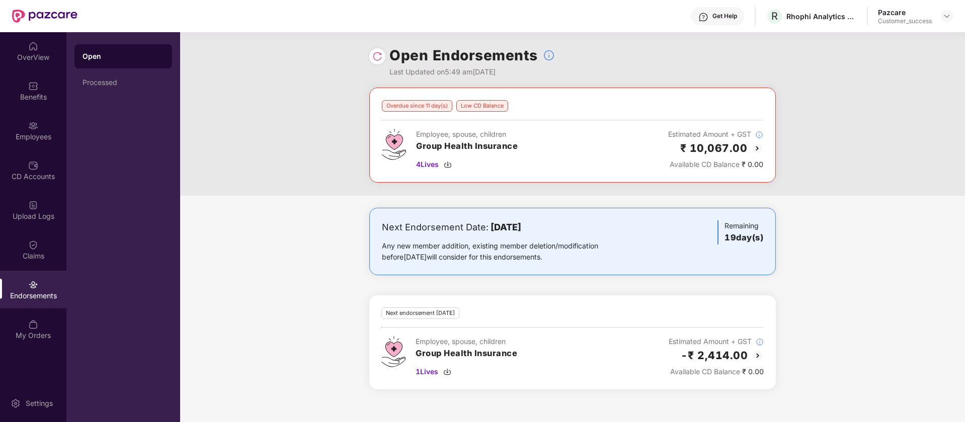
click at [757, 149] on img at bounding box center [757, 148] width 12 height 12
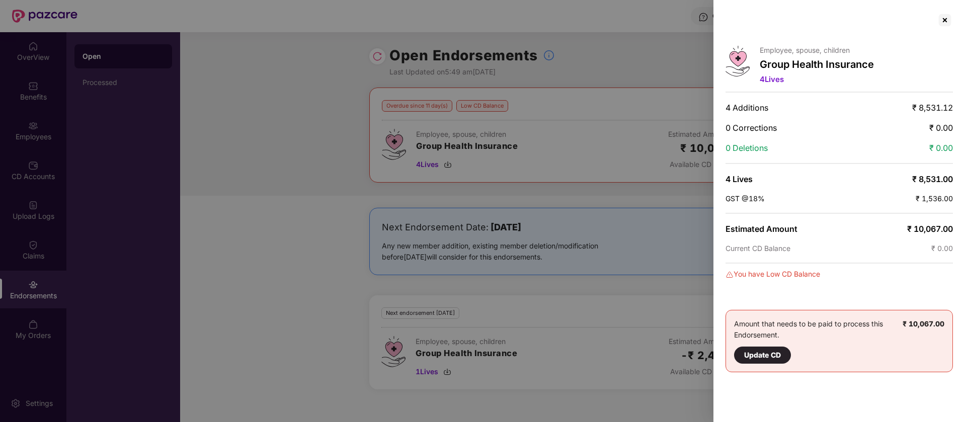
click at [953, 22] on div "Employee, spouse, children Group Health Insurance 4 Lives 4 Additions ₹ 8,531.1…" at bounding box center [839, 211] width 252 height 422
click at [945, 21] on div at bounding box center [945, 20] width 16 height 16
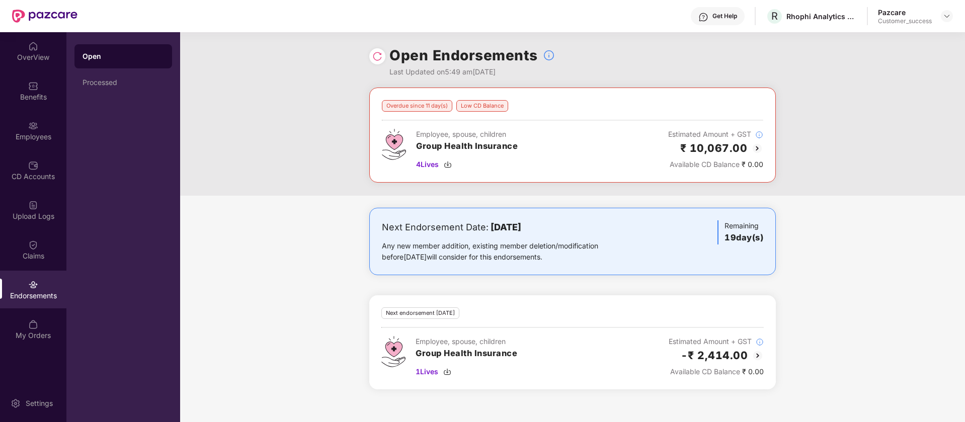
click at [761, 354] on img at bounding box center [758, 356] width 12 height 12
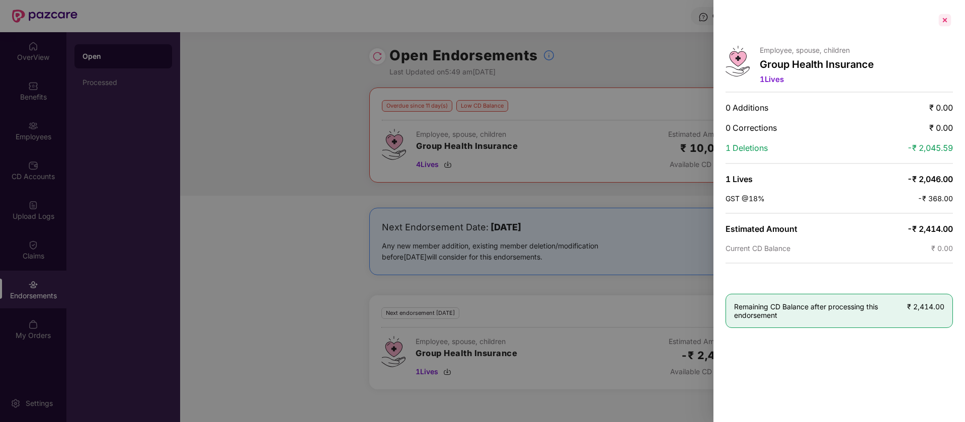
click at [947, 21] on div at bounding box center [945, 20] width 16 height 16
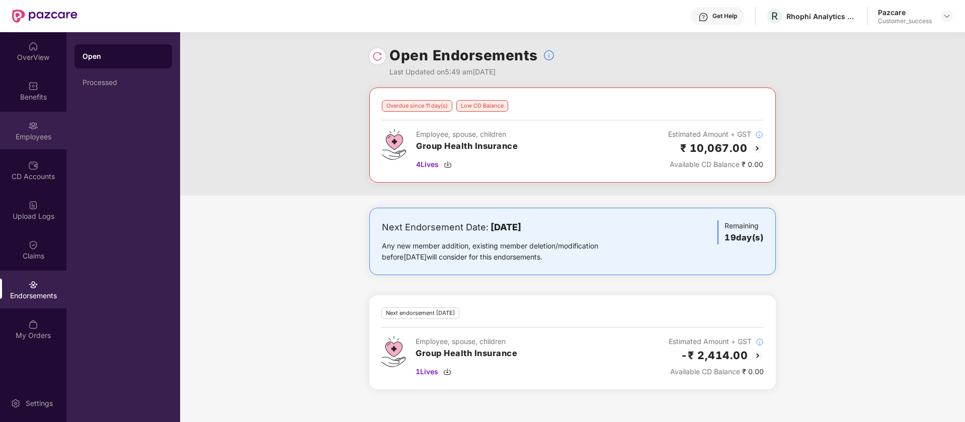
click at [31, 144] on div "Employees" at bounding box center [33, 131] width 66 height 38
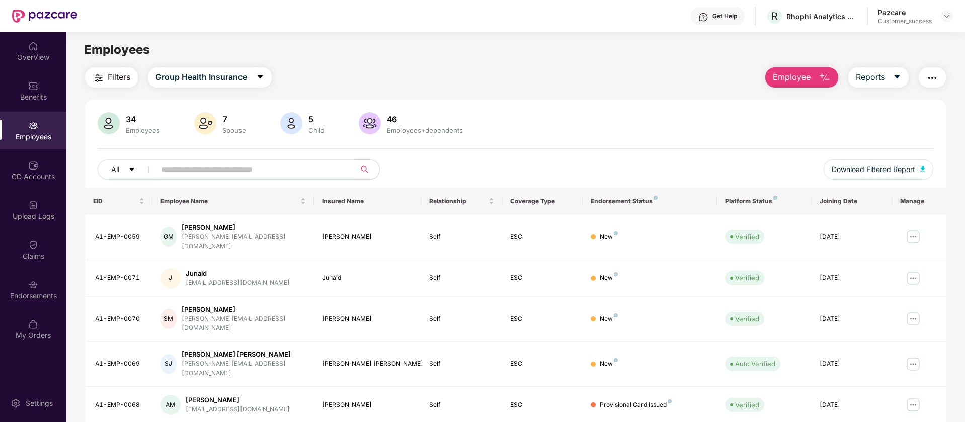
click at [391, 120] on div "46" at bounding box center [425, 119] width 80 height 10
click at [534, 137] on div "34 Employees 7 Spouse 5 Child 46 Employees+dependents All Download Filtered Rep…" at bounding box center [515, 149] width 861 height 75
click at [28, 299] on div "Endorsements" at bounding box center [33, 296] width 66 height 10
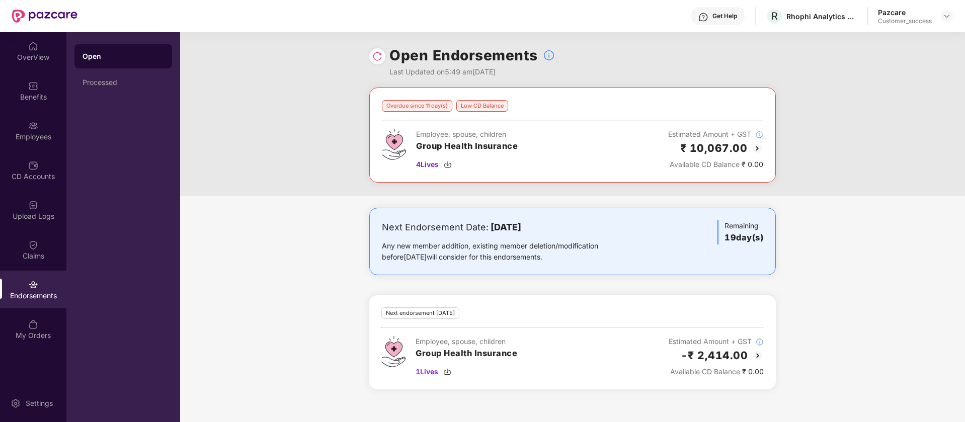
click at [757, 147] on img at bounding box center [757, 148] width 12 height 12
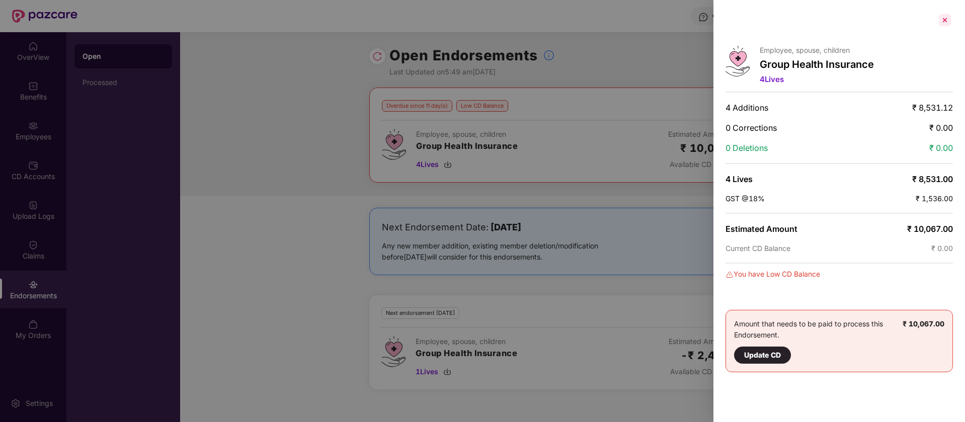
click at [949, 20] on div at bounding box center [945, 20] width 16 height 16
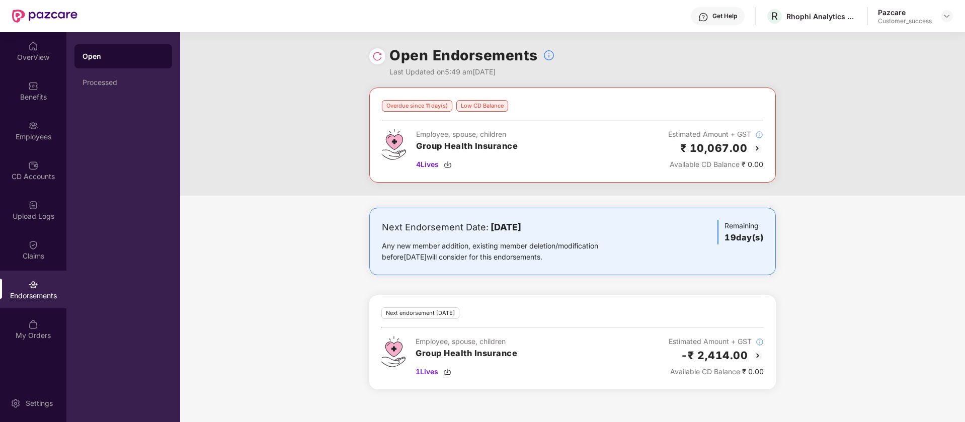
click at [762, 162] on div "Available CD Balance ₹ 0.00" at bounding box center [715, 164] width 95 height 11
click at [37, 174] on div "CD Accounts" at bounding box center [33, 177] width 66 height 10
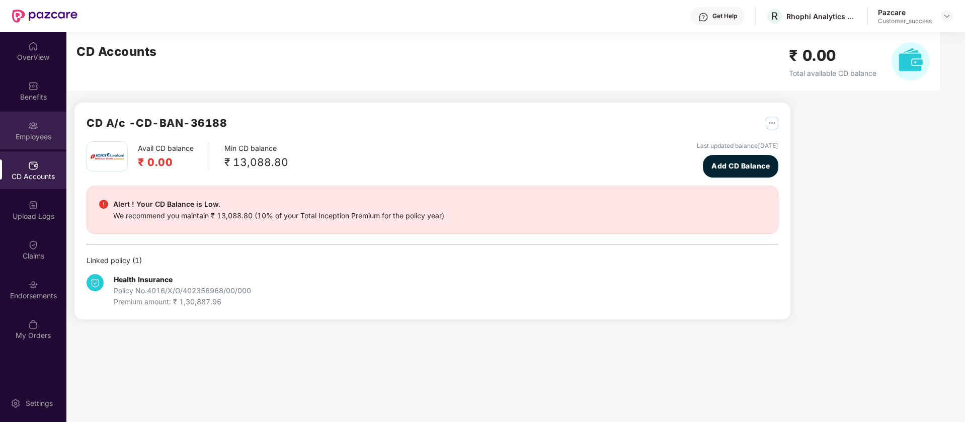
click at [47, 136] on div "Employees" at bounding box center [33, 137] width 66 height 10
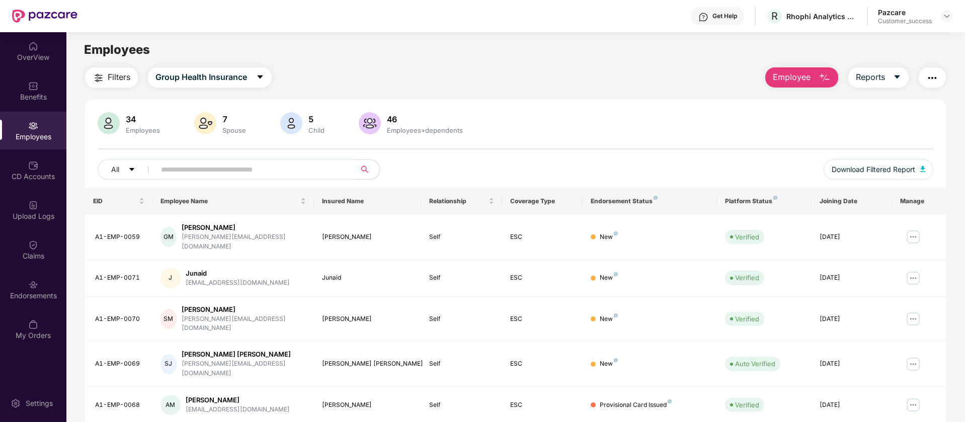
click at [47, 136] on div "Employees" at bounding box center [33, 137] width 66 height 10
click at [950, 14] on img at bounding box center [947, 16] width 8 height 8
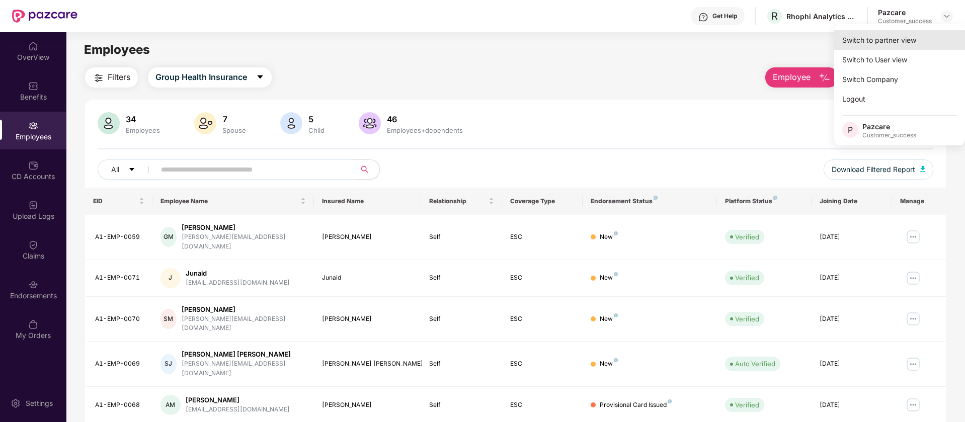
click at [909, 37] on div "Switch to partner view" at bounding box center [899, 40] width 131 height 20
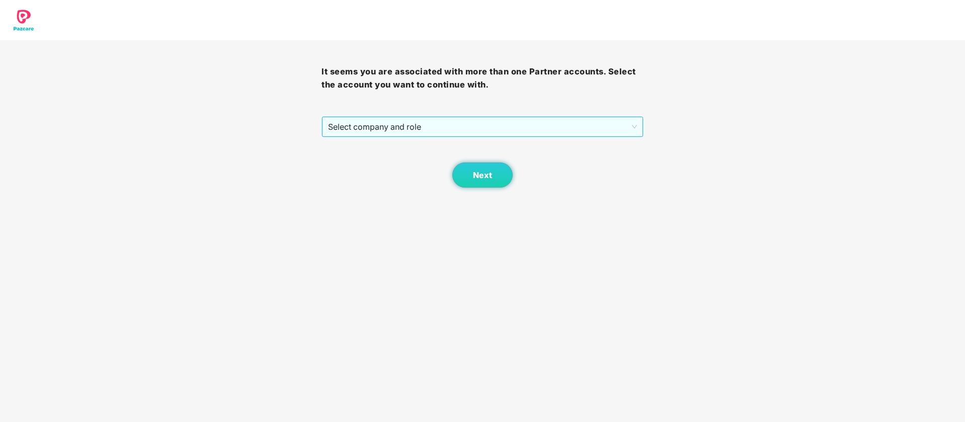
click at [440, 126] on span "Select company and role" at bounding box center [482, 126] width 308 height 19
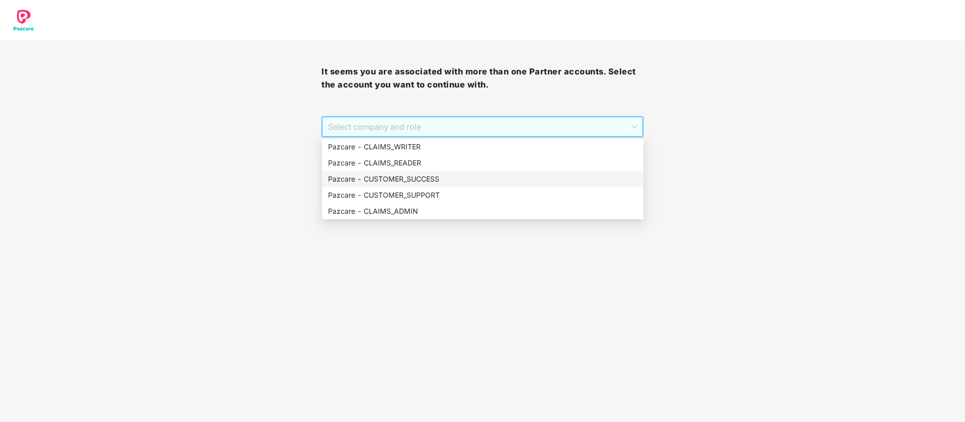
click at [417, 179] on div "Pazcare - CUSTOMER_SUCCESS" at bounding box center [482, 179] width 309 height 11
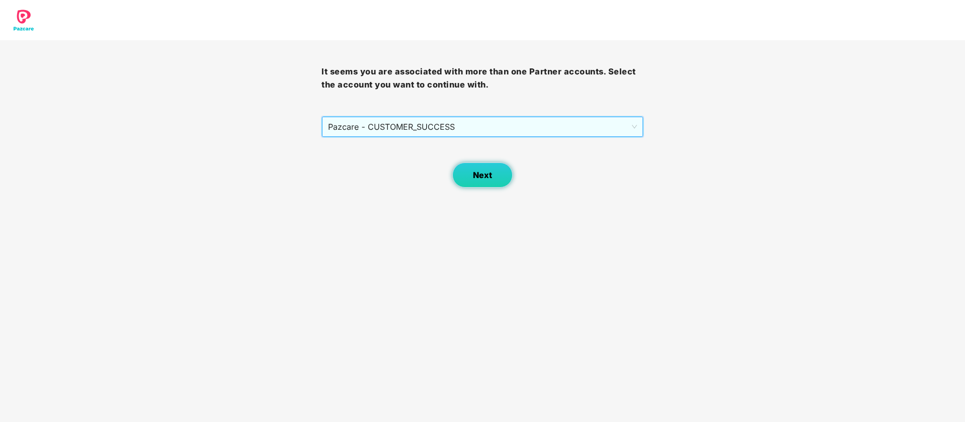
click at [461, 181] on button "Next" at bounding box center [482, 174] width 60 height 25
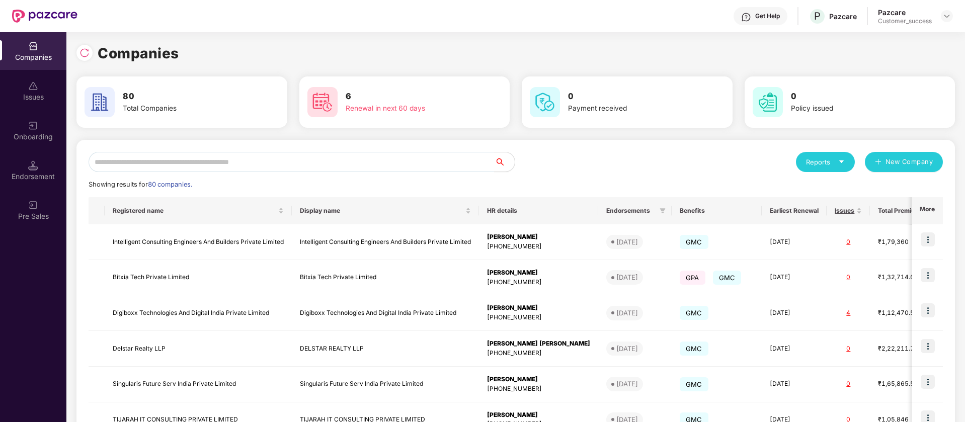
click at [27, 136] on div "Onboarding" at bounding box center [33, 137] width 66 height 10
